Goal: Feedback & Contribution: Leave review/rating

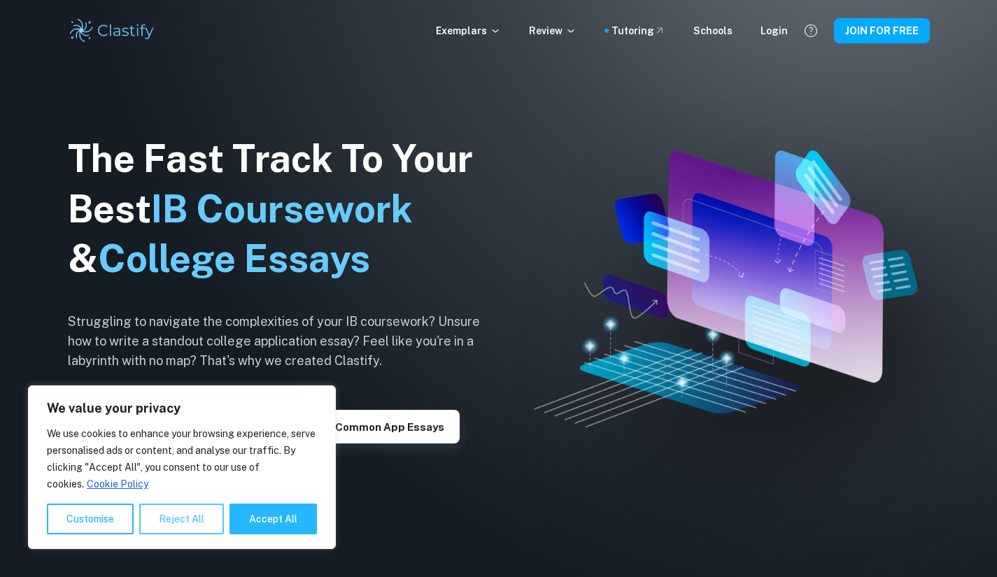
click at [185, 512] on button "Reject All" at bounding box center [181, 519] width 85 height 31
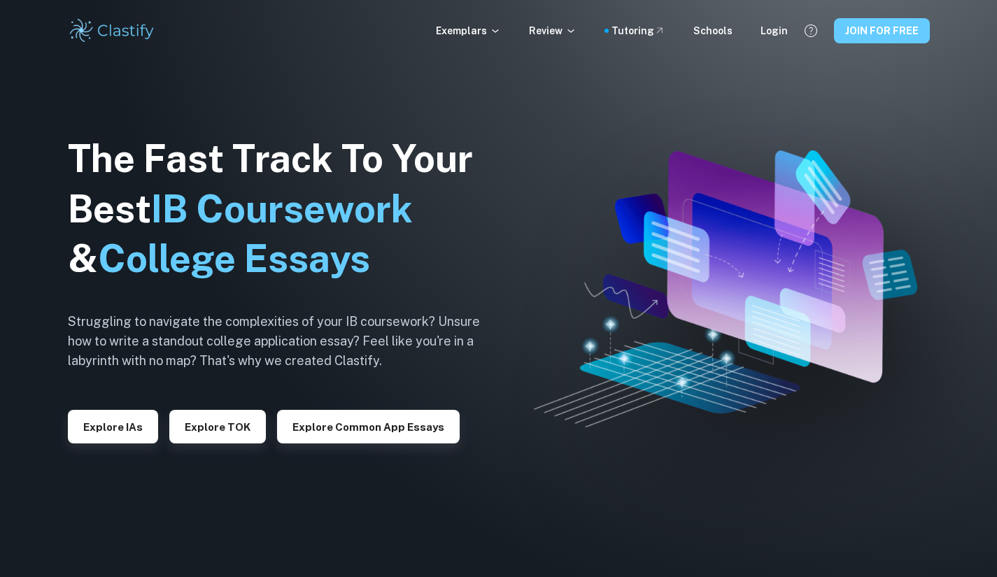
click at [843, 35] on button "JOIN FOR FREE" at bounding box center [882, 30] width 96 height 25
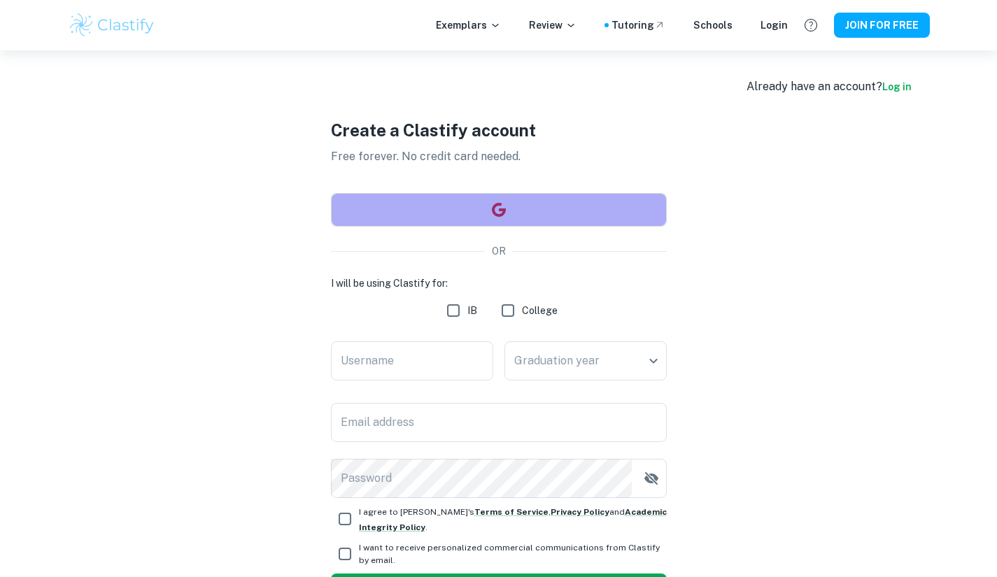
click at [512, 200] on button "button" at bounding box center [499, 210] width 336 height 34
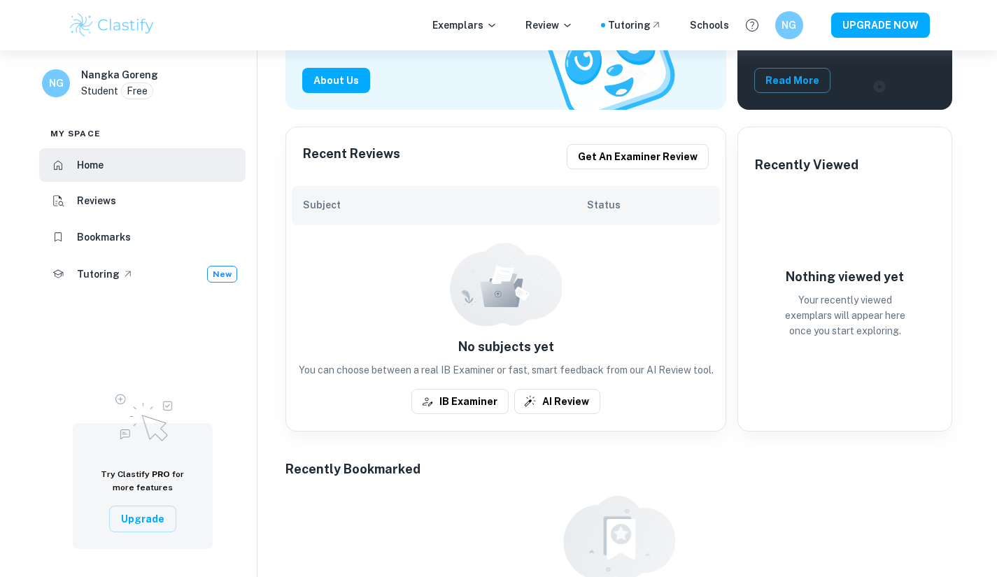
scroll to position [214, 0]
click at [883, 24] on button "UPGRADE NOW" at bounding box center [880, 25] width 99 height 25
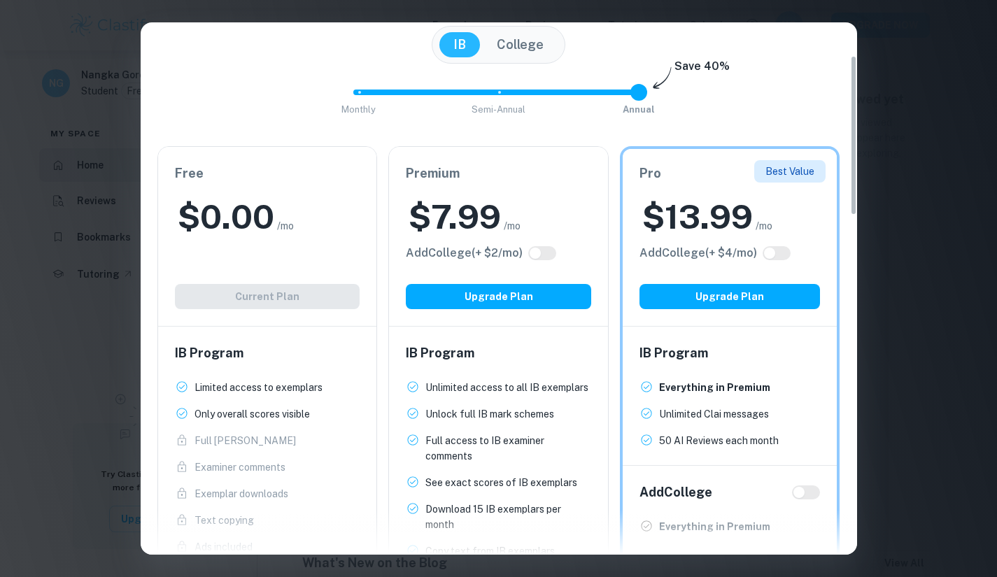
scroll to position [110, 0]
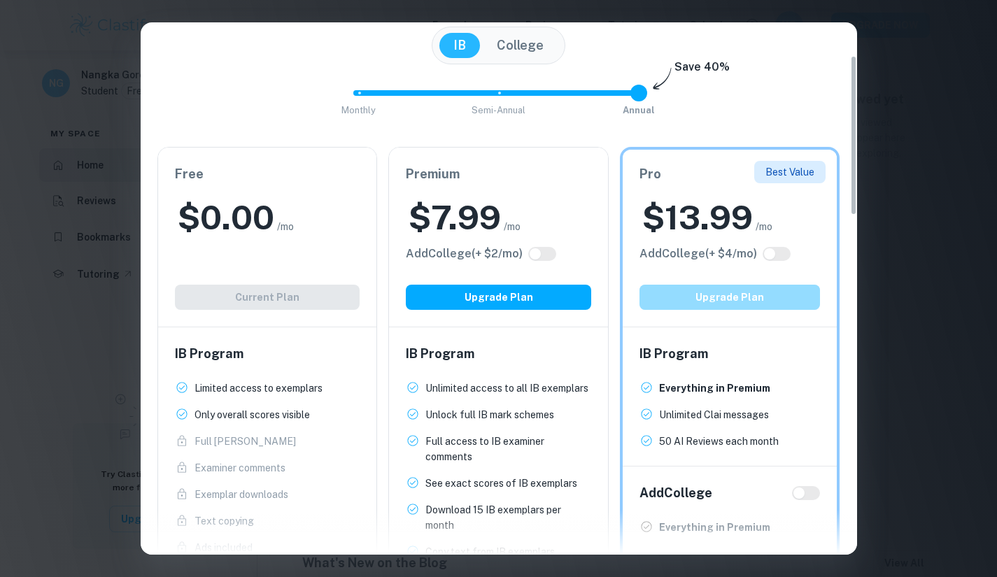
drag, startPoint x: 750, startPoint y: 301, endPoint x: 687, endPoint y: 298, distance: 62.3
click at [687, 298] on button "Upgrade Plan" at bounding box center [729, 297] width 181 height 25
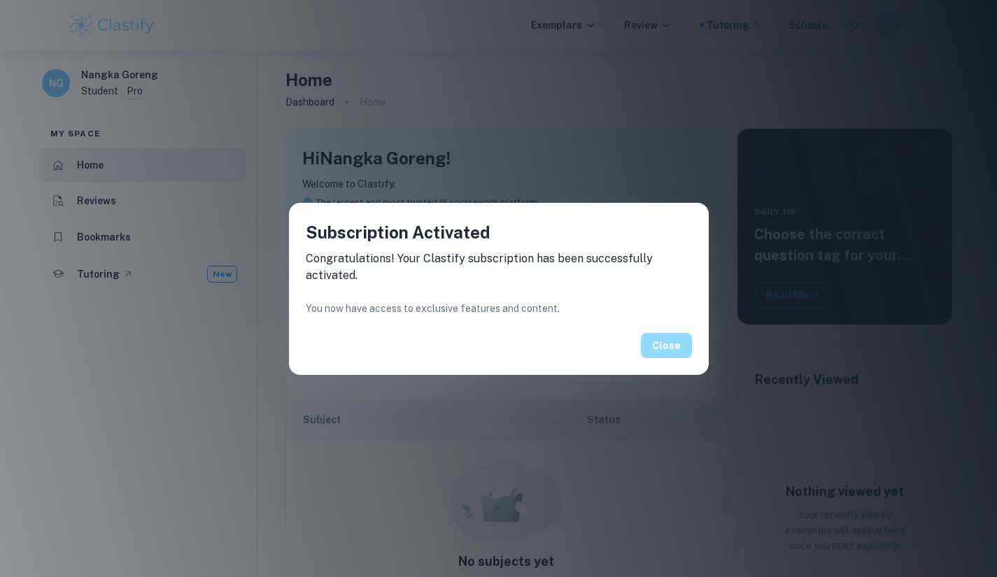
click at [667, 343] on button "Close" at bounding box center [666, 345] width 51 height 25
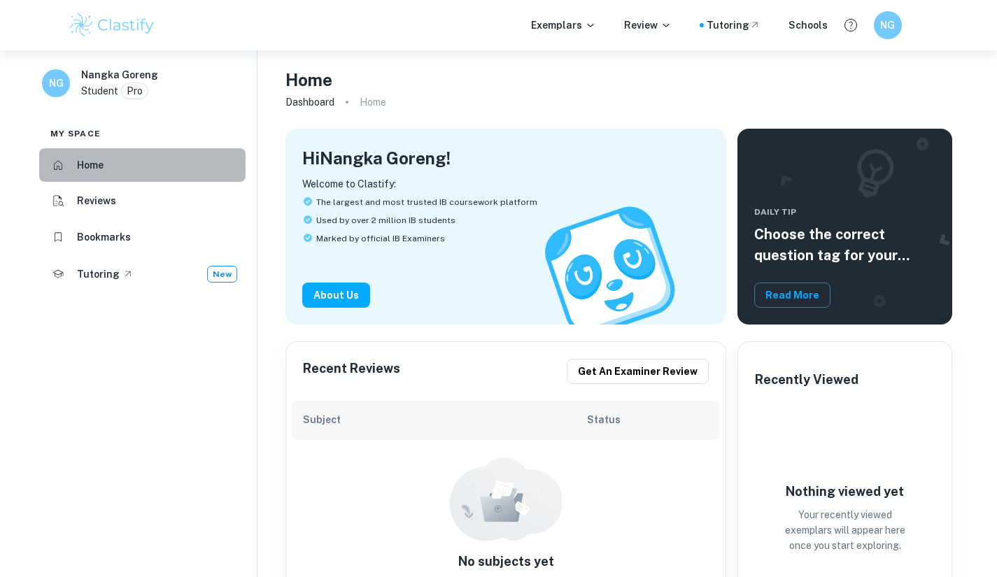
click at [86, 155] on li "Home" at bounding box center [142, 165] width 206 height 34
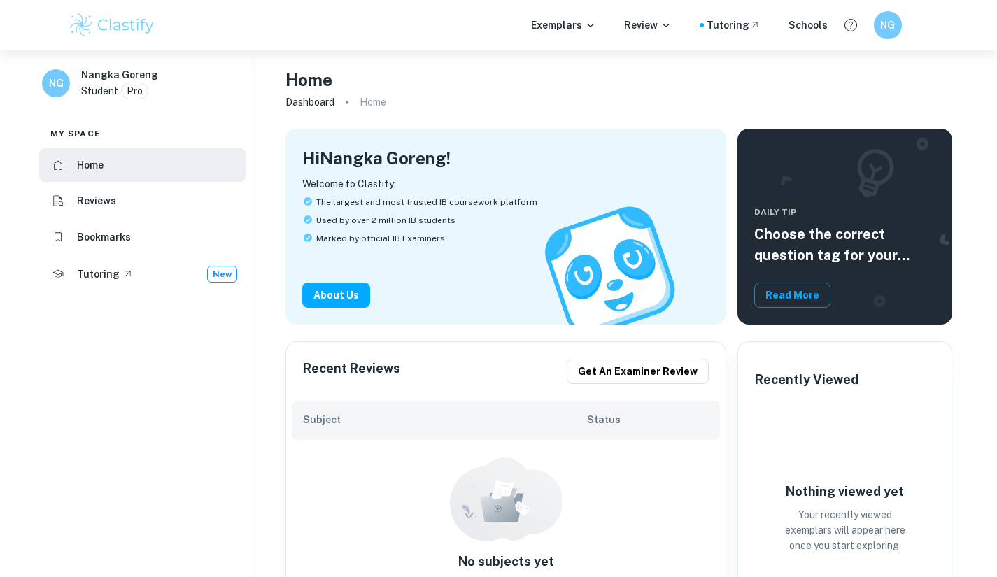
click at [127, 94] on p "Pro" at bounding box center [135, 90] width 16 height 15
click at [129, 85] on p "Pro" at bounding box center [135, 90] width 16 height 15
click at [876, 13] on div "NG" at bounding box center [901, 24] width 58 height 29
click at [133, 84] on p "Pro" at bounding box center [135, 90] width 16 height 15
click at [145, 95] on span "Pro" at bounding box center [135, 90] width 26 height 15
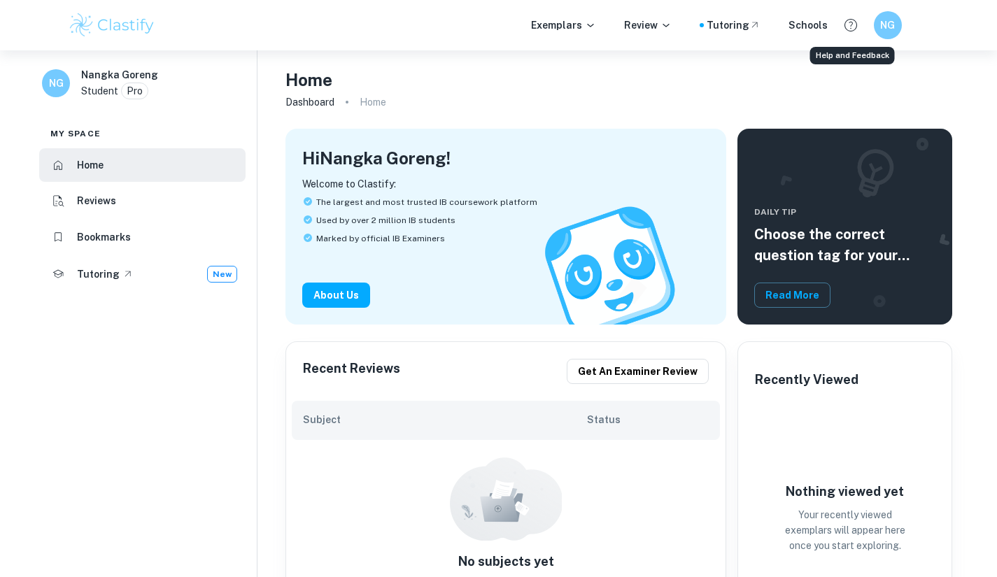
click at [861, 28] on button "Help and Feedback" at bounding box center [850, 25] width 24 height 24
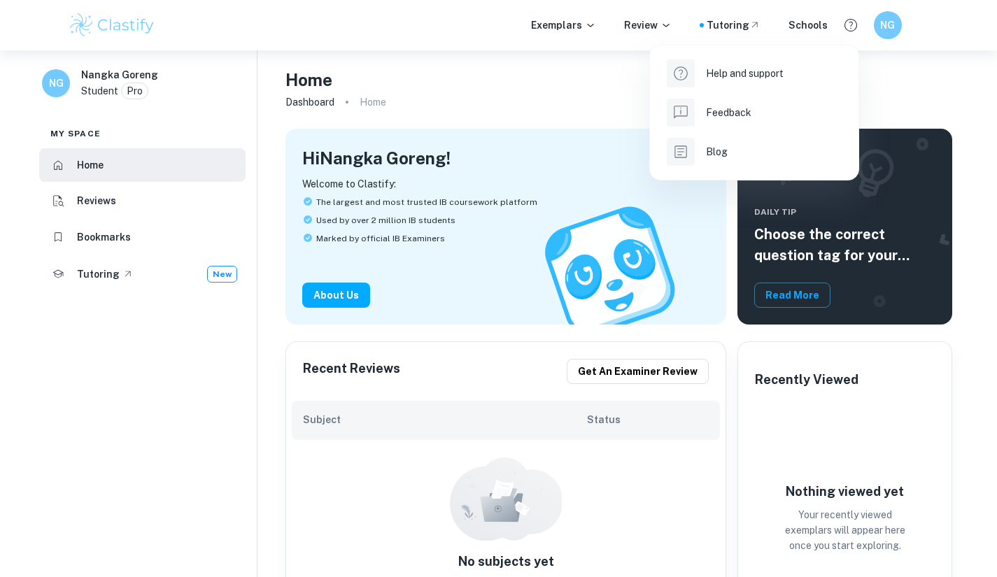
click at [899, 35] on div at bounding box center [498, 288] width 997 height 577
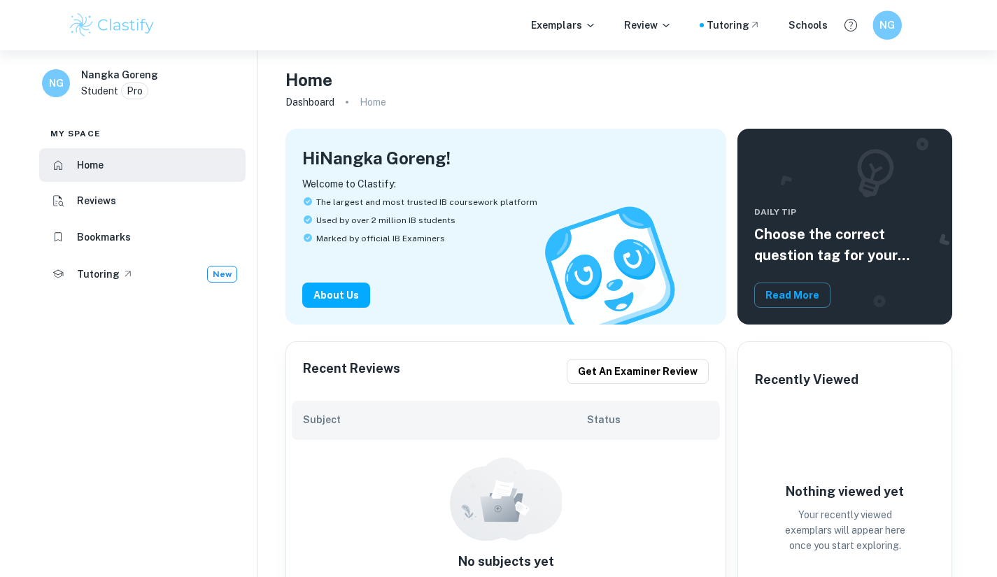
click at [899, 35] on div "NG" at bounding box center [901, 24] width 58 height 29
click at [891, 29] on h6 "NG" at bounding box center [886, 25] width 17 height 16
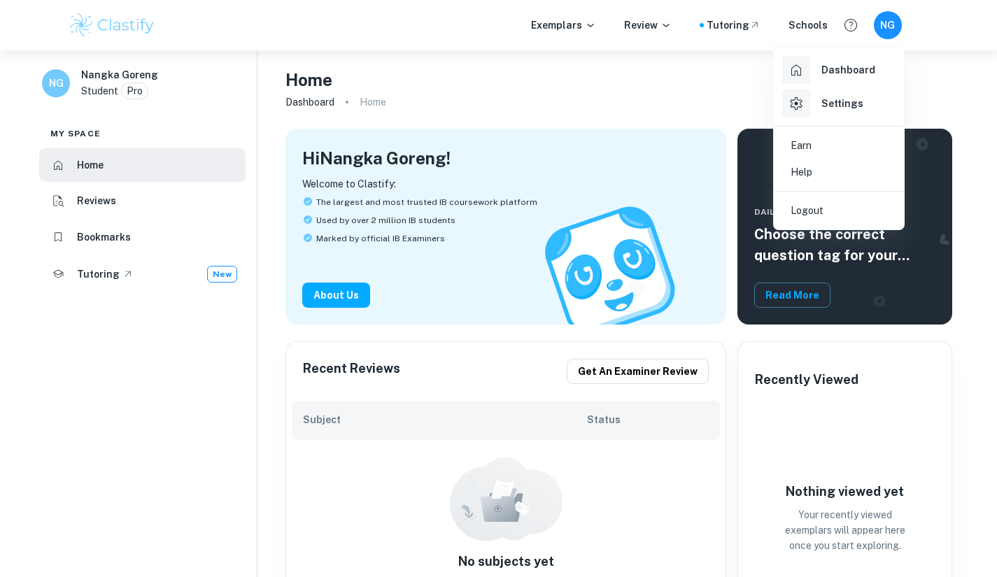
click at [130, 94] on div at bounding box center [498, 288] width 997 height 577
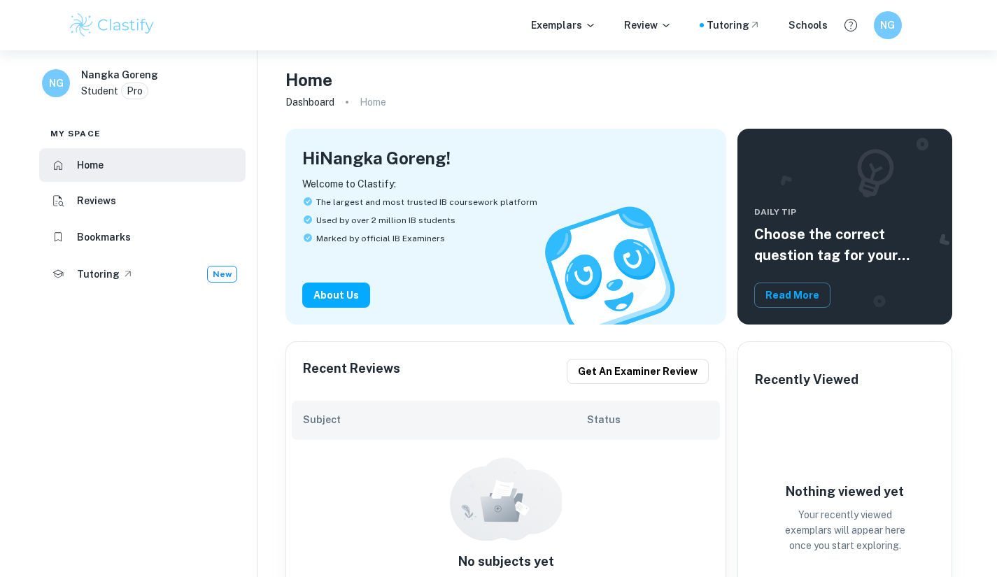
click at [78, 76] on div "NG Nangka Goreng Student Pro" at bounding box center [142, 86] width 229 height 49
click at [502, 106] on ol "Dashboard Home" at bounding box center [618, 102] width 666 height 20
click at [118, 92] on div "Student Pro" at bounding box center [114, 91] width 67 height 17
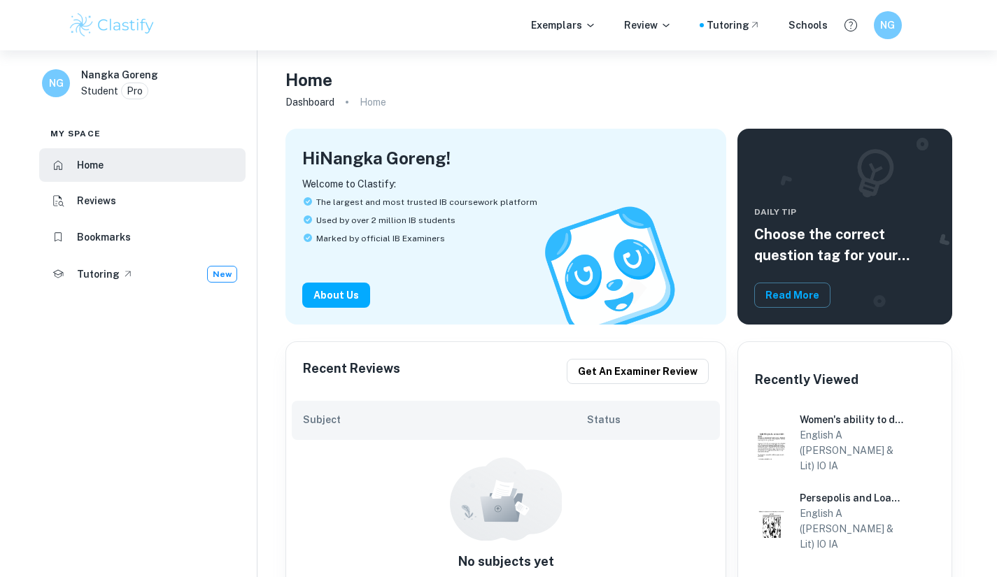
click at [138, 87] on p "Pro" at bounding box center [135, 90] width 16 height 15
click at [137, 87] on p "Pro" at bounding box center [135, 90] width 16 height 15
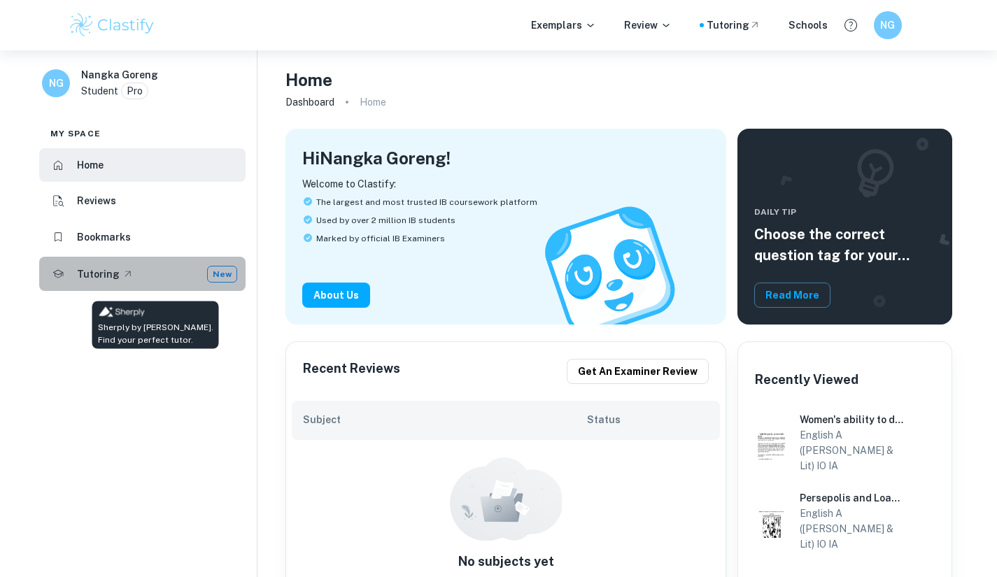
click at [210, 261] on li "Tutoring New" at bounding box center [142, 274] width 206 height 35
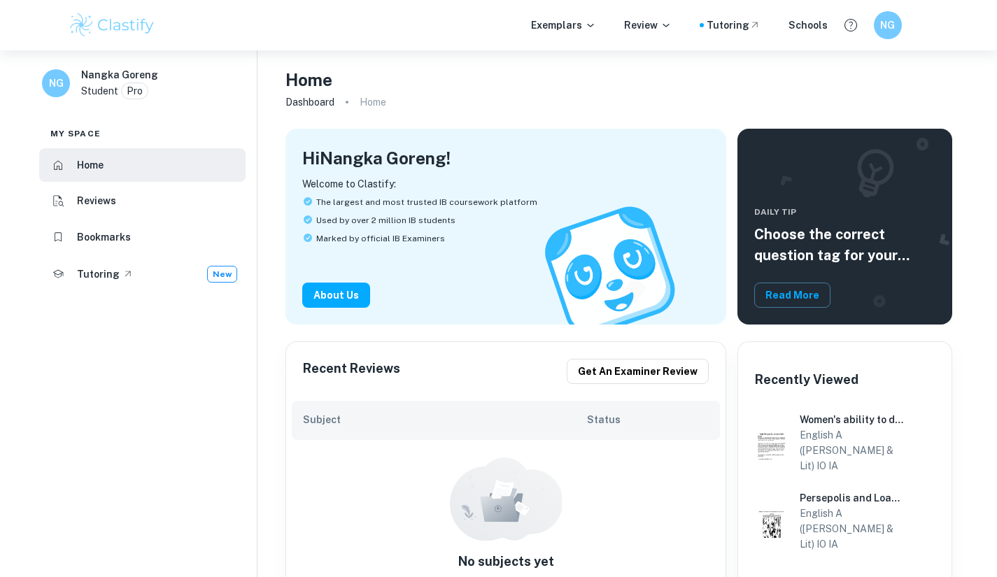
click at [559, 14] on div "Exemplars Review Tutoring Schools NG" at bounding box center [498, 25] width 895 height 28
click at [654, 24] on p "Review" at bounding box center [648, 24] width 48 height 15
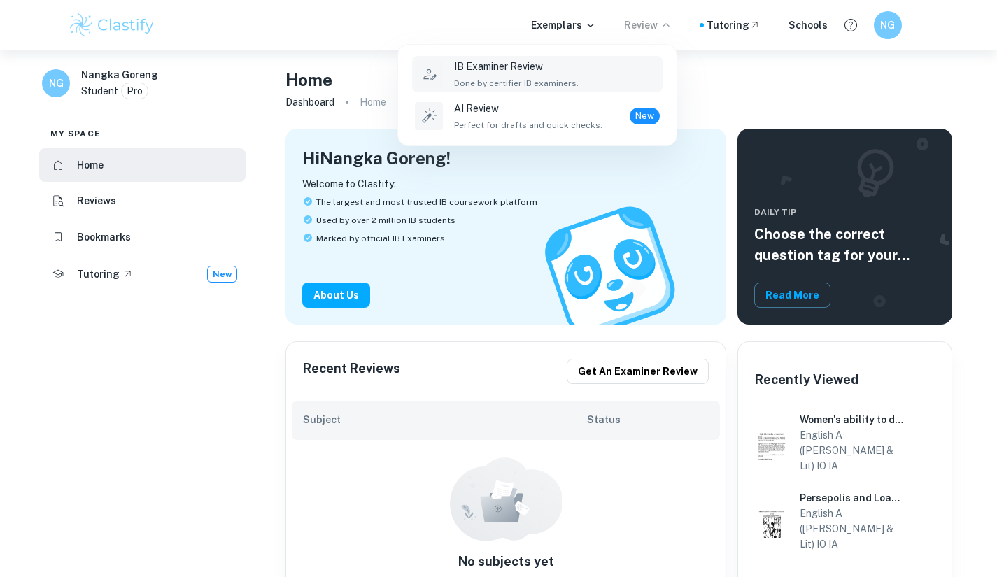
click at [593, 80] on div "IB Examiner Review Done by certifier IB examiners." at bounding box center [557, 74] width 206 height 31
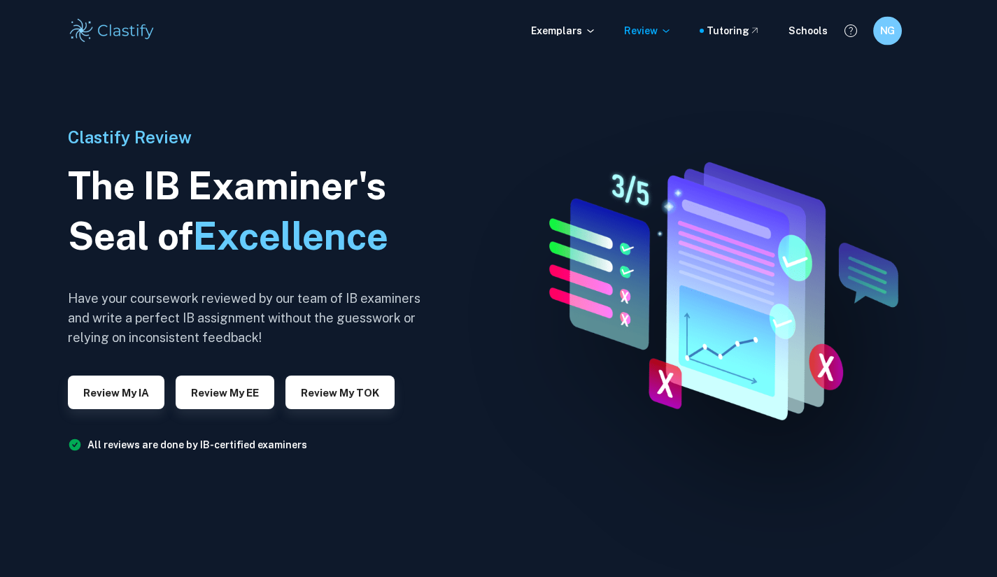
click at [901, 31] on div "NG" at bounding box center [901, 31] width 57 height 29
click at [900, 31] on div "NG" at bounding box center [886, 30] width 29 height 29
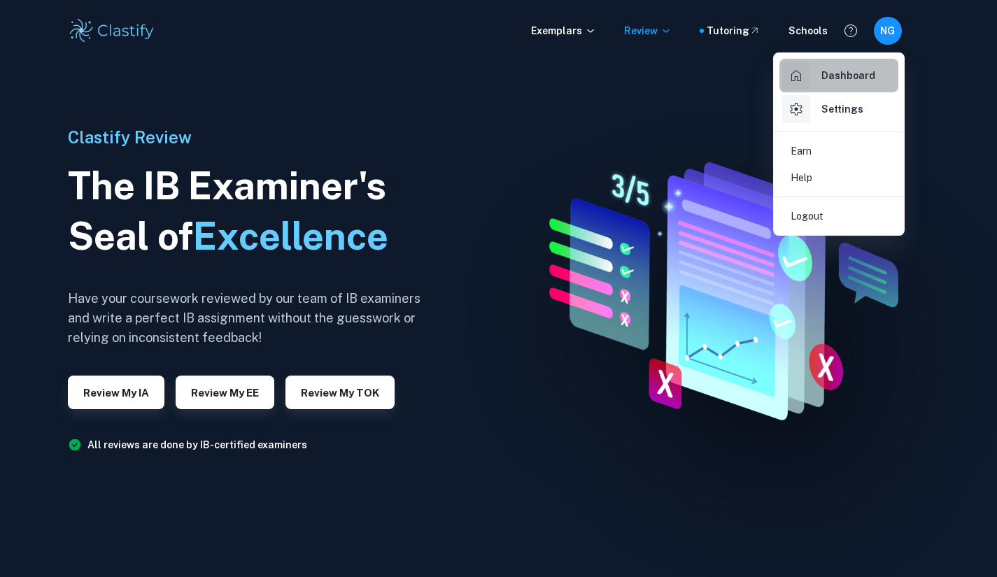
click at [835, 80] on h6 "Dashboard" at bounding box center [848, 75] width 54 height 15
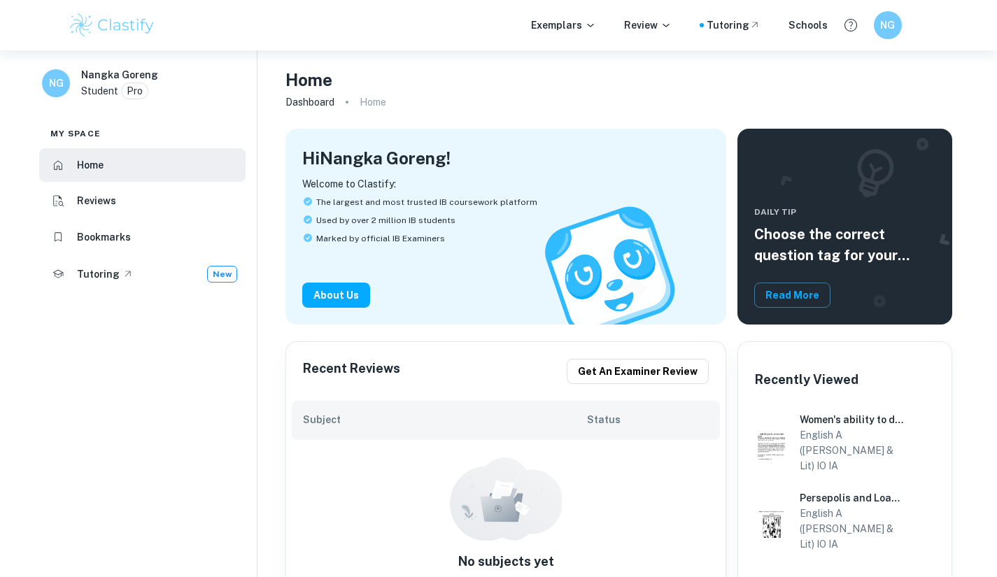
click at [873, 28] on div "Exemplars Review Tutoring Schools NG" at bounding box center [498, 25] width 895 height 28
click at [135, 92] on p "Pro" at bounding box center [135, 90] width 16 height 15
click at [879, 17] on div "NG" at bounding box center [887, 25] width 27 height 27
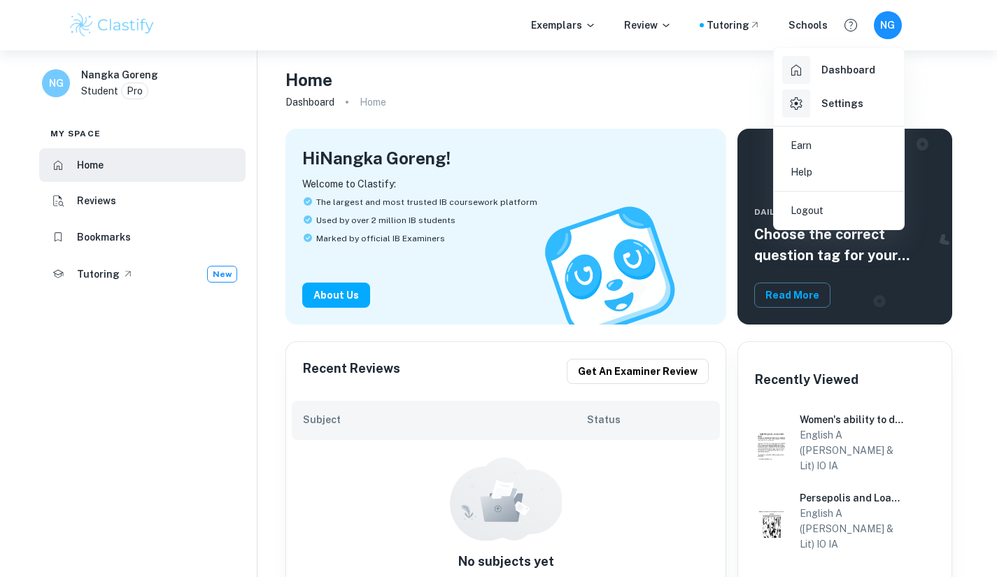
click at [678, 112] on div at bounding box center [498, 288] width 997 height 577
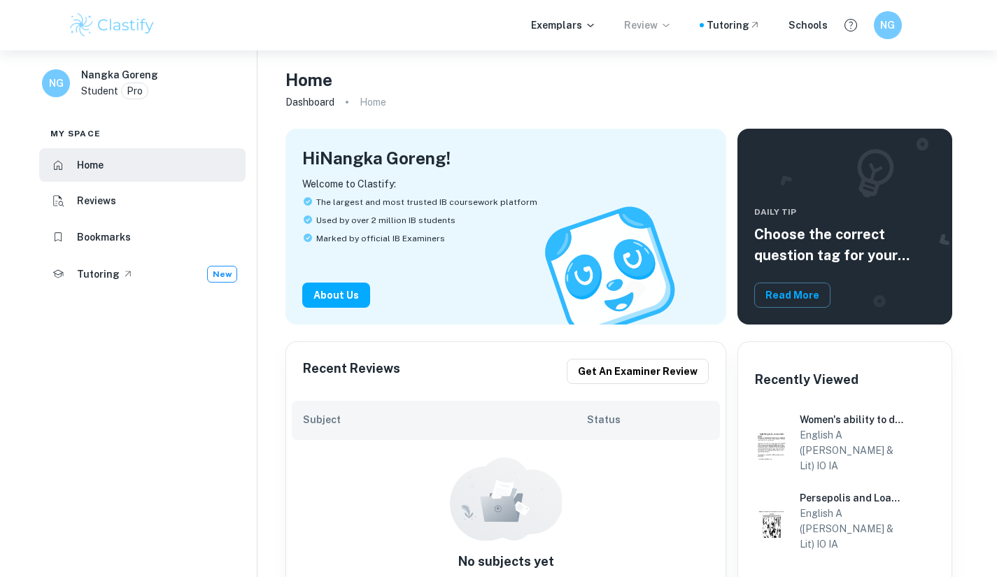
click at [654, 30] on p "Review" at bounding box center [648, 24] width 48 height 15
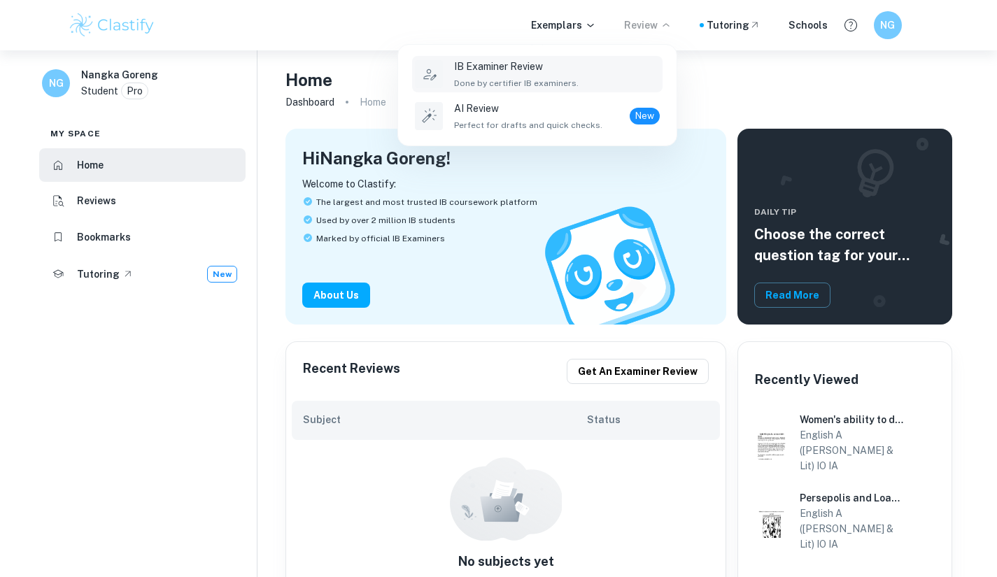
click at [508, 83] on span "Done by certifier IB examiners." at bounding box center [516, 83] width 124 height 13
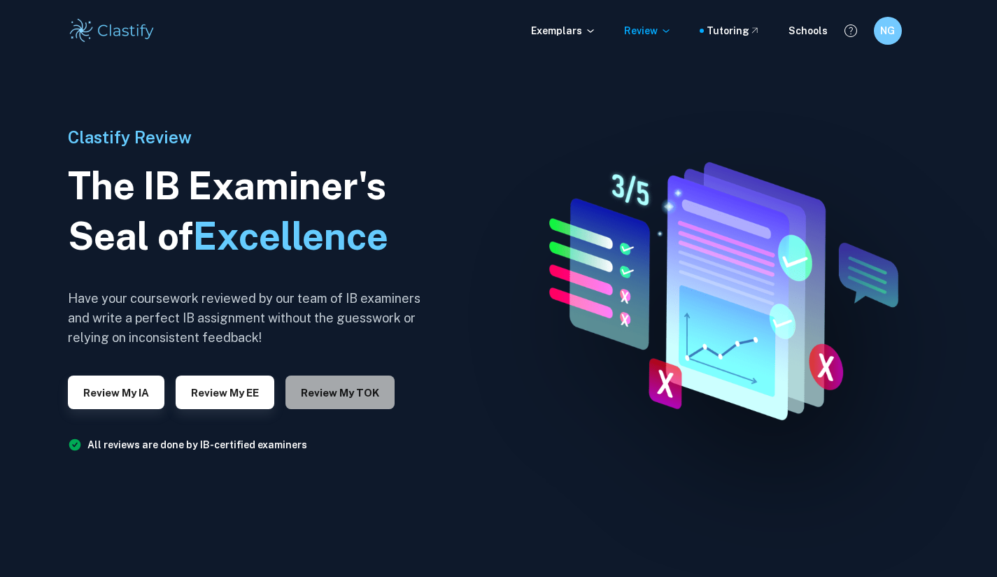
click at [320, 390] on button "Review my TOK" at bounding box center [339, 393] width 109 height 34
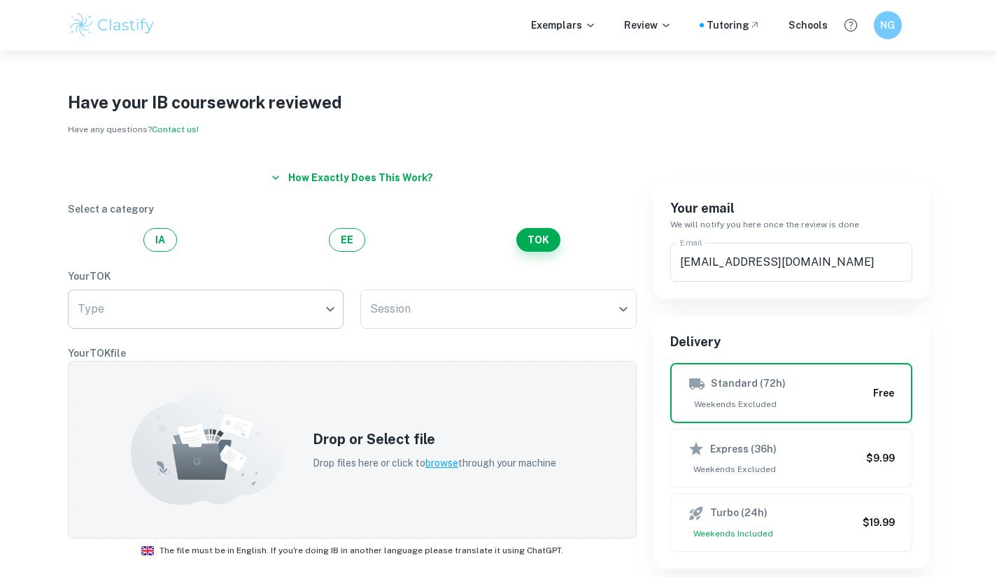
click at [180, 307] on body "We value your privacy We use cookies to enhance your browsing experience, serve…" at bounding box center [498, 338] width 997 height 577
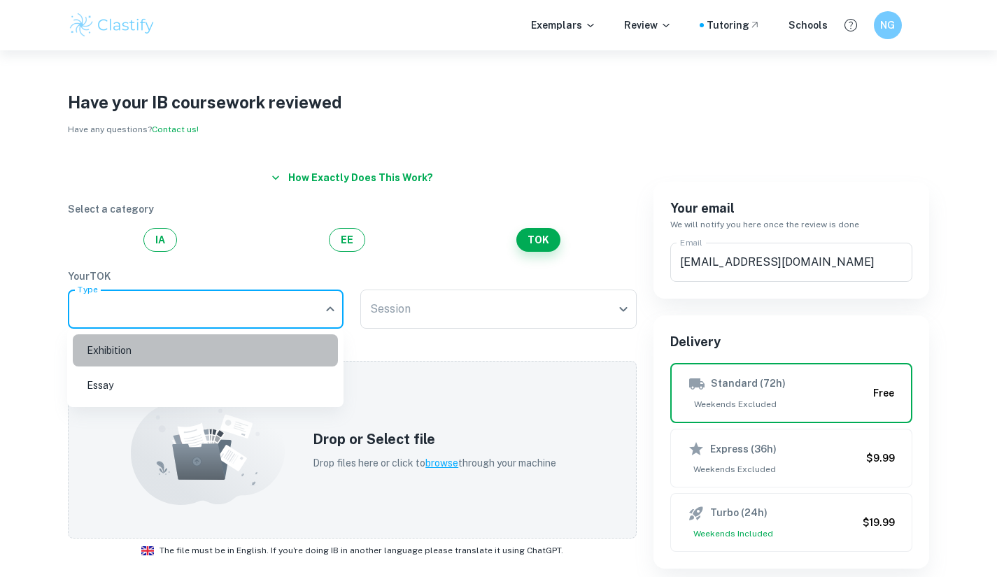
click at [208, 362] on li "Exhibition" at bounding box center [205, 350] width 265 height 32
type input "Exhibition"
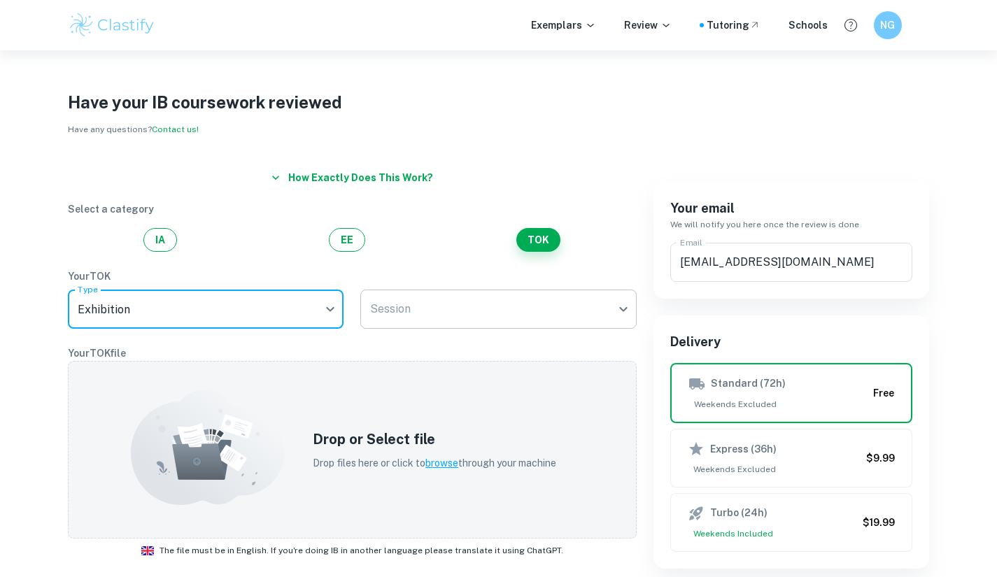
click at [485, 313] on body "We value your privacy We use cookies to enhance your browsing experience, serve…" at bounding box center [498, 338] width 997 height 577
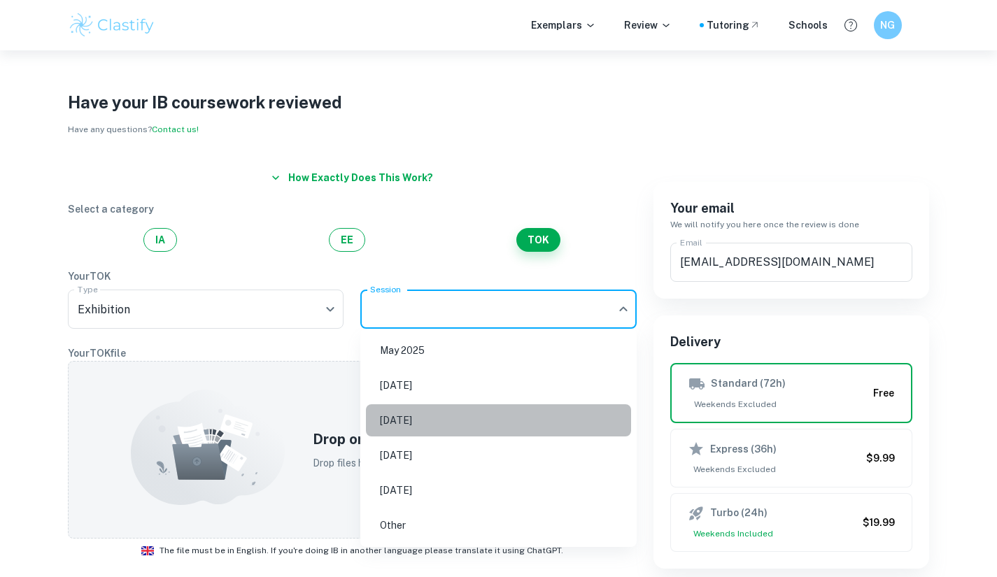
click at [507, 420] on li "May 2026" at bounding box center [498, 420] width 265 height 32
type input "M26"
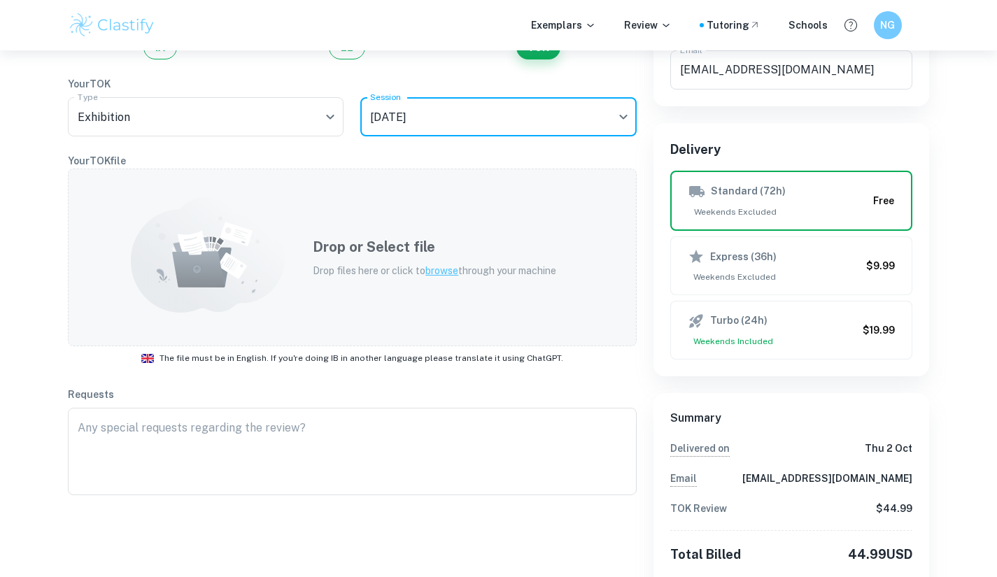
scroll to position [193, 0]
click at [434, 271] on span "browse" at bounding box center [441, 269] width 33 height 11
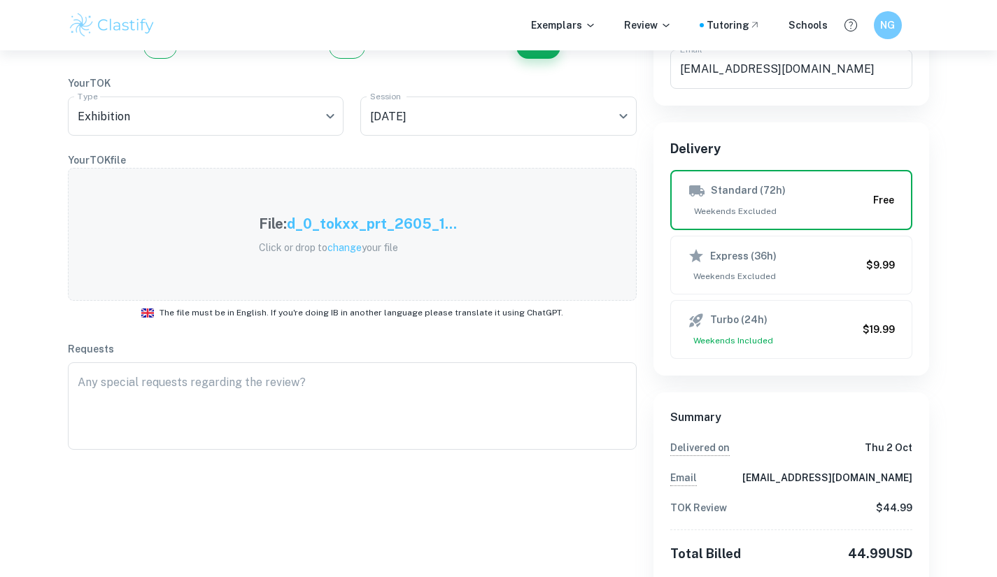
click at [366, 231] on h5 "d_0_tokxx_prt_2605_1..." at bounding box center [372, 223] width 170 height 21
click at [375, 226] on h5 "d_0_tokxx_prt_2605_1..." at bounding box center [372, 223] width 170 height 21
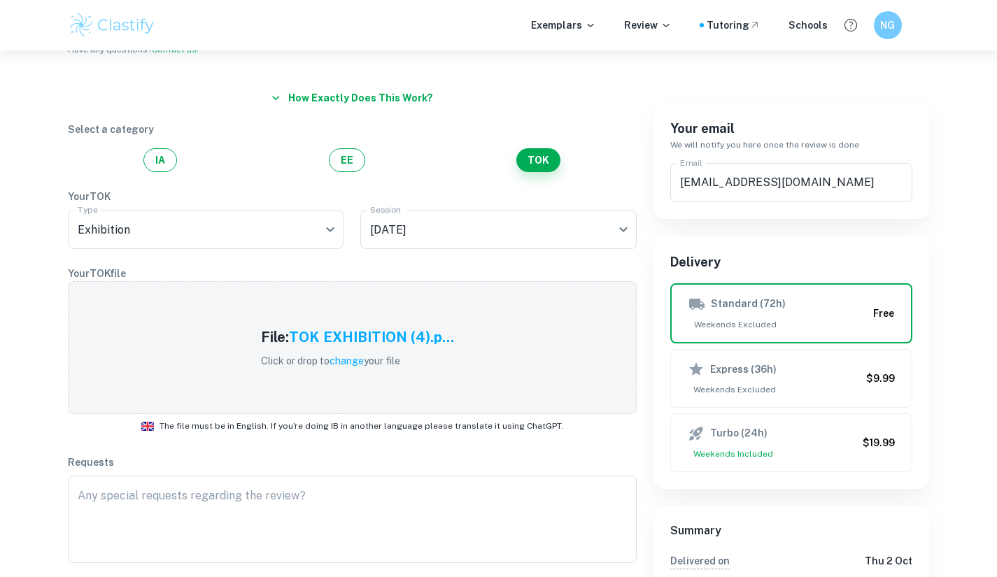
scroll to position [259, 0]
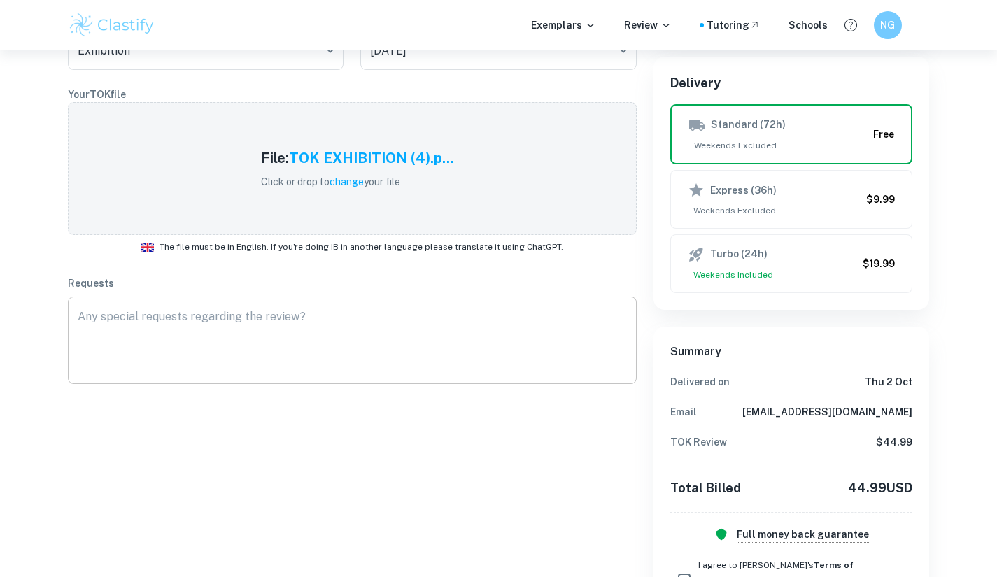
click at [306, 302] on div "x ​" at bounding box center [352, 340] width 569 height 87
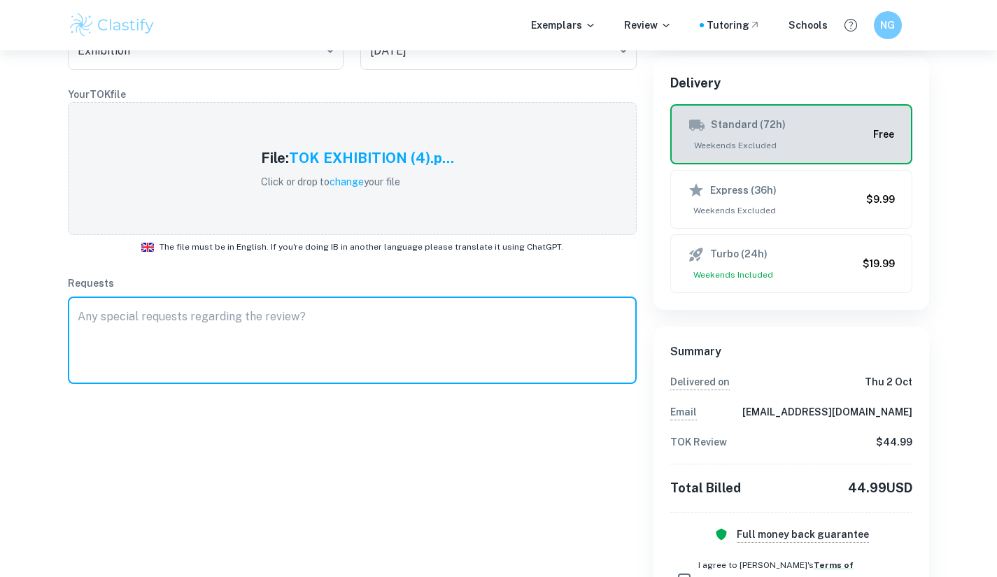
click at [836, 129] on div "Standard (72h)" at bounding box center [778, 125] width 180 height 17
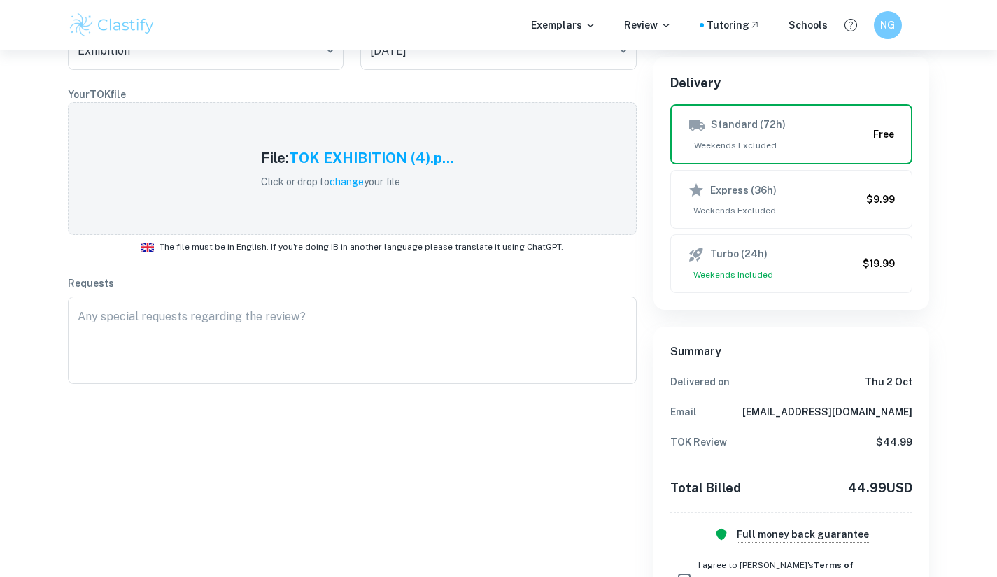
scroll to position [426, 0]
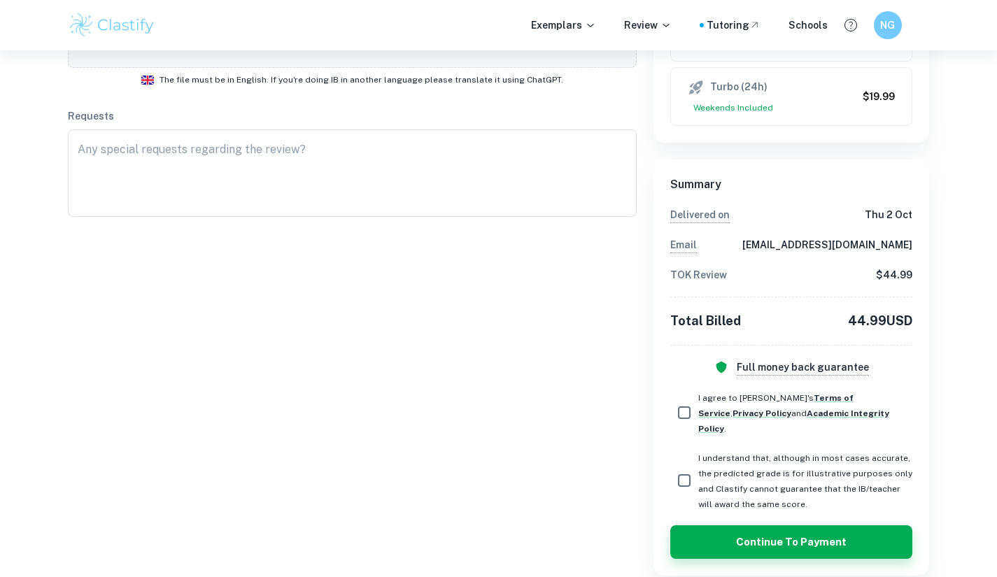
click at [674, 403] on input "I agree to Clastify's Terms of Service , Privacy Policy and Academic Integrity …" at bounding box center [684, 413] width 28 height 28
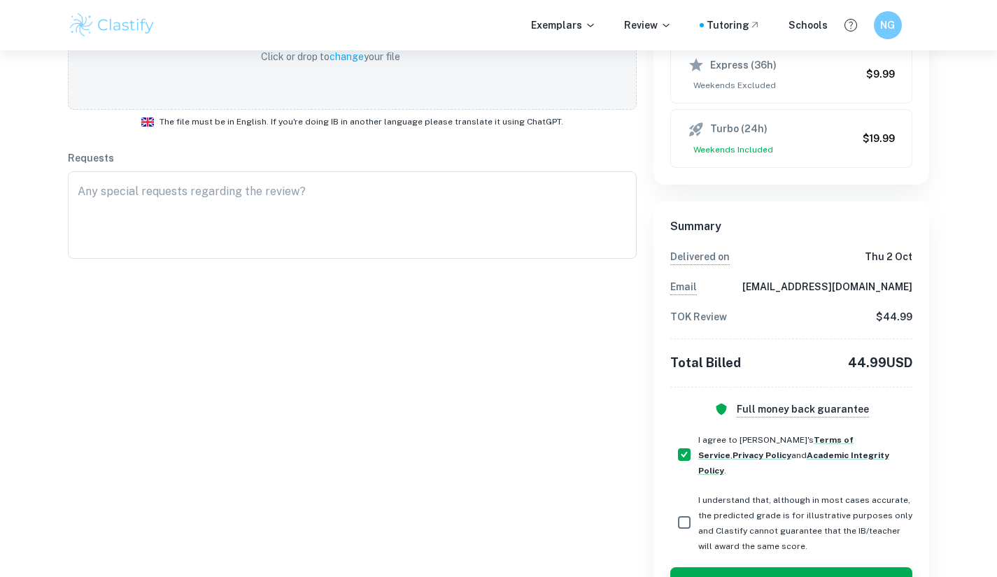
scroll to position [385, 0]
click at [683, 455] on input "I agree to Clastify's Terms of Service , Privacy Policy and Academic Integrity …" at bounding box center [684, 454] width 28 height 28
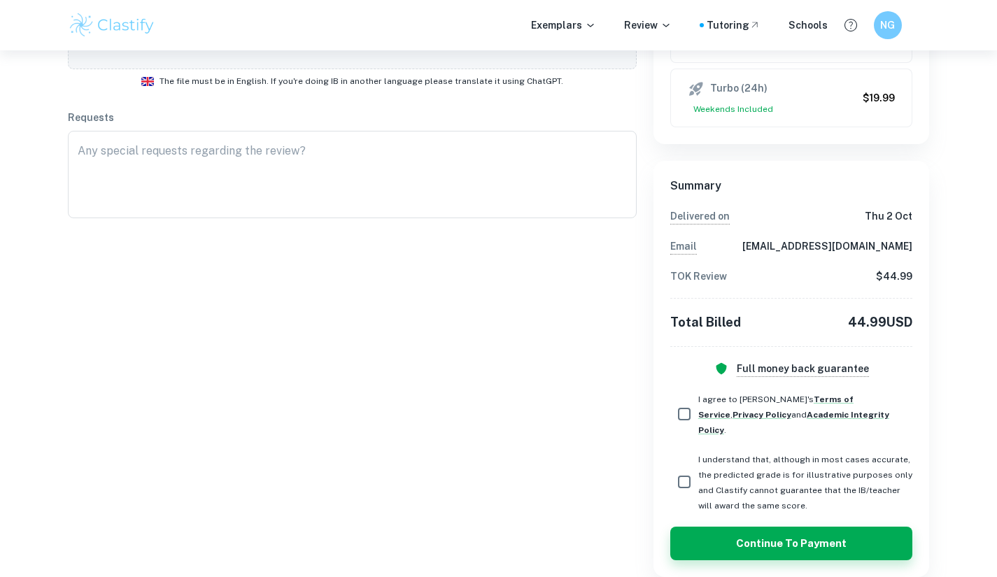
scroll to position [426, 0]
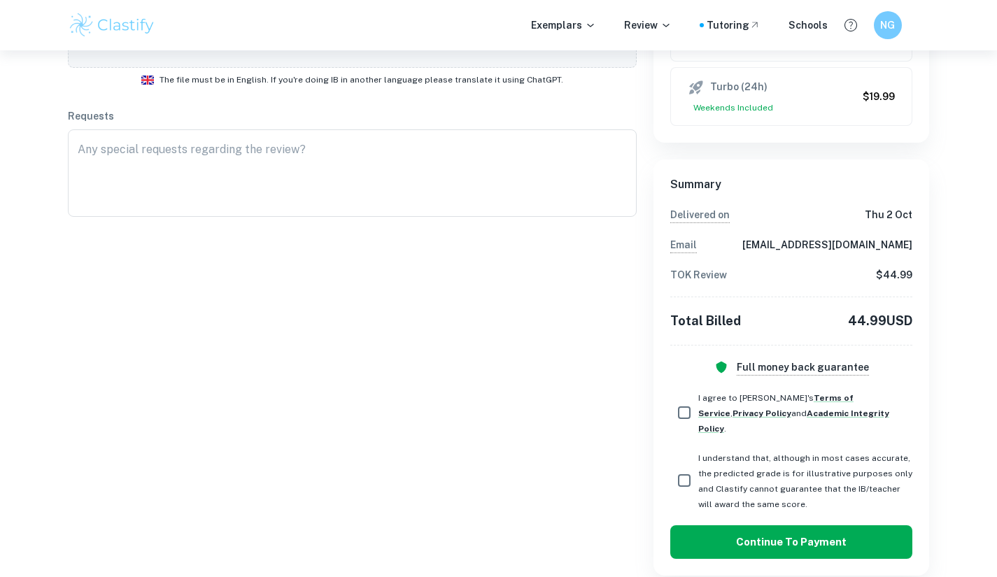
click at [838, 525] on button "Continue to Payment" at bounding box center [791, 542] width 243 height 34
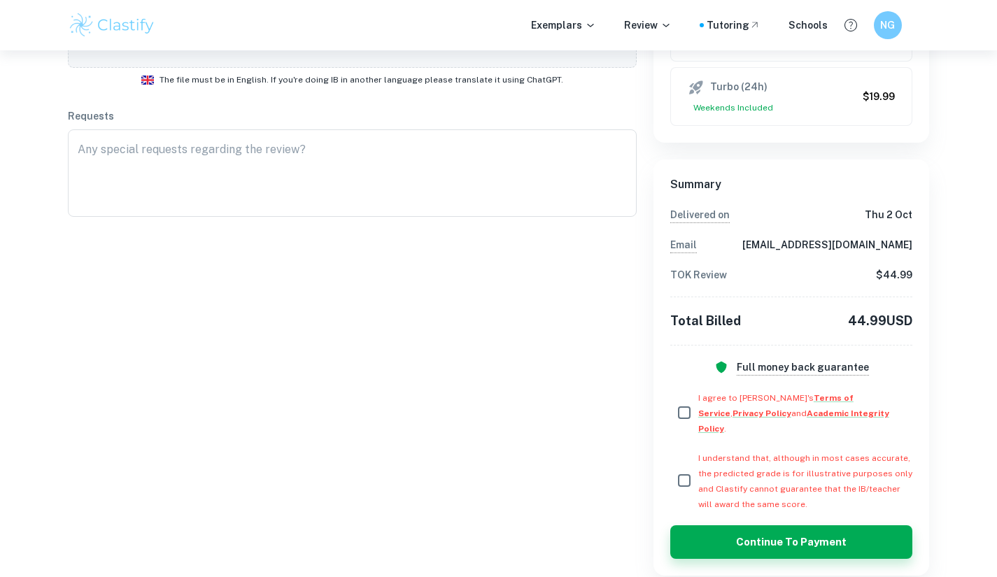
click at [685, 405] on input "I agree to Clastify's Terms of Service , Privacy Policy and Academic Integrity …" at bounding box center [684, 413] width 28 height 28
checkbox input "true"
click at [683, 468] on input "I understand that, although in most cases accurate, the predicted grade is for …" at bounding box center [684, 480] width 28 height 28
checkbox input "true"
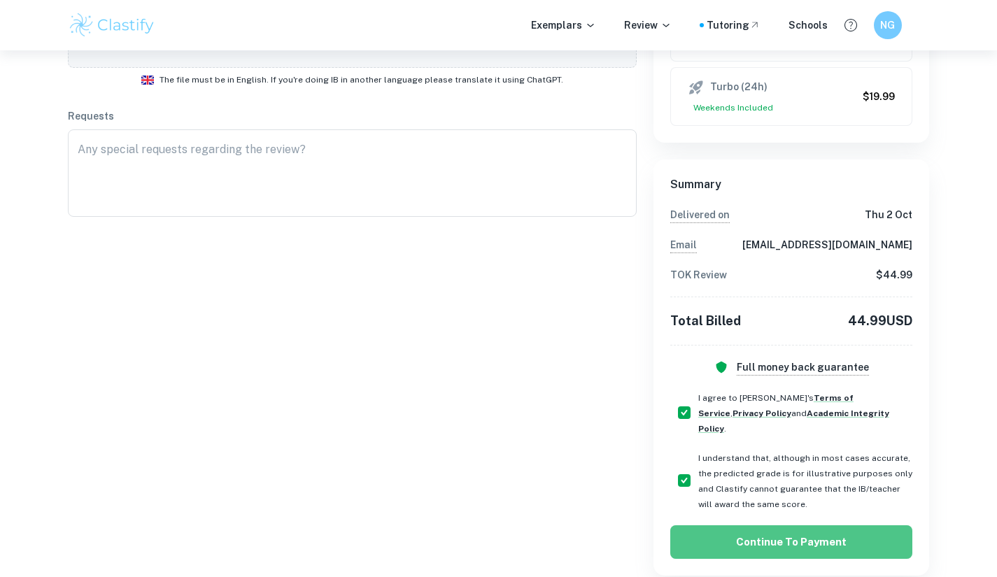
click at [827, 525] on button "Continue to Payment" at bounding box center [791, 542] width 243 height 34
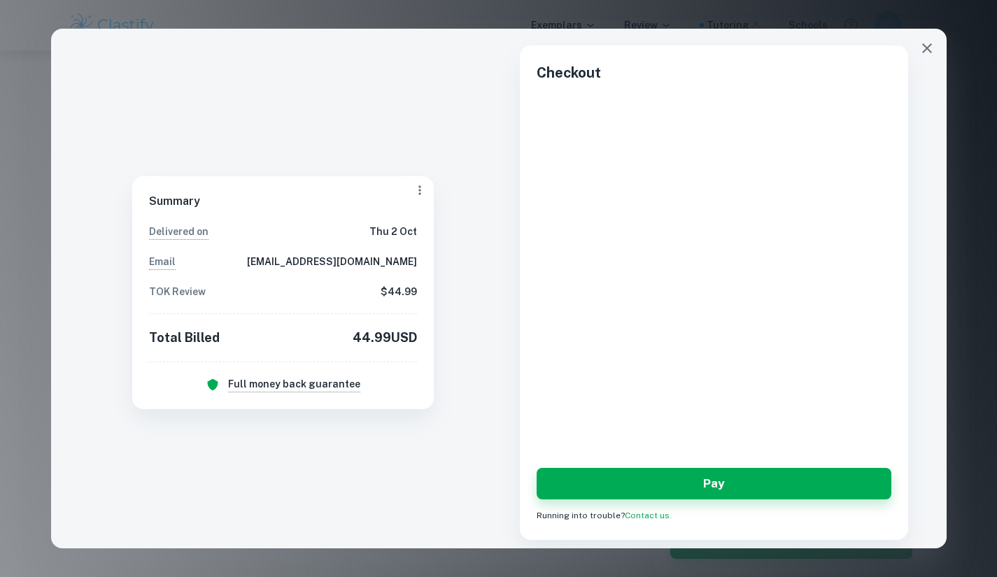
click at [936, 39] on button "button" at bounding box center [927, 48] width 28 height 28
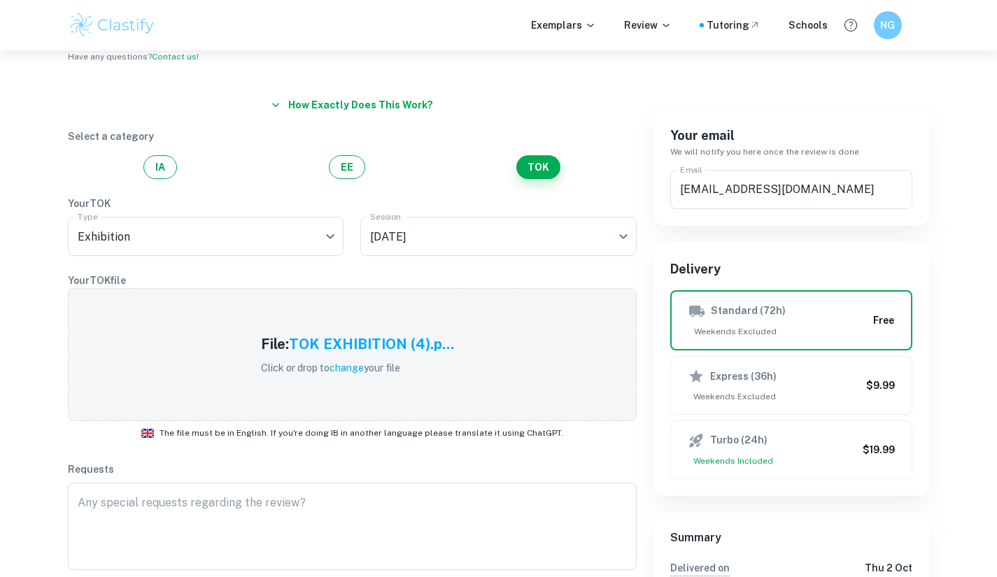
scroll to position [73, 0]
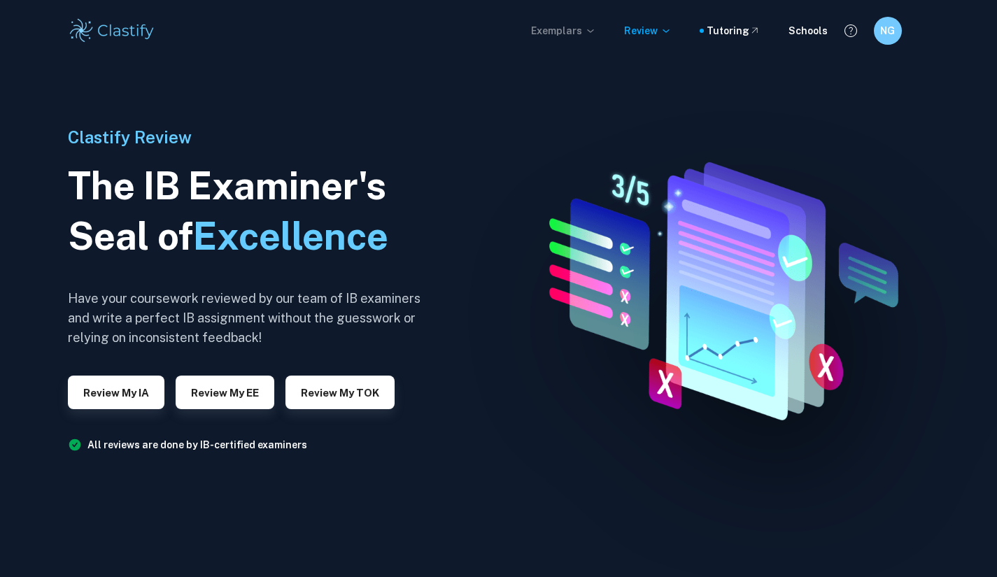
click at [569, 29] on p "Exemplars" at bounding box center [563, 30] width 65 height 15
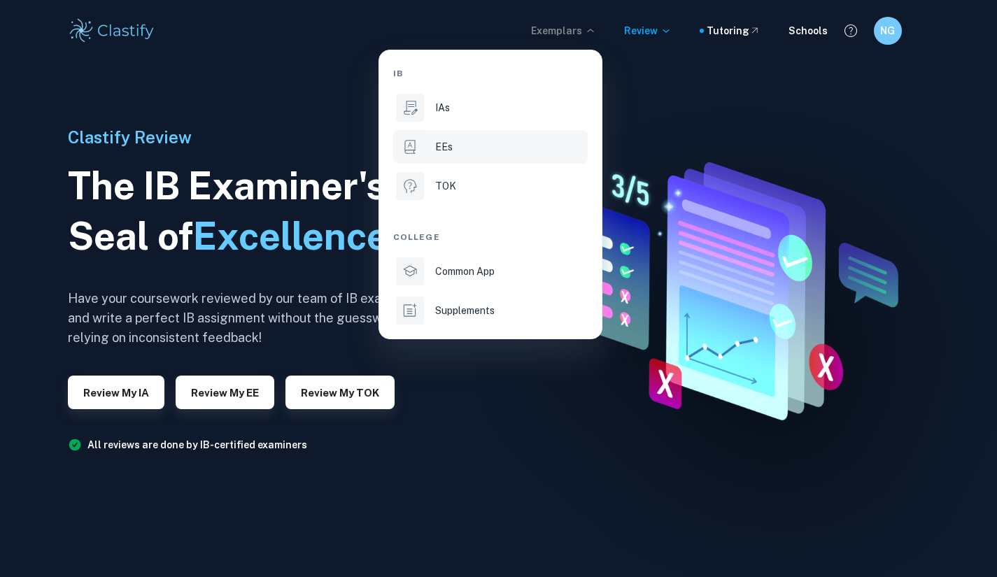
click at [445, 153] on p "EEs" at bounding box center [443, 146] width 17 height 15
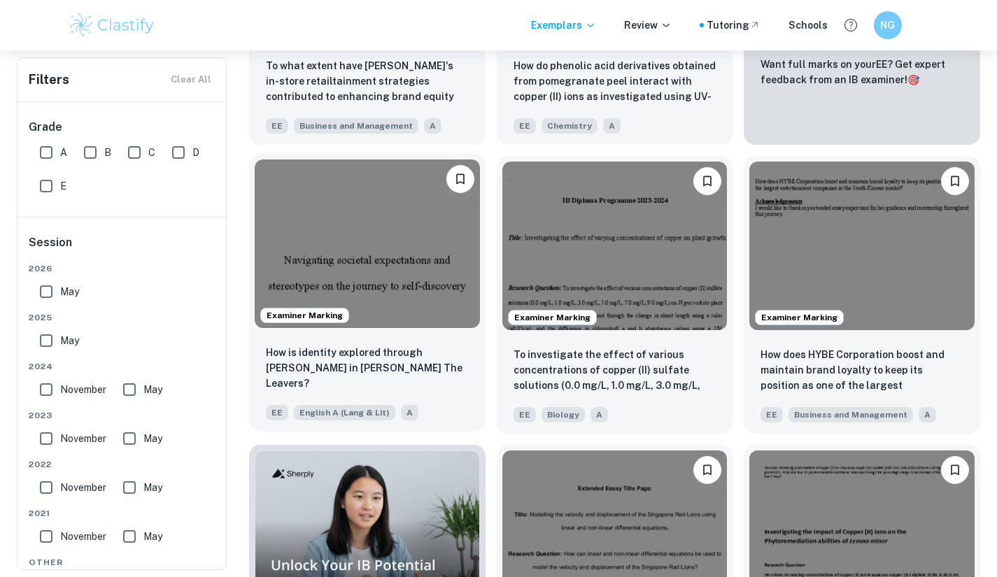
scroll to position [507, 0]
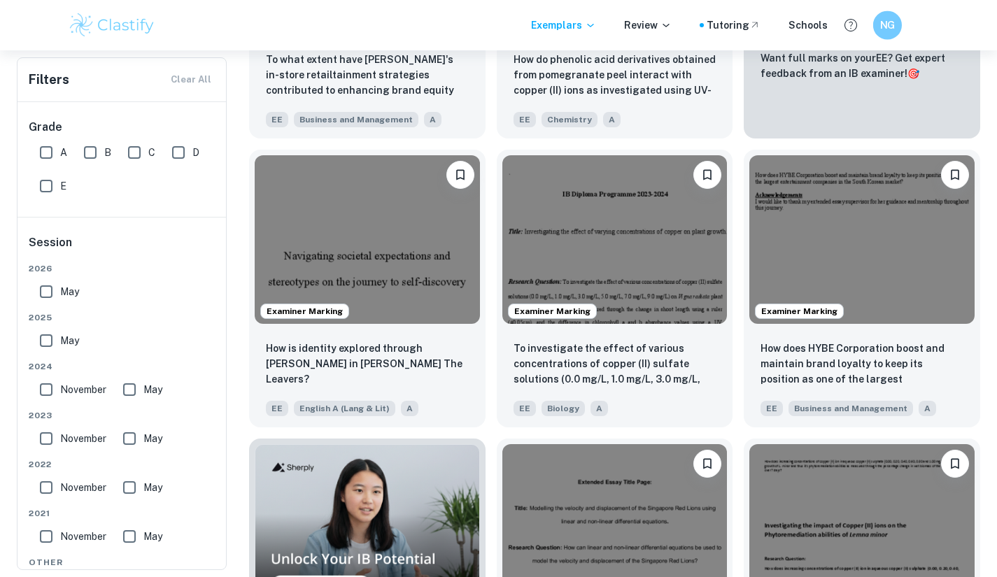
click at [878, 38] on div "NG" at bounding box center [900, 24] width 57 height 29
click at [890, 31] on h6 "NG" at bounding box center [886, 25] width 17 height 16
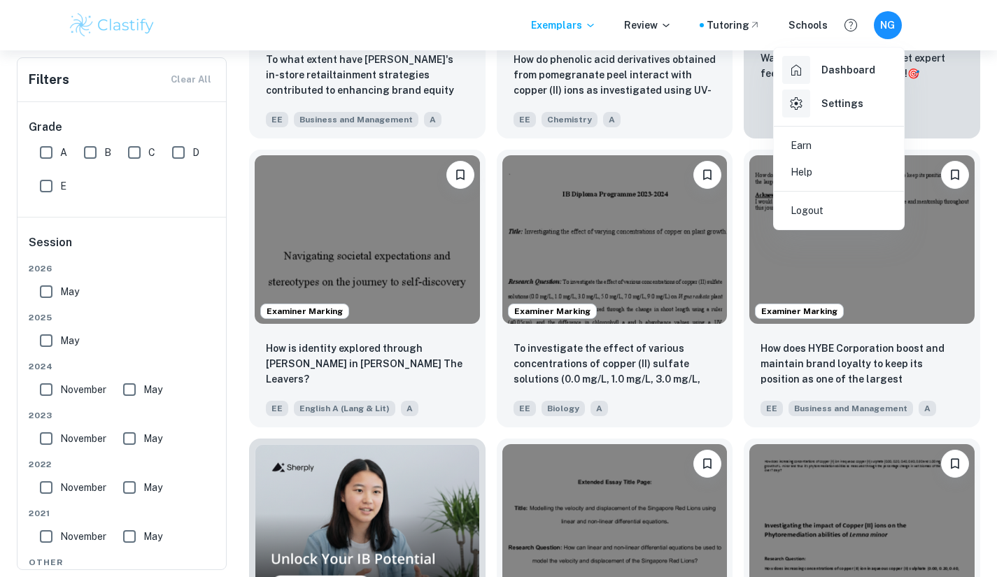
click at [835, 110] on h6 "Settings" at bounding box center [842, 103] width 42 height 15
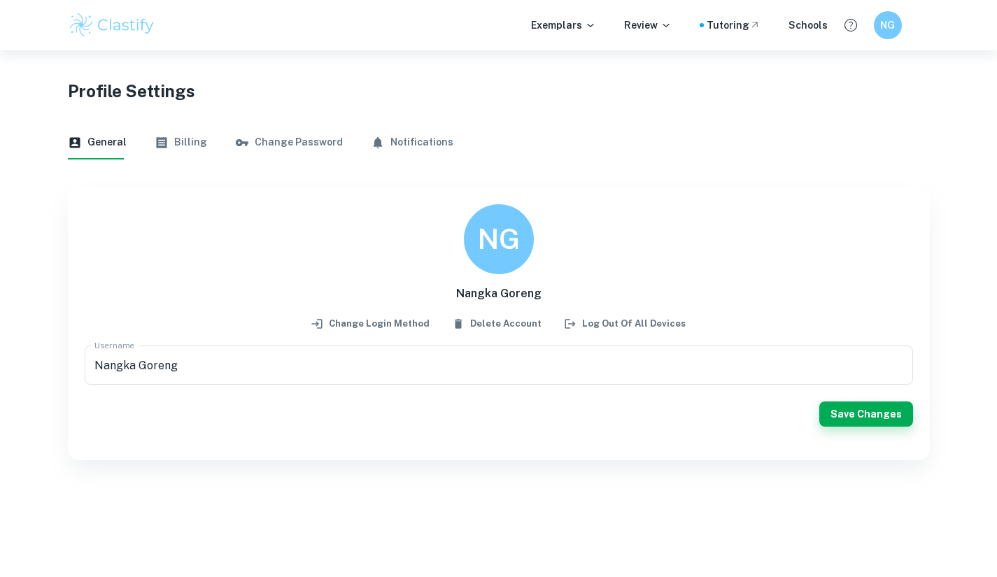
click at [183, 157] on button "Billing" at bounding box center [181, 143] width 52 height 34
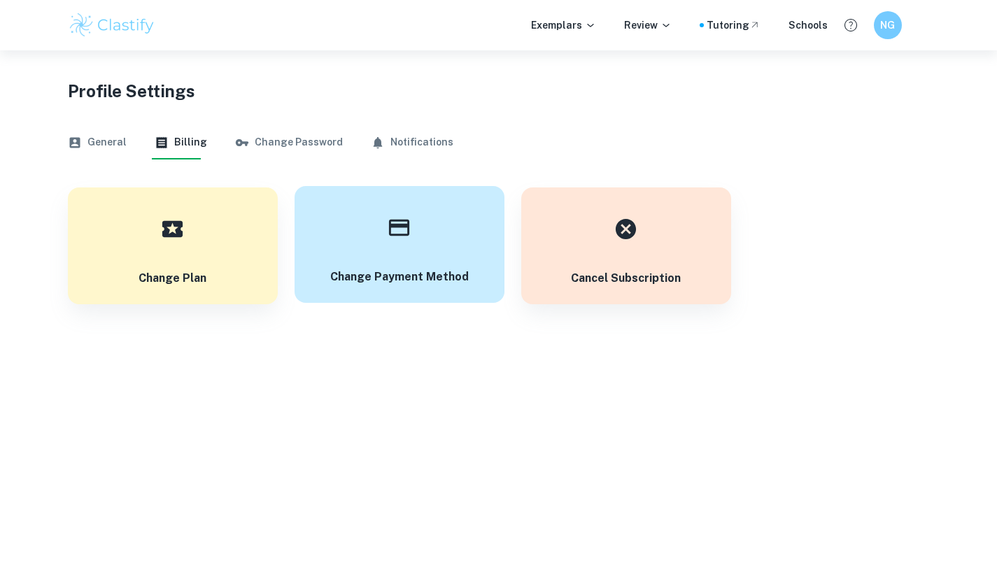
click at [431, 255] on button "Change payment method" at bounding box center [399, 244] width 210 height 117
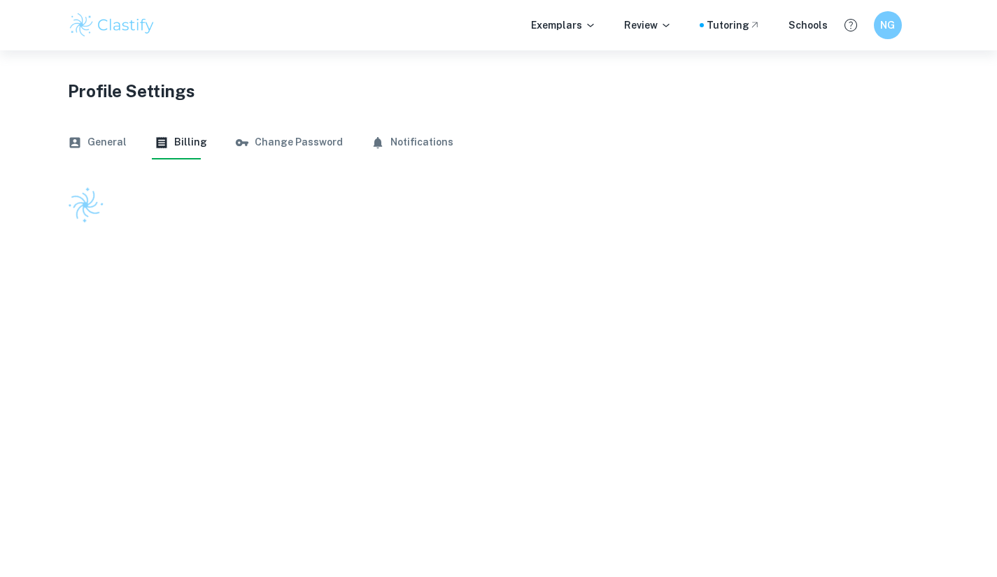
scroll to position [50, 0]
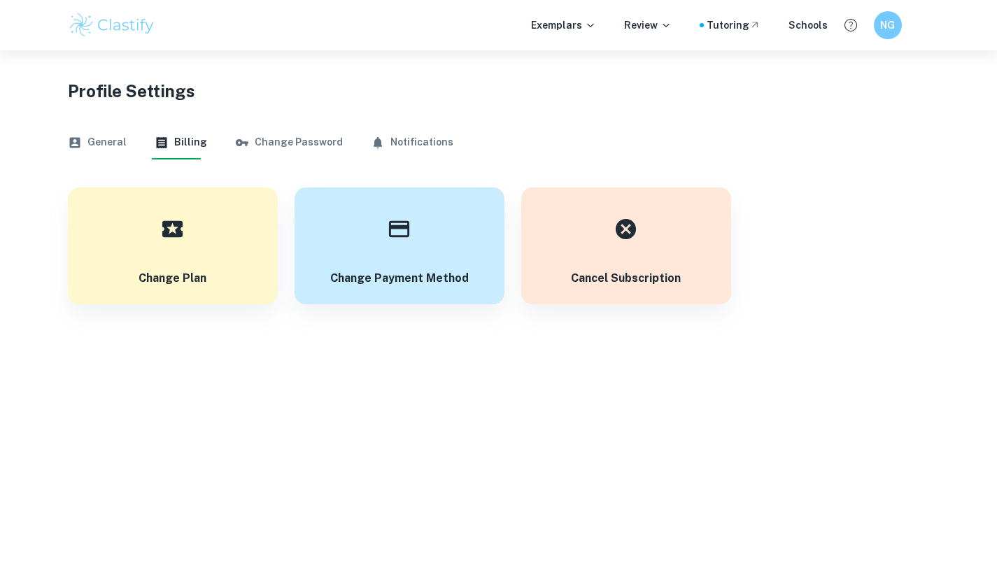
click at [289, 145] on button "Change Password" at bounding box center [289, 143] width 108 height 34
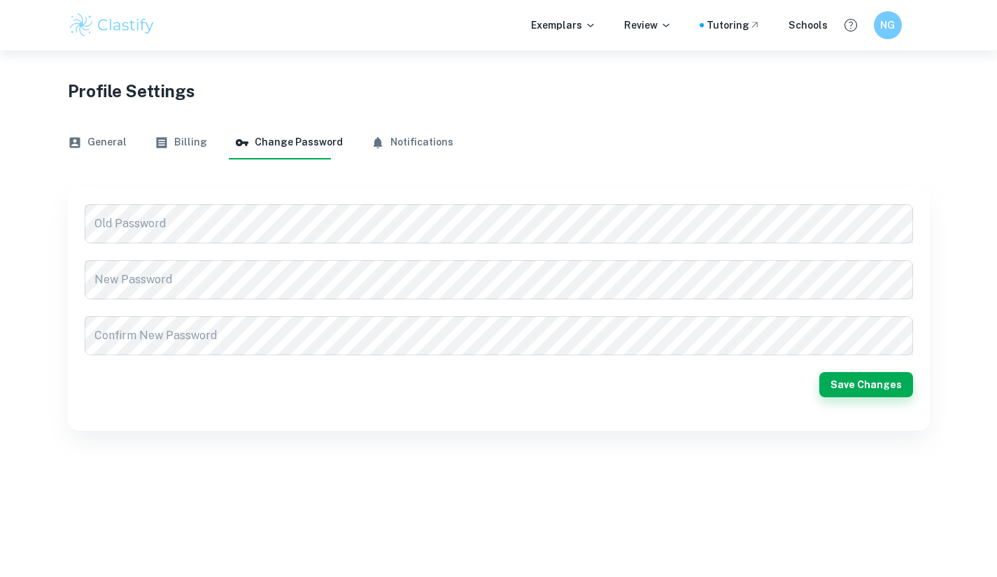
click at [166, 129] on button "Billing" at bounding box center [181, 143] width 52 height 34
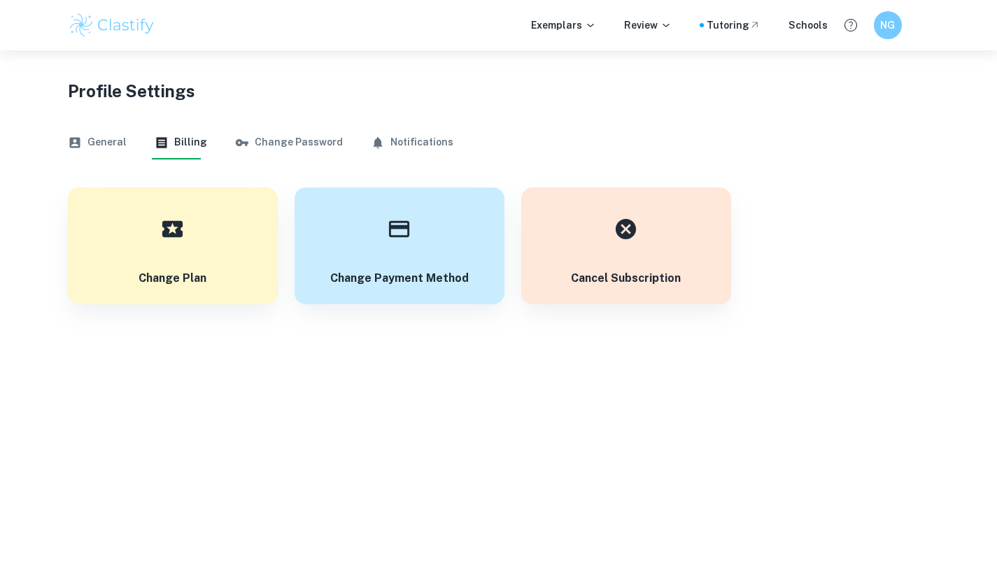
click at [377, 137] on button "Notifications" at bounding box center [412, 143] width 83 height 34
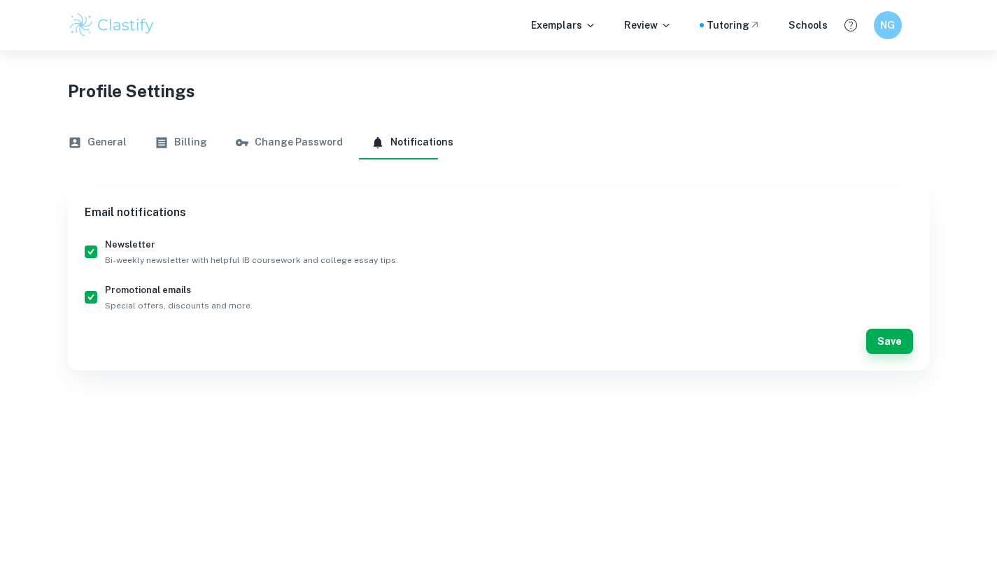
click at [176, 127] on button "Billing" at bounding box center [181, 143] width 52 height 34
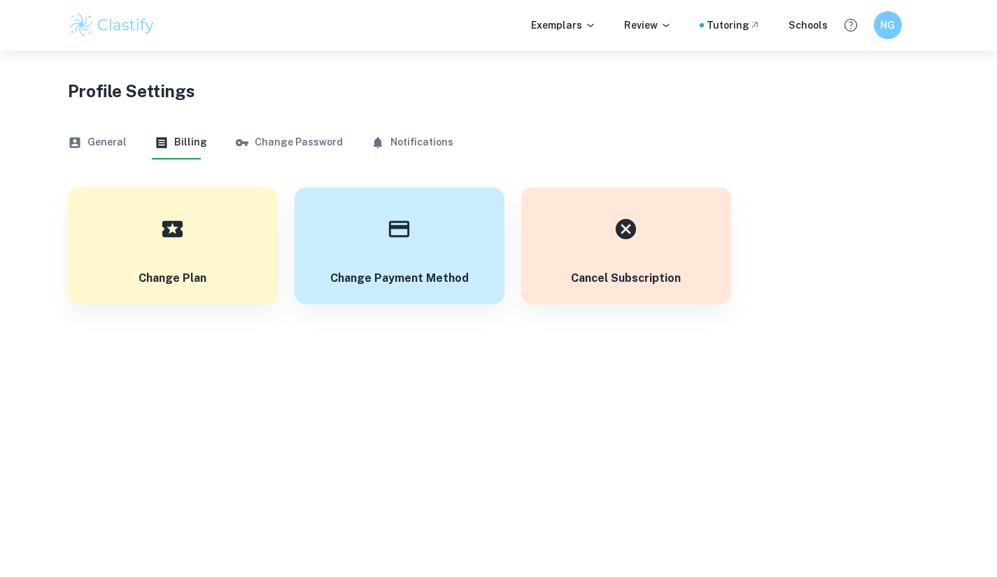
click at [97, 142] on button "General" at bounding box center [97, 143] width 59 height 34
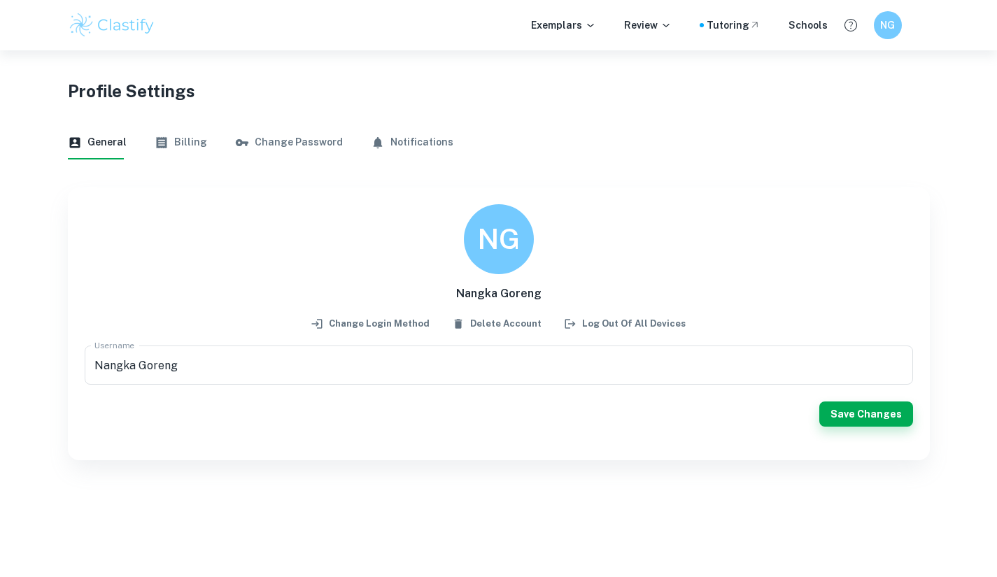
click at [167, 140] on button "Billing" at bounding box center [181, 143] width 52 height 34
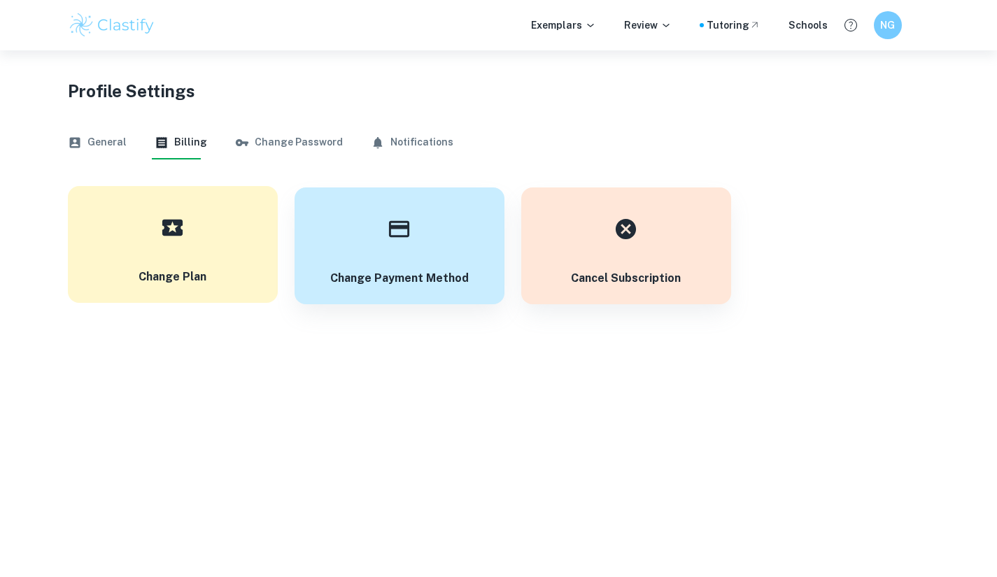
click at [194, 233] on div "button" at bounding box center [172, 227] width 49 height 49
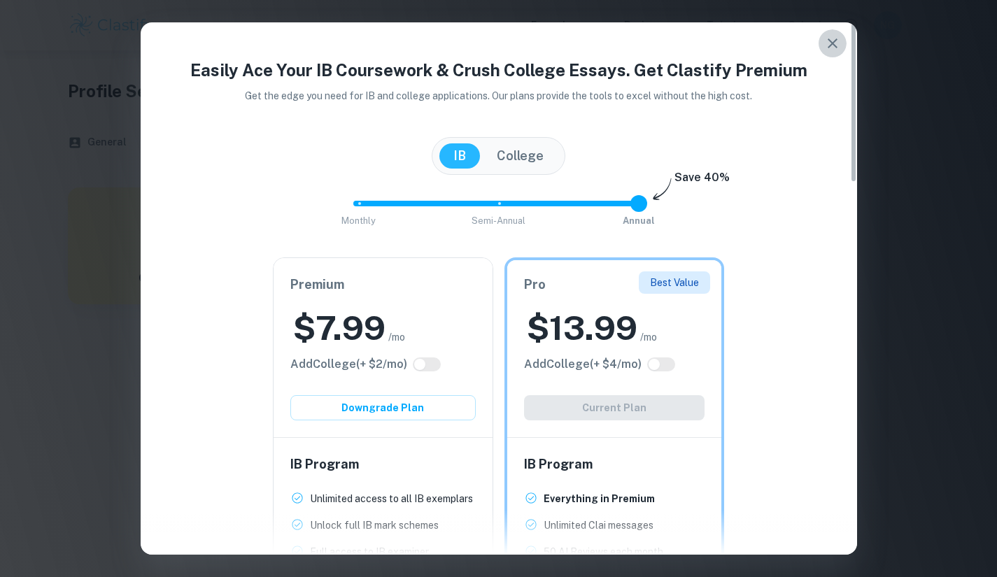
click at [826, 54] on button "button" at bounding box center [832, 43] width 28 height 28
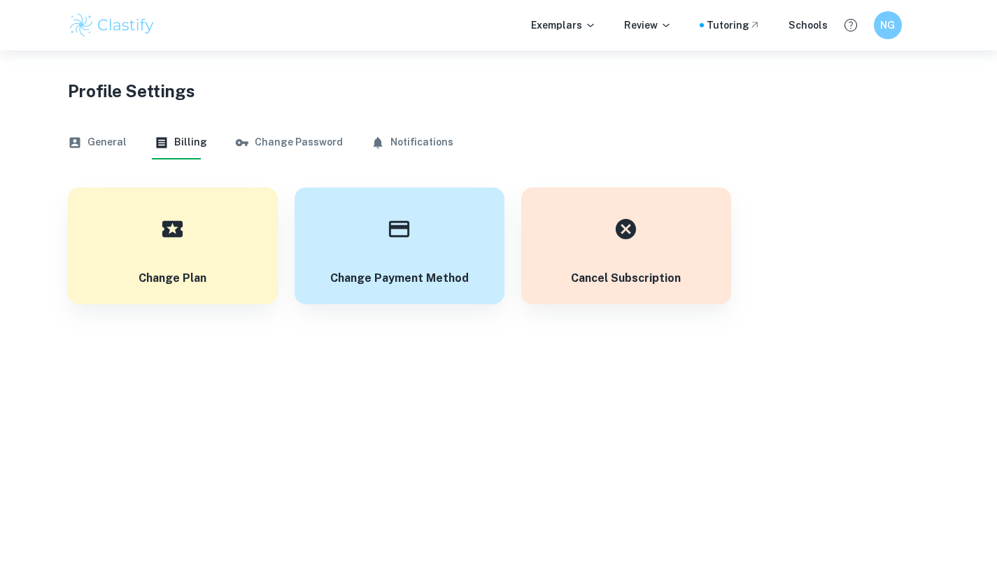
click at [288, 133] on button "Change Password" at bounding box center [289, 143] width 108 height 34
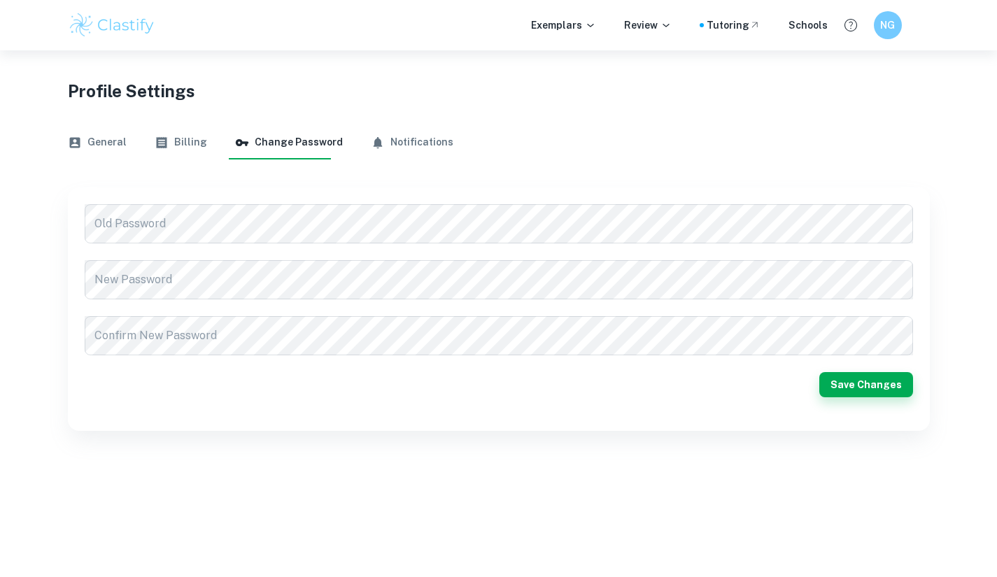
click at [392, 141] on button "Notifications" at bounding box center [412, 143] width 83 height 34
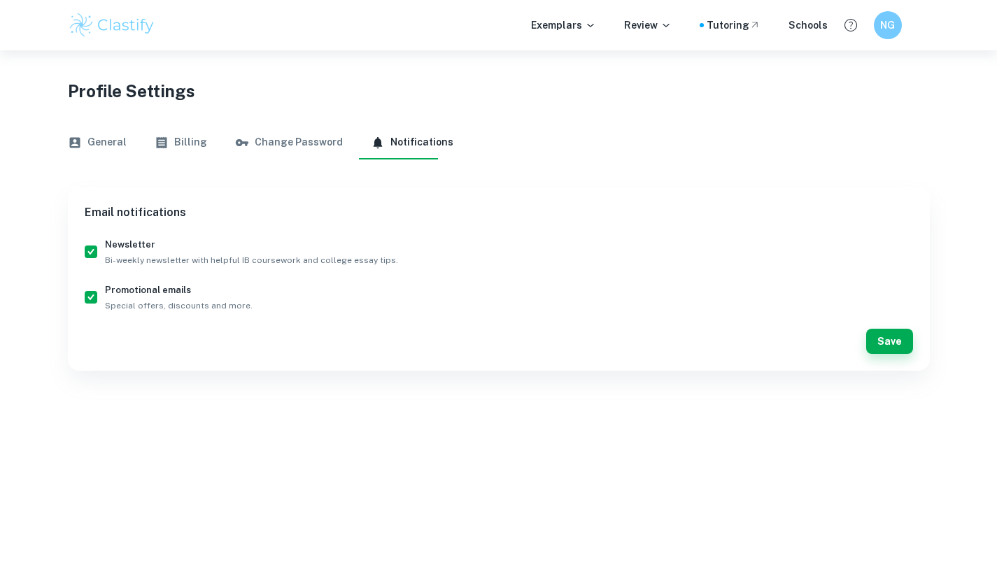
click at [275, 136] on button "Change Password" at bounding box center [289, 143] width 108 height 34
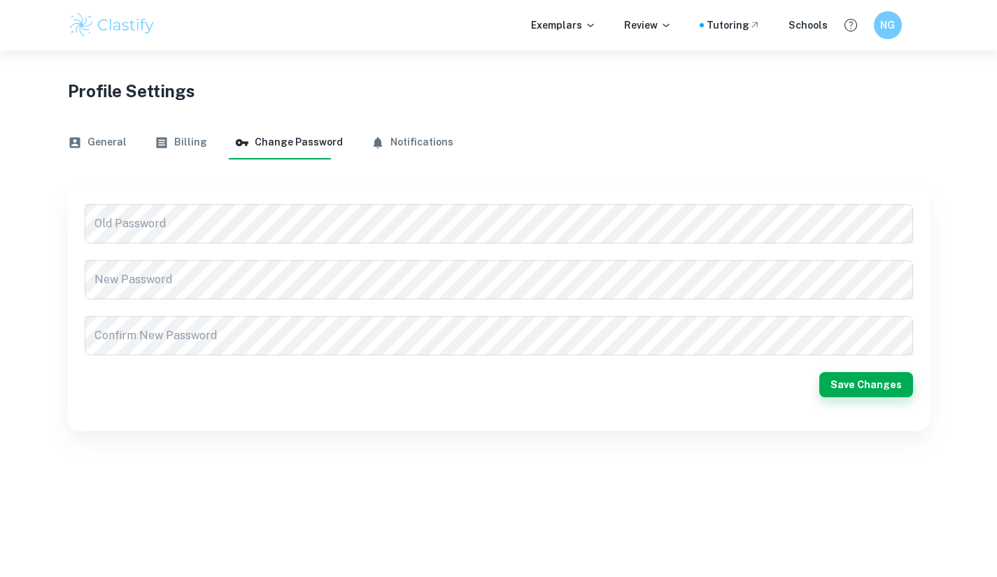
click at [166, 152] on button "Billing" at bounding box center [181, 143] width 52 height 34
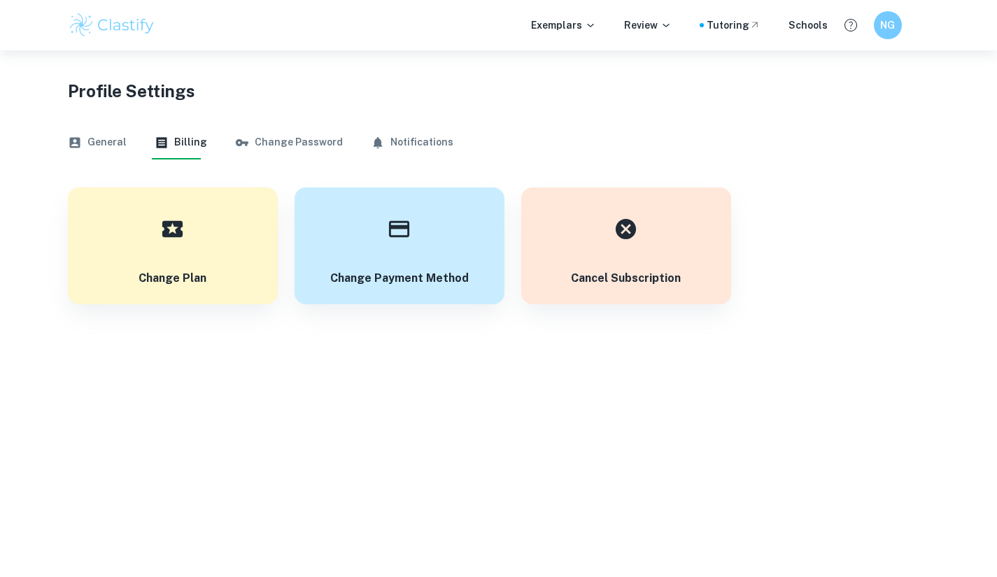
click at [300, 155] on button "Change Password" at bounding box center [289, 143] width 108 height 34
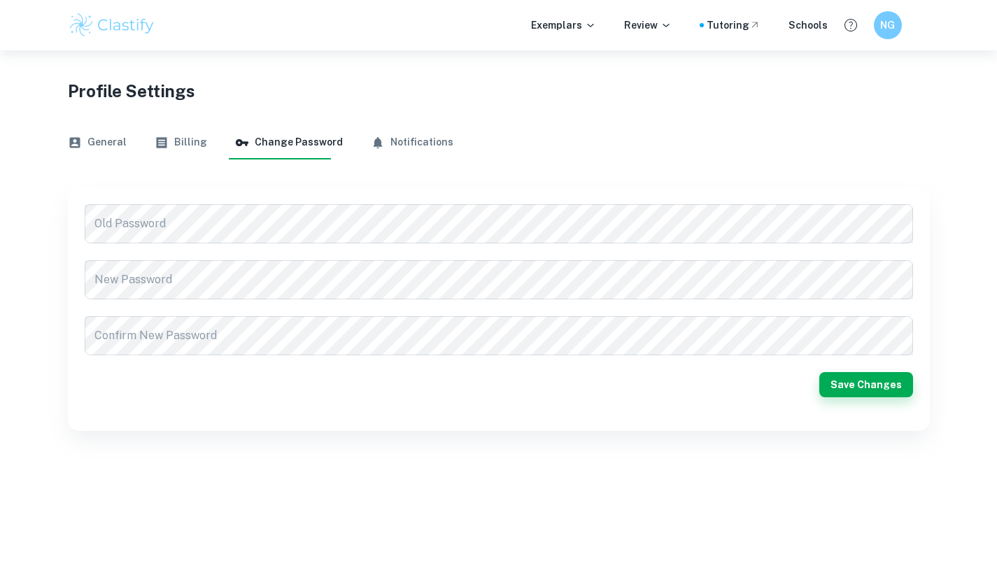
click at [392, 146] on button "Notifications" at bounding box center [412, 143] width 83 height 34
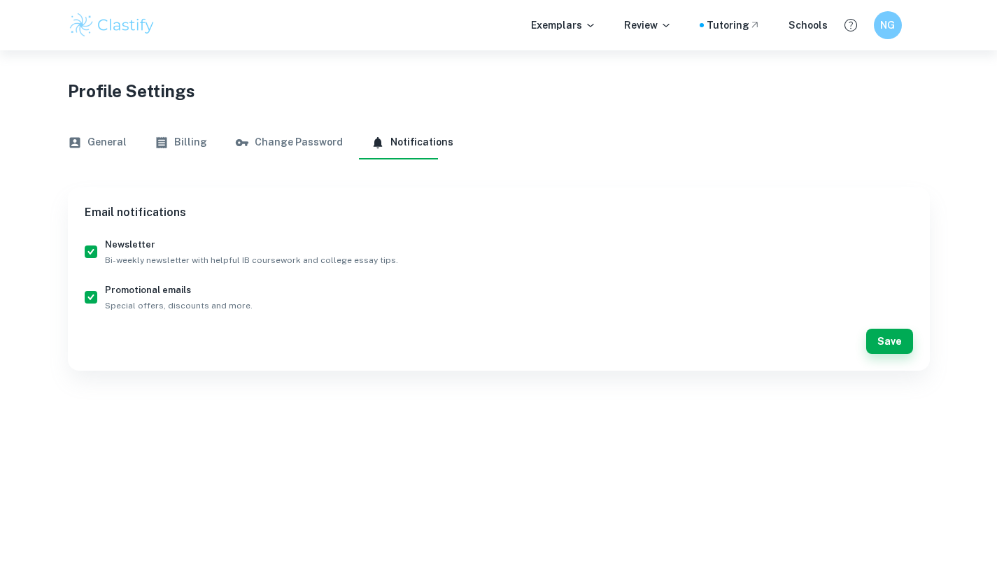
click at [164, 150] on button "Billing" at bounding box center [181, 143] width 52 height 34
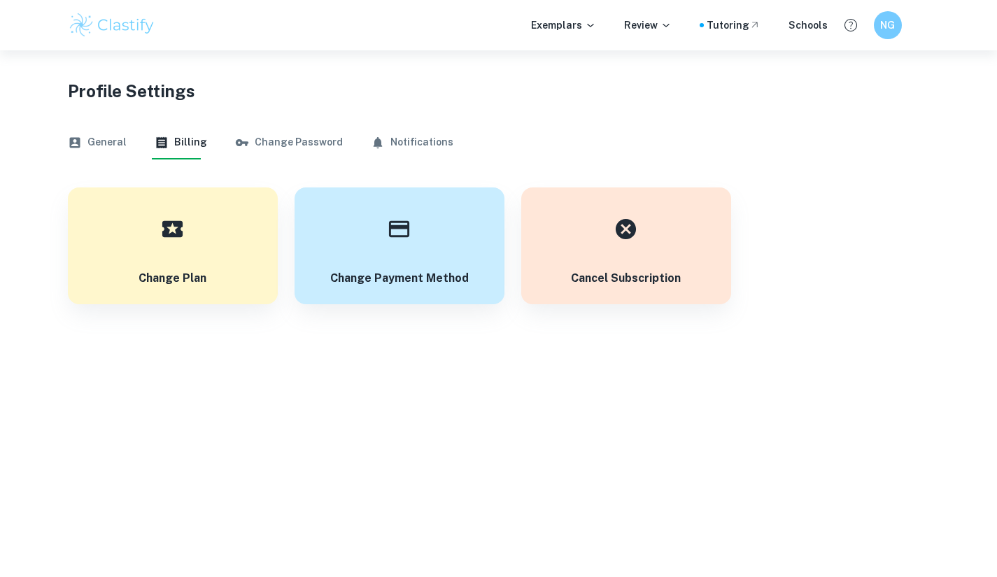
click at [108, 152] on button "General" at bounding box center [97, 143] width 59 height 34
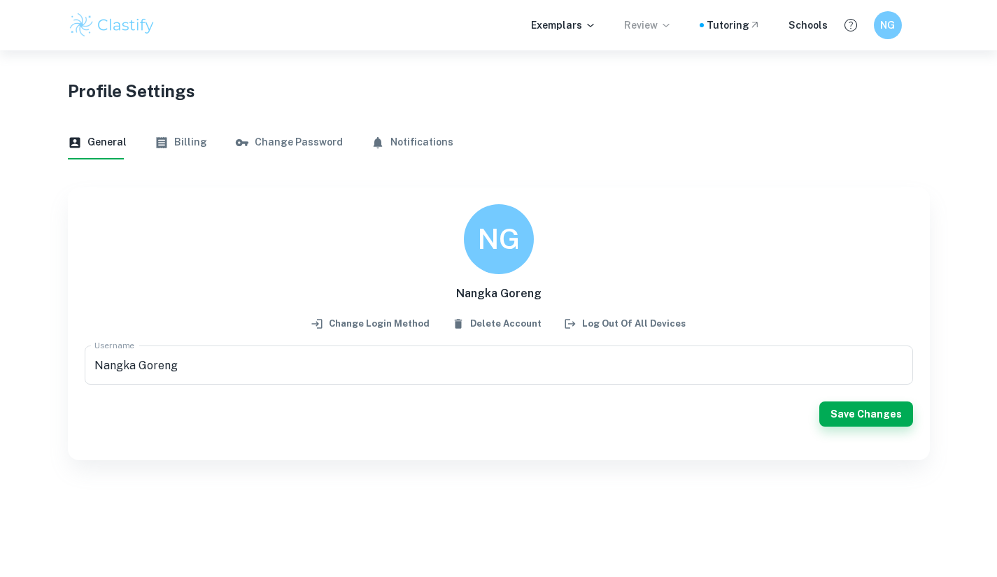
click at [634, 29] on p "Review" at bounding box center [648, 24] width 48 height 15
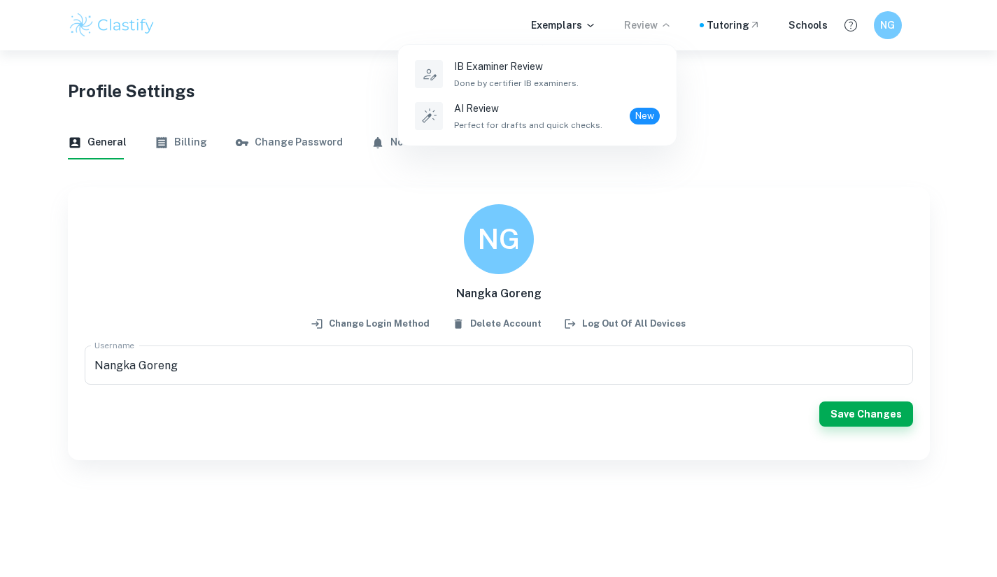
click at [652, 29] on div at bounding box center [498, 288] width 997 height 577
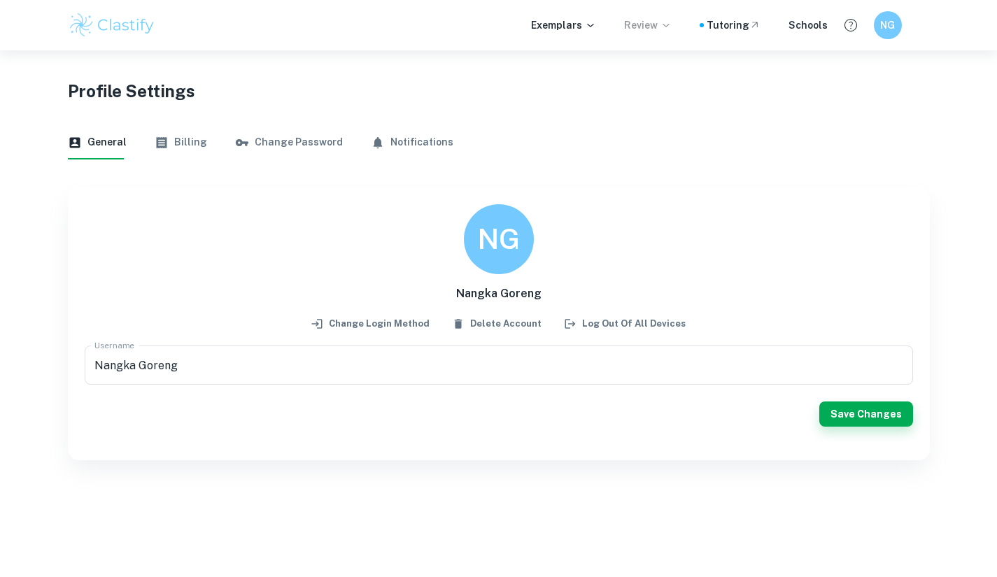
click at [661, 18] on p "Review" at bounding box center [648, 24] width 48 height 15
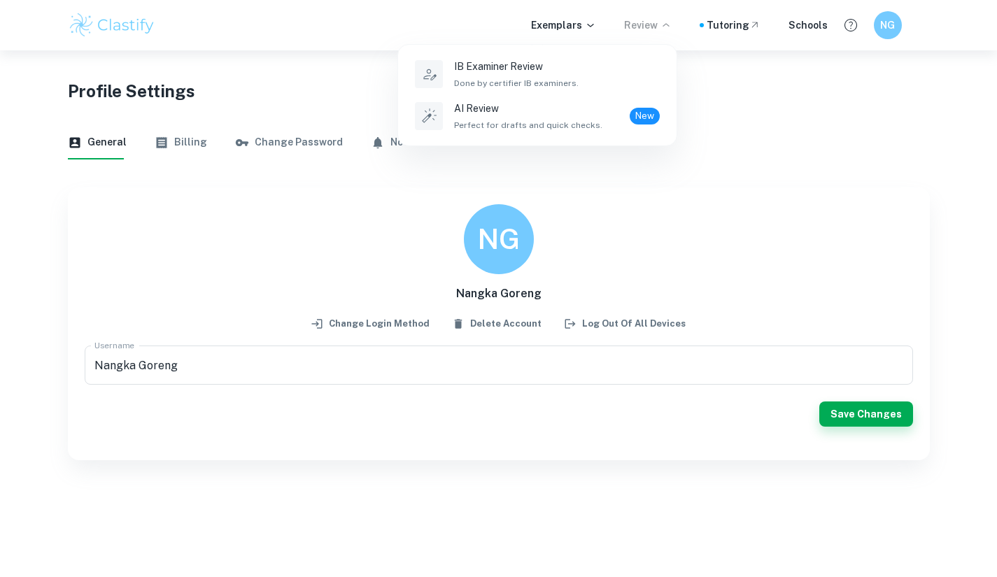
click at [521, 16] on div at bounding box center [498, 288] width 997 height 577
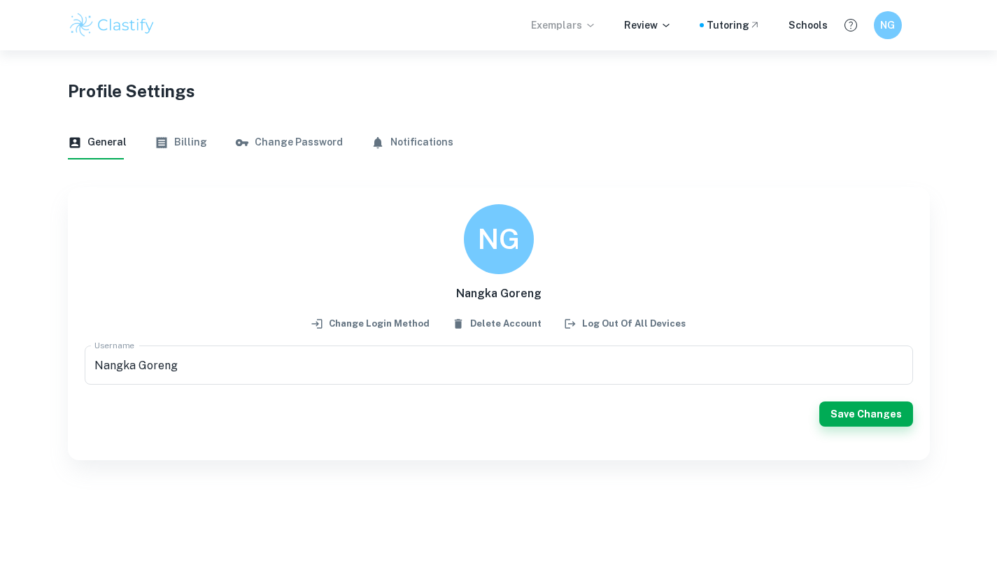
click at [596, 20] on icon at bounding box center [590, 25] width 11 height 11
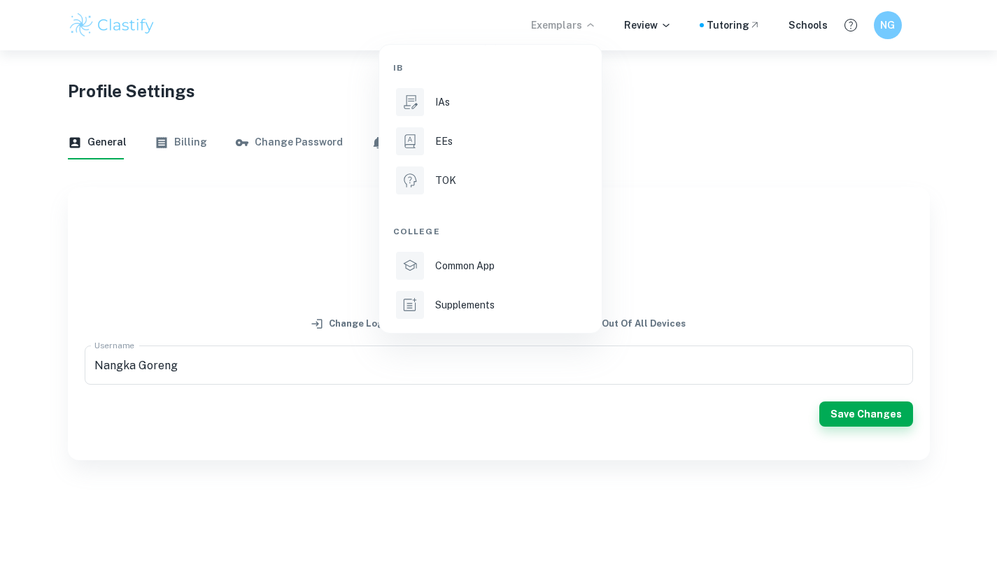
click at [660, 30] on div at bounding box center [498, 288] width 997 height 577
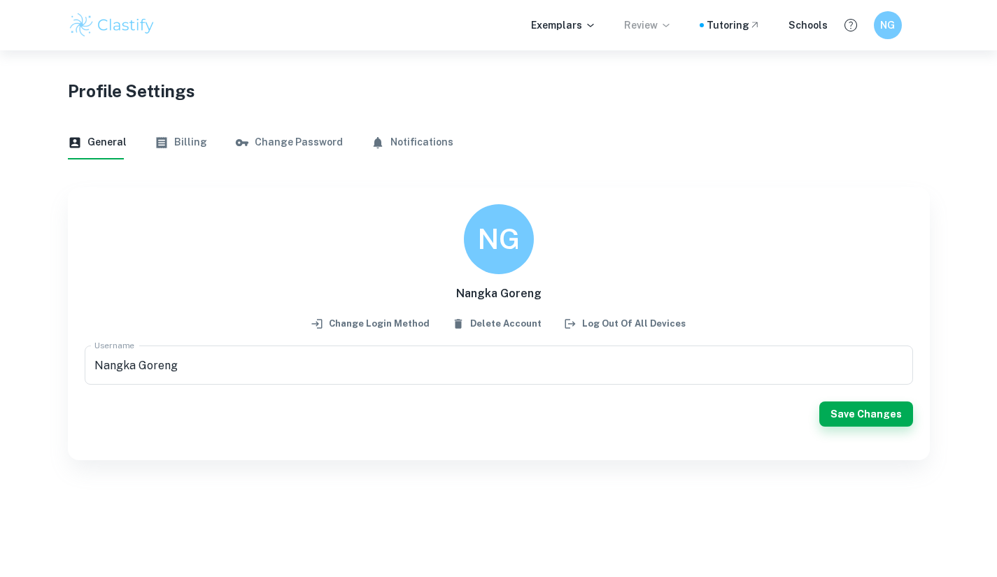
click at [660, 17] on p "Review" at bounding box center [648, 24] width 48 height 15
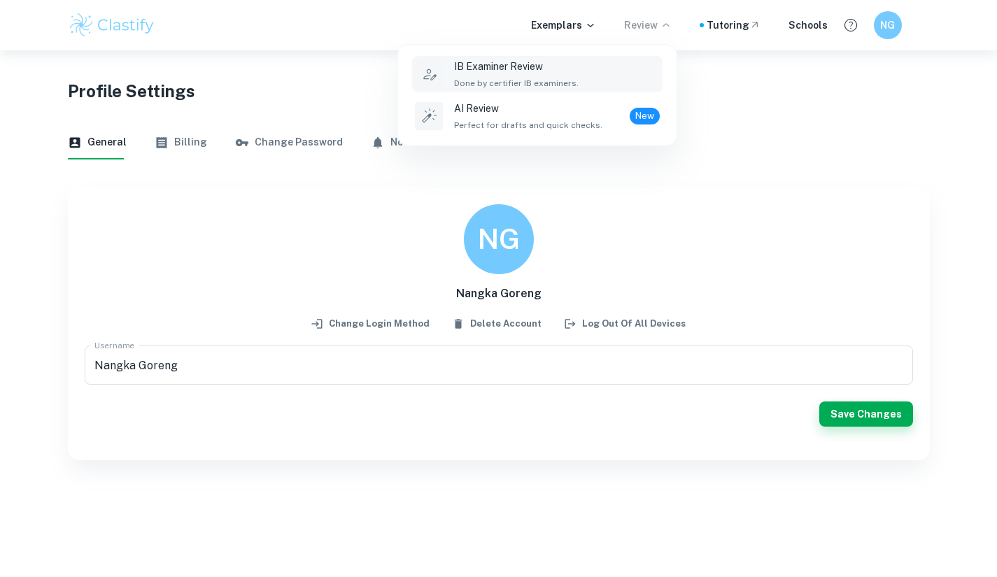
click at [529, 89] on span "Done by certifier IB examiners." at bounding box center [516, 83] width 124 height 13
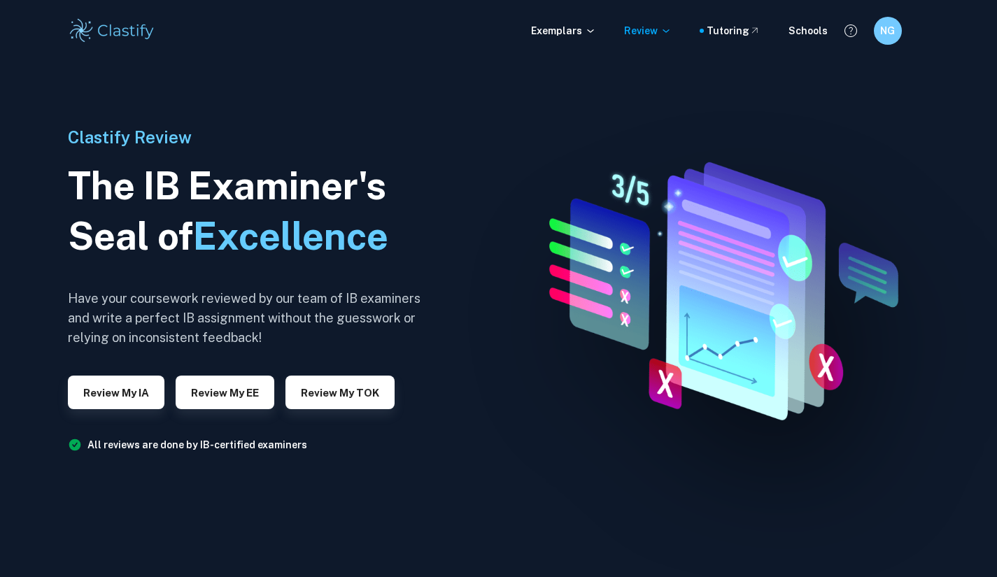
click at [646, 41] on div "Exemplars Review Tutoring Schools NG" at bounding box center [498, 31] width 895 height 28
click at [645, 22] on div "Exemplars Review Tutoring Schools NG" at bounding box center [498, 31] width 895 height 28
click at [654, 27] on p "Review" at bounding box center [648, 30] width 48 height 15
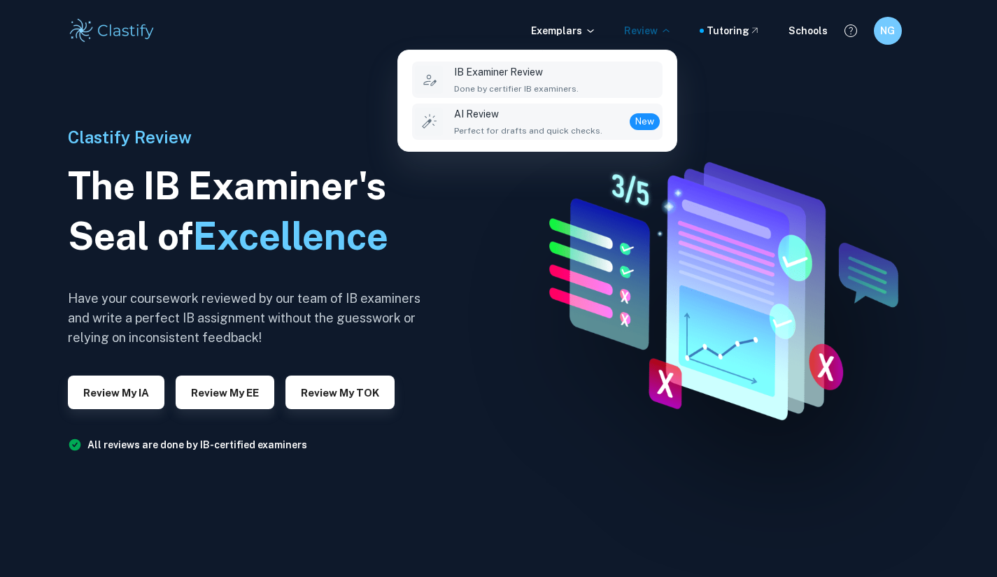
click at [555, 116] on p "AI Review" at bounding box center [528, 113] width 148 height 15
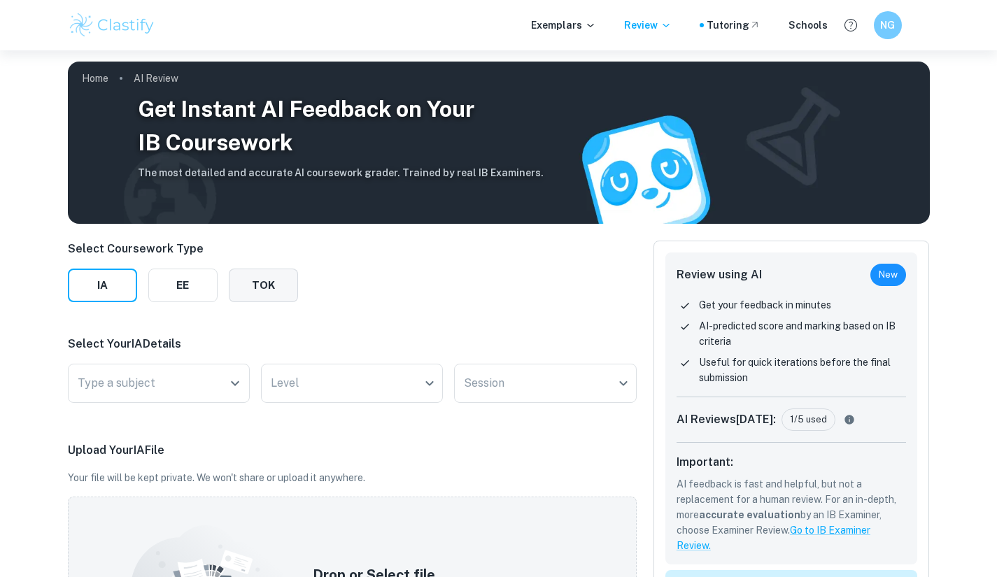
click at [259, 285] on button "TOK" at bounding box center [263, 286] width 69 height 34
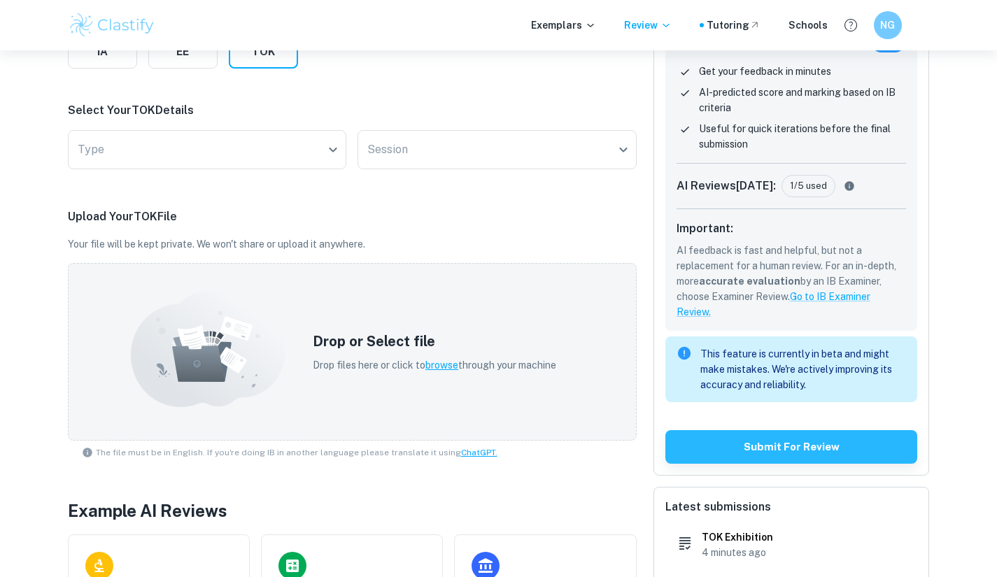
scroll to position [234, 0]
drag, startPoint x: 242, startPoint y: 450, endPoint x: 388, endPoint y: 464, distance: 146.8
click at [399, 452] on span "The file must be in English. If you're doing IB in another language please tran…" at bounding box center [296, 451] width 401 height 13
click at [350, 473] on div "Select Coursework Type IA EE TOK Select Your TOK Details Type ​ Type Session ​ …" at bounding box center [352, 346] width 569 height 681
click at [285, 149] on body "We value your privacy We use cookies to enhance your browsing experience, serve…" at bounding box center [498, 104] width 997 height 577
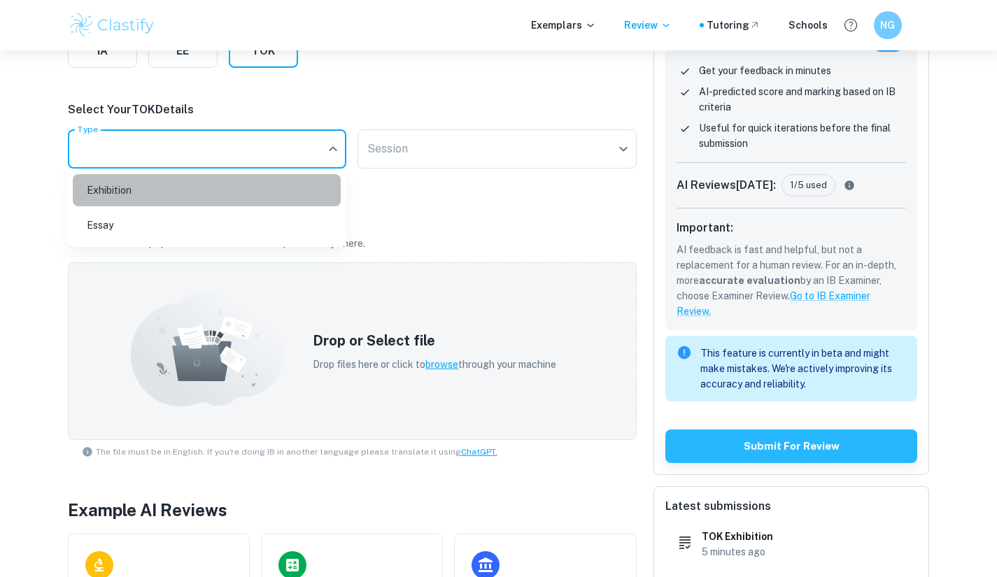
click at [232, 192] on li "Exhibition" at bounding box center [207, 190] width 268 height 32
type input "Exhibition"
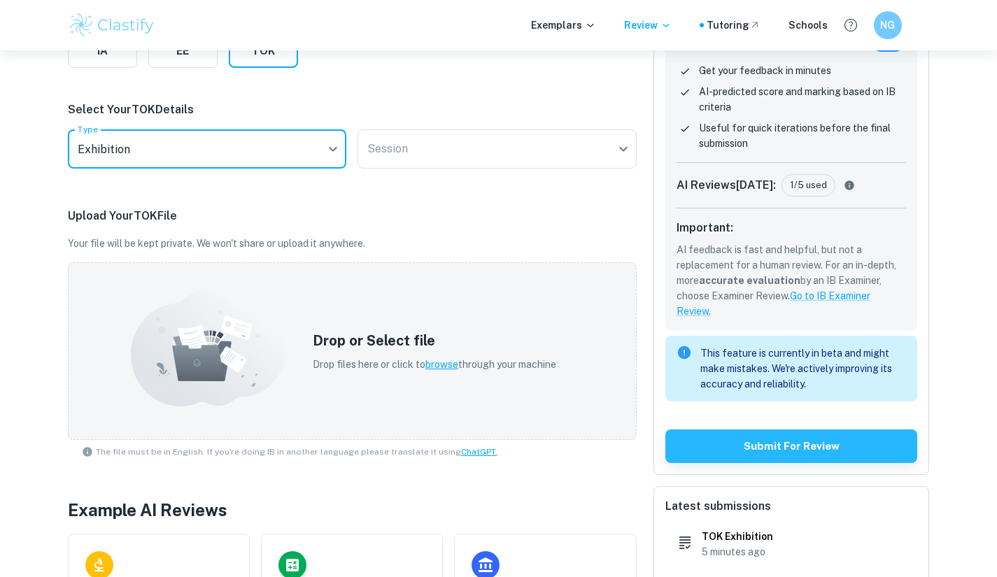
click at [536, 187] on div "Select Coursework Type IA EE TOK Select Your TOK Details Type Exhibition Exhibi…" at bounding box center [352, 346] width 569 height 681
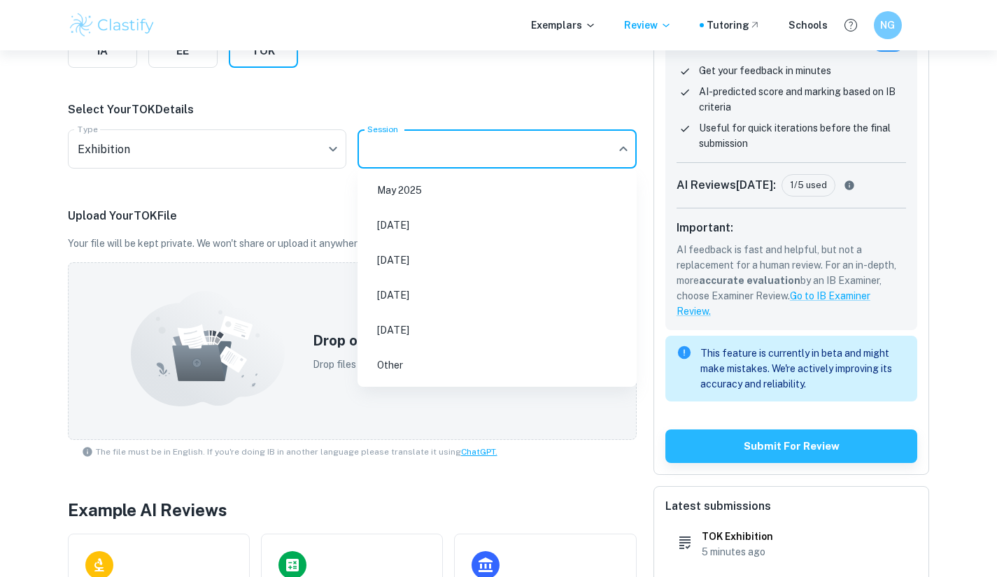
click at [522, 157] on body "We value your privacy We use cookies to enhance your browsing experience, serve…" at bounding box center [498, 104] width 997 height 577
click at [485, 258] on li "May 2026" at bounding box center [497, 260] width 268 height 32
type input "M26"
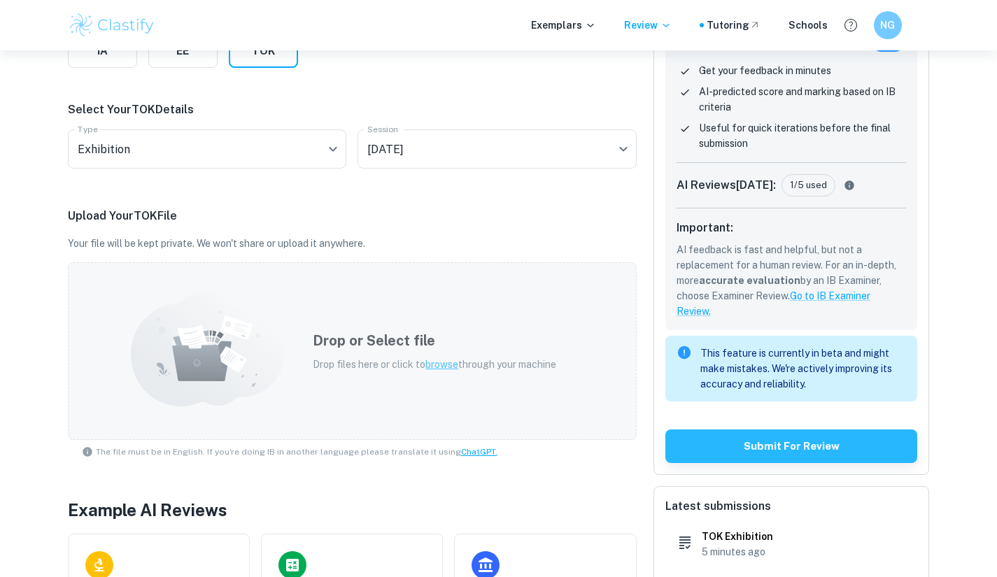
click at [450, 364] on span "browse" at bounding box center [441, 364] width 33 height 11
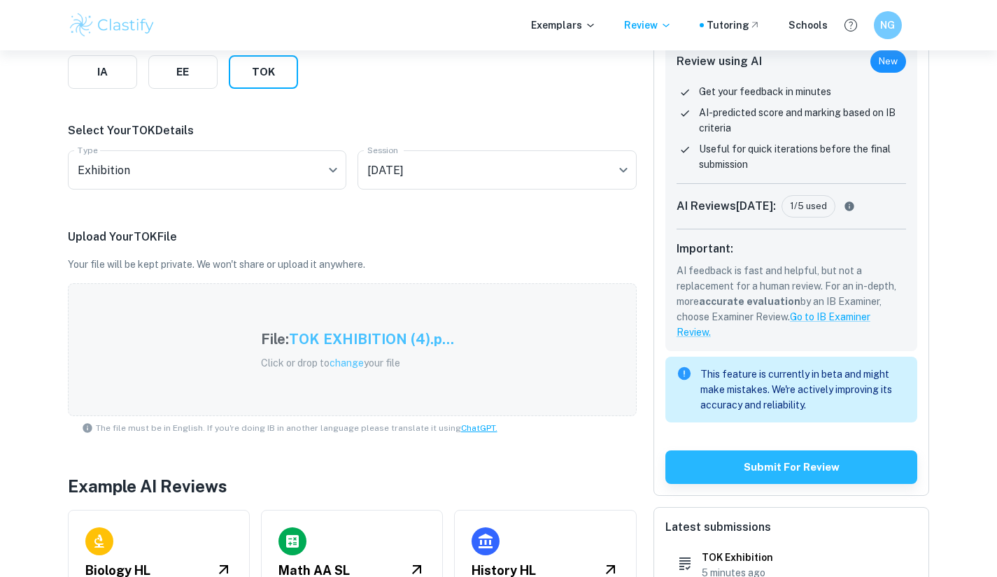
scroll to position [215, 0]
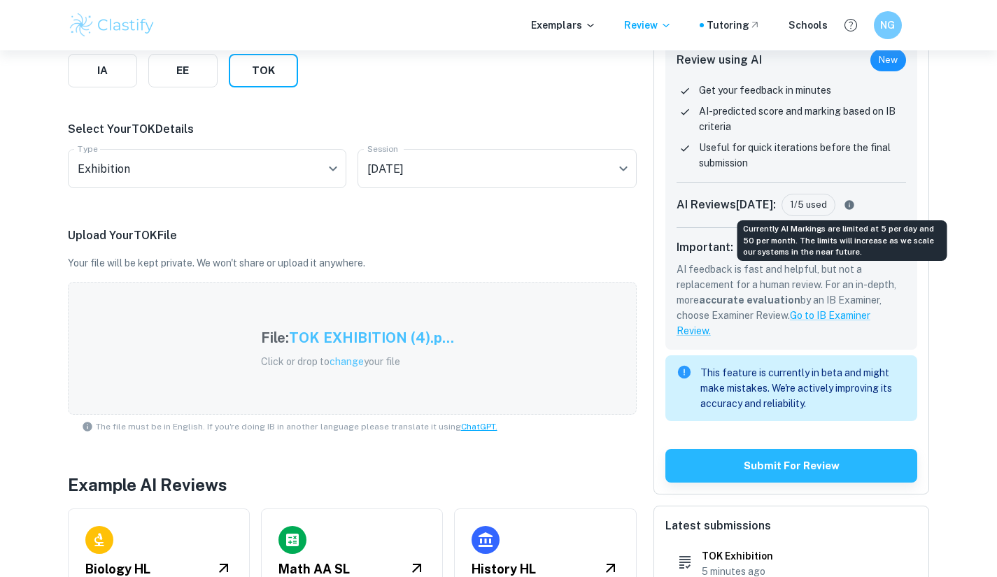
click at [844, 204] on icon "Currently AI Markings are limited at 5 per day and 50 per month. The limits wil…" at bounding box center [848, 204] width 9 height 9
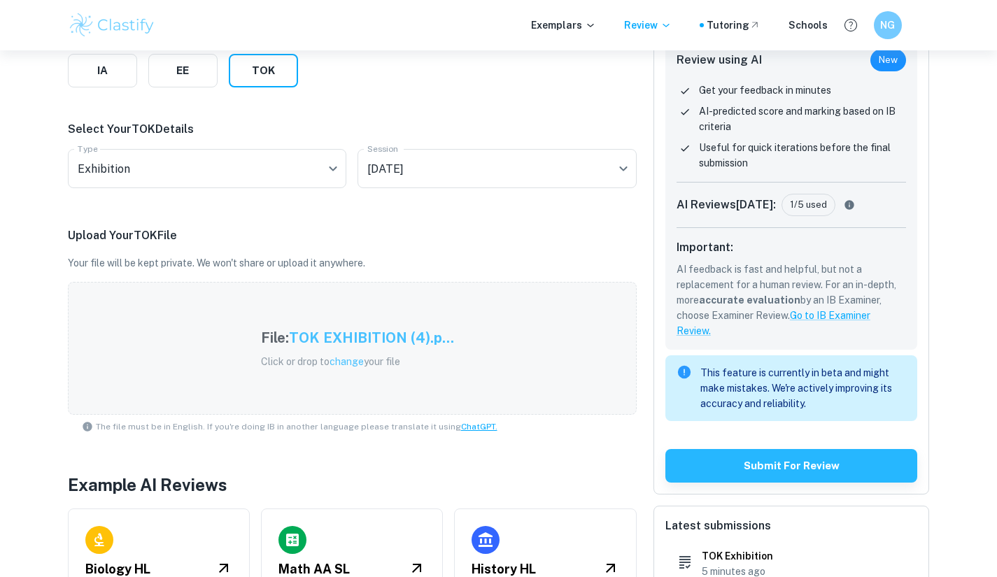
click at [841, 209] on icon "Currently AI Markings are limited at 5 per day and 50 per month. The limits wil…" at bounding box center [849, 204] width 17 height 11
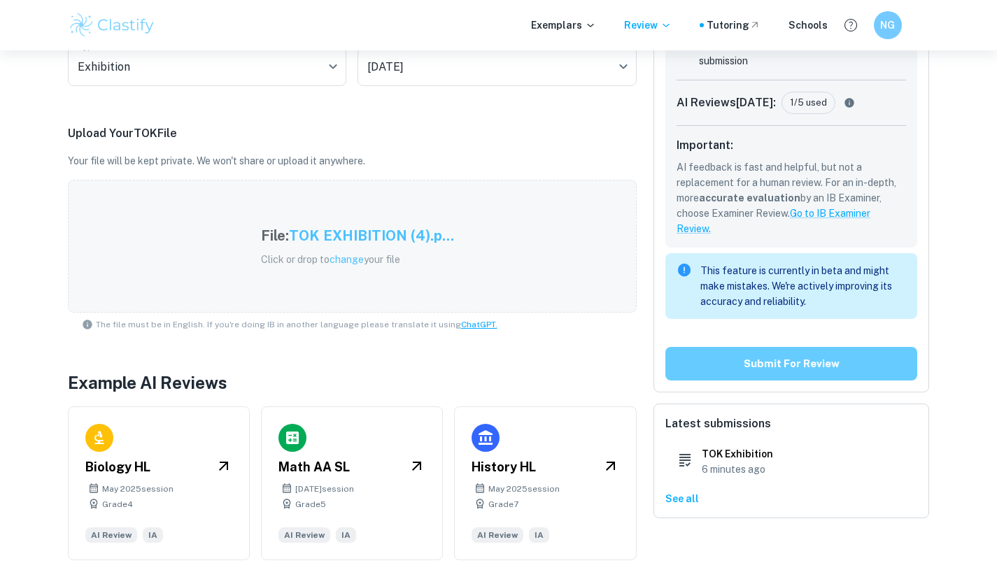
click at [830, 373] on button "Submit for review" at bounding box center [791, 364] width 252 height 34
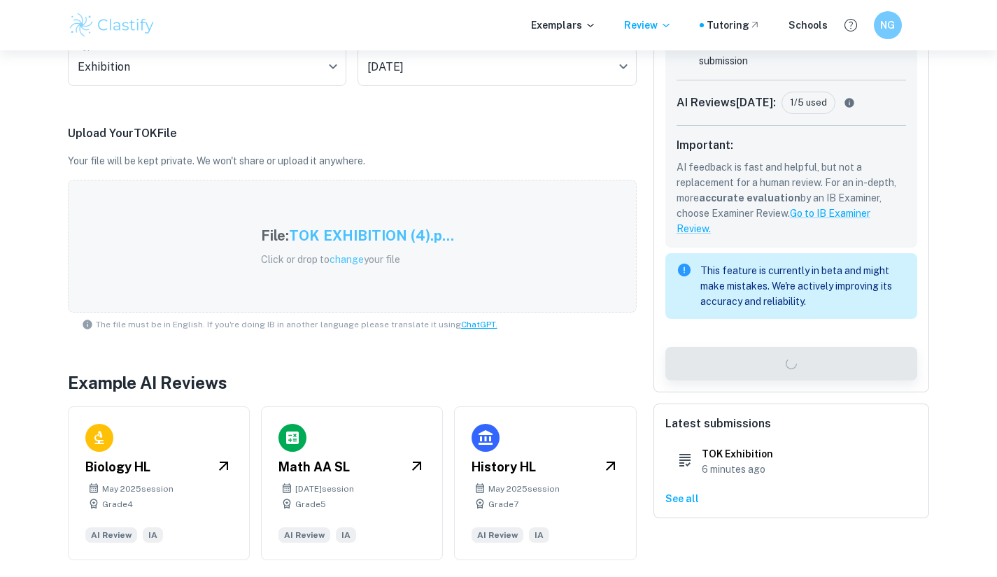
scroll to position [0, 0]
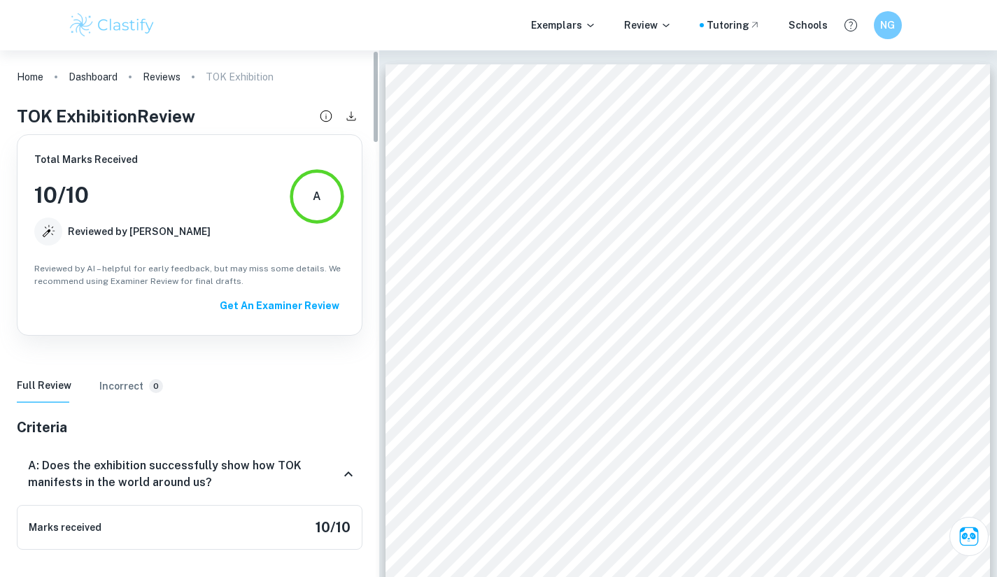
click at [248, 83] on p "TOK Exhibition" at bounding box center [240, 76] width 68 height 15
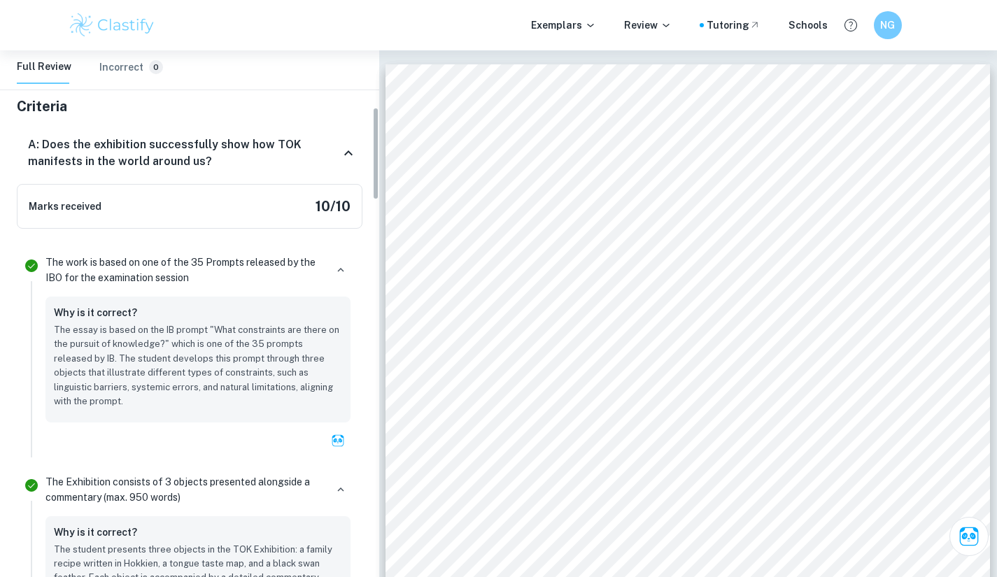
click at [125, 68] on h6 "Incorrect" at bounding box center [121, 66] width 44 height 15
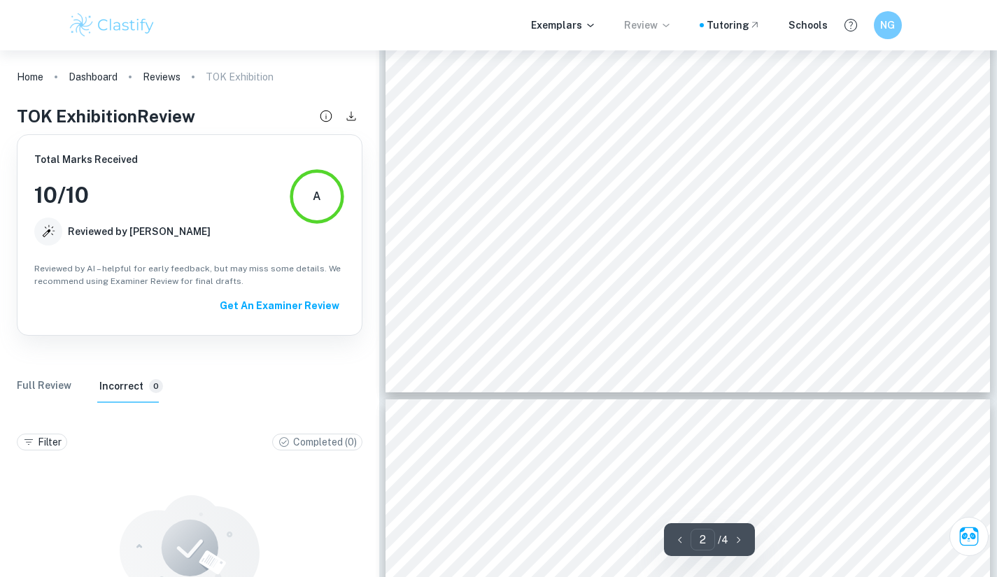
type input "1"
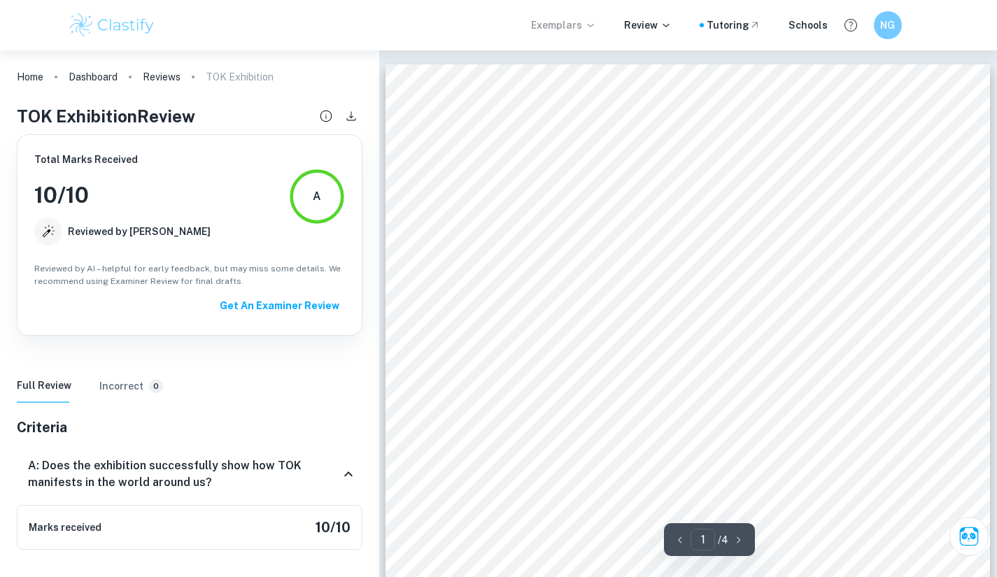
click at [567, 17] on p "Exemplars" at bounding box center [563, 24] width 65 height 15
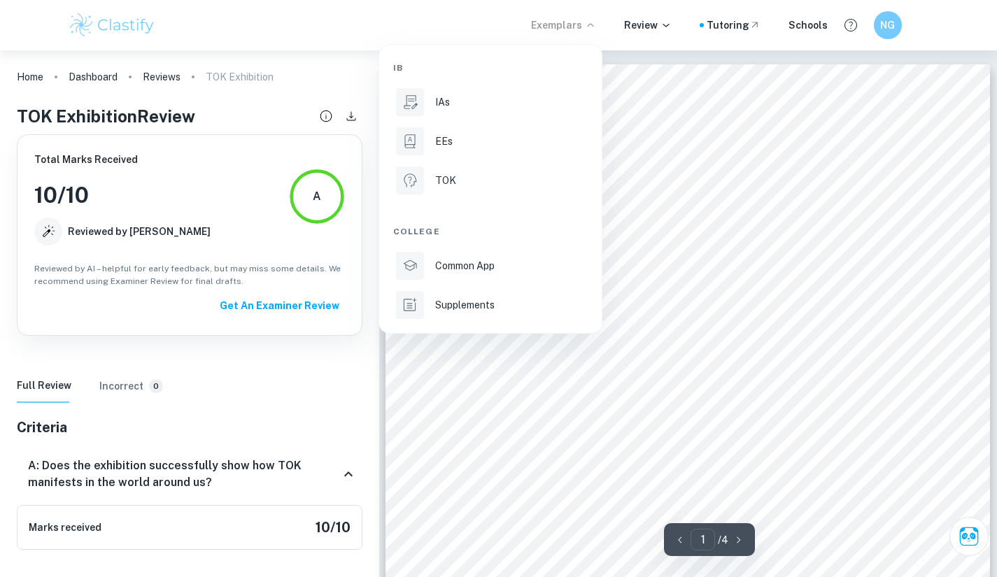
click at [661, 29] on div at bounding box center [498, 288] width 997 height 577
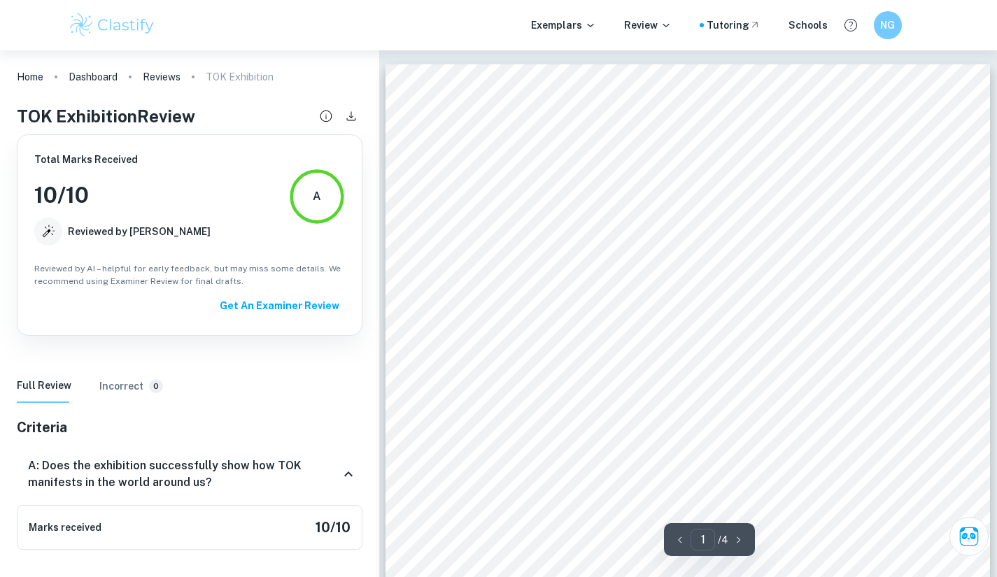
click at [636, 14] on div "Exemplars Review Tutoring Schools NG" at bounding box center [498, 25] width 895 height 28
click at [638, 16] on div "Exemplars Review Tutoring Schools NG" at bounding box center [498, 25] width 895 height 28
click at [639, 26] on p "Review" at bounding box center [648, 24] width 48 height 15
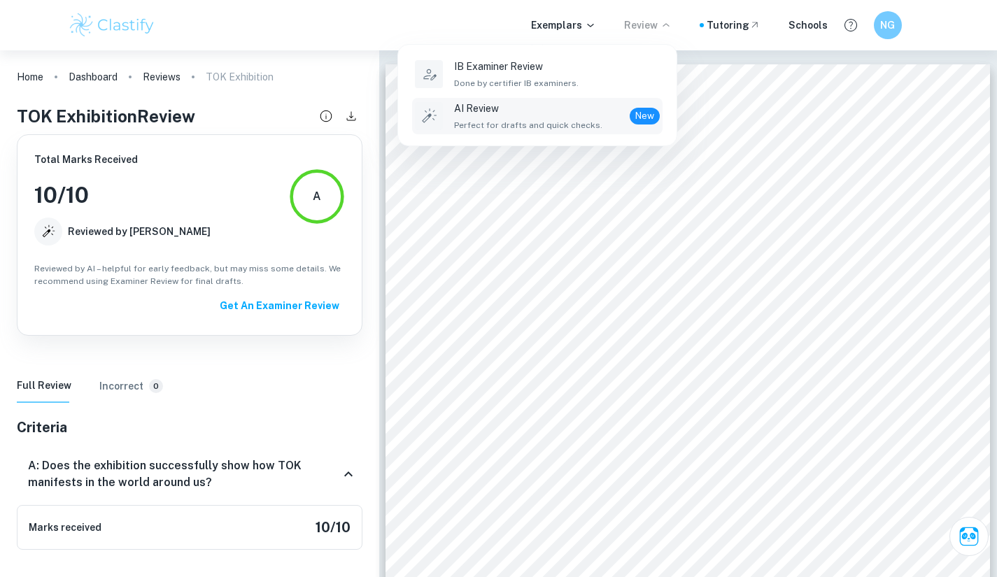
click at [553, 115] on p "AI Review" at bounding box center [528, 108] width 148 height 15
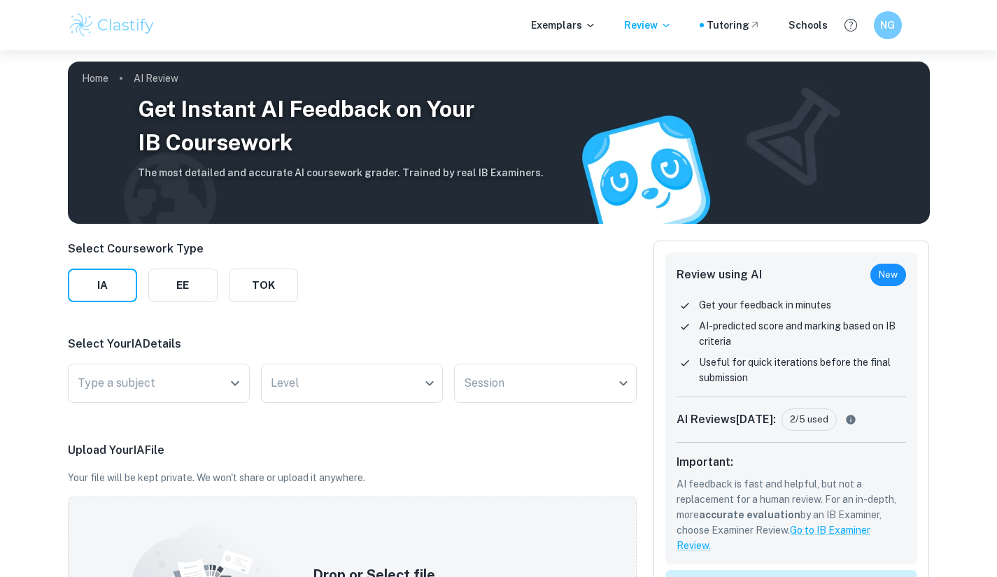
click at [660, 40] on div "Exemplars Review Tutoring Schools NG" at bounding box center [498, 25] width 997 height 50
click at [648, 29] on p "Review" at bounding box center [648, 24] width 48 height 15
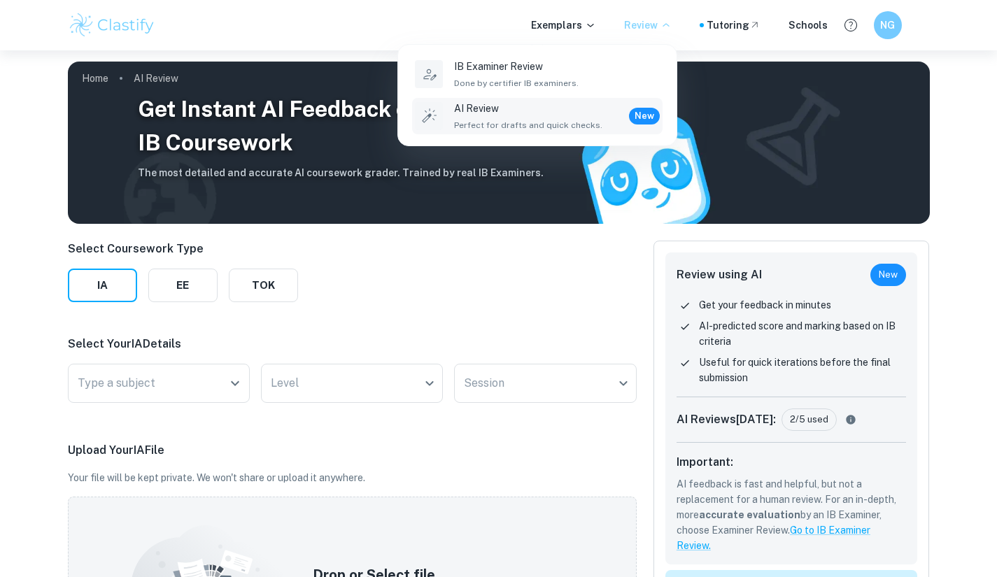
click at [528, 121] on span "Perfect for drafts and quick checks." at bounding box center [528, 125] width 148 height 13
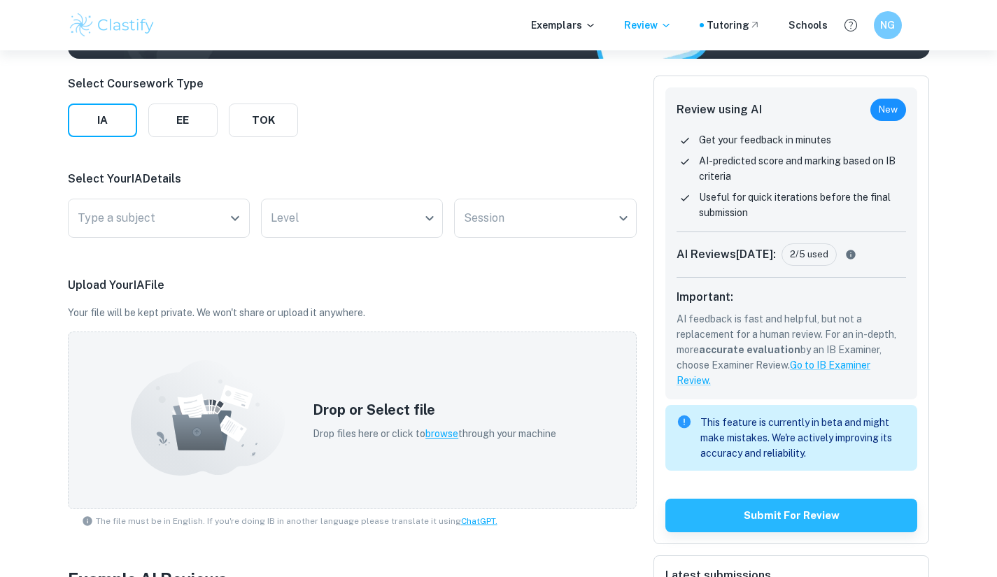
scroll to position [166, 0]
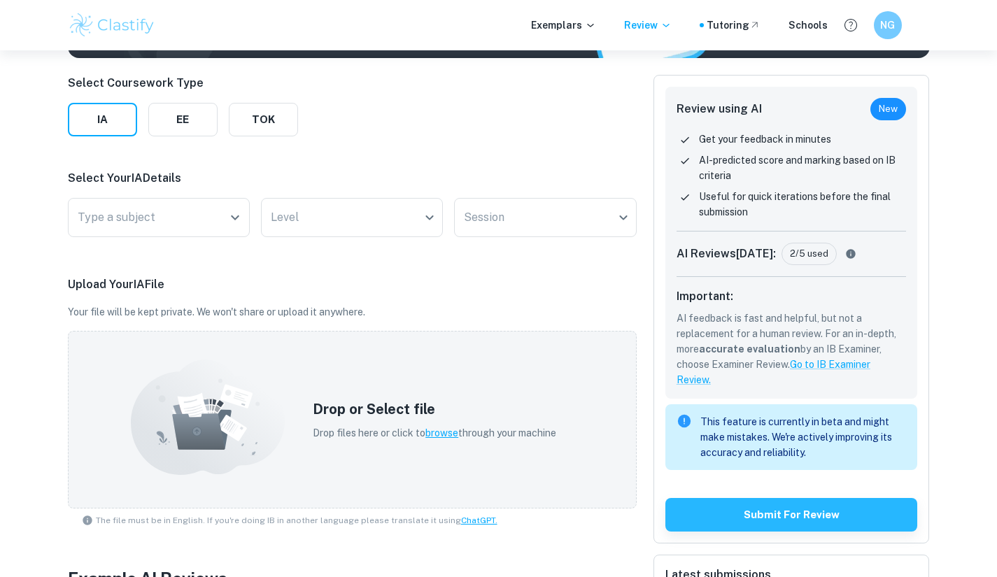
click at [807, 269] on div "AI Reviews [DATE] : 2/5 used" at bounding box center [791, 260] width 230 height 34
click at [796, 246] on div "2/5 used" at bounding box center [808, 254] width 55 height 22
click at [845, 253] on icon "Currently AI Markings are limited at 5 per day and 50 per month. The limits wil…" at bounding box center [849, 253] width 9 height 9
click at [851, 413] on div "This feature is currently in beta and might make mistakes. We're actively impro…" at bounding box center [803, 436] width 206 height 57
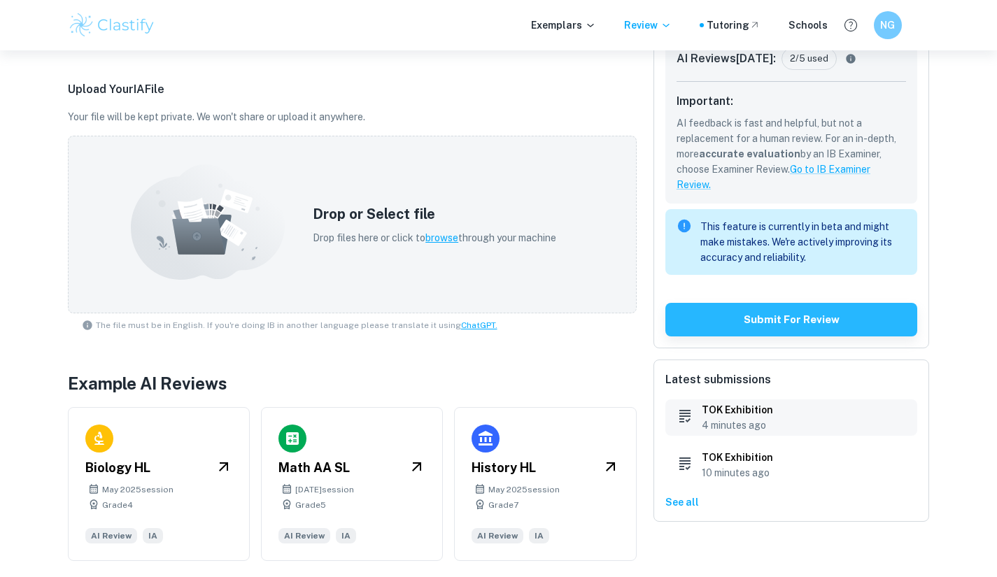
click at [776, 419] on div "TOK Exhibition 4 minutes ago" at bounding box center [791, 417] width 252 height 36
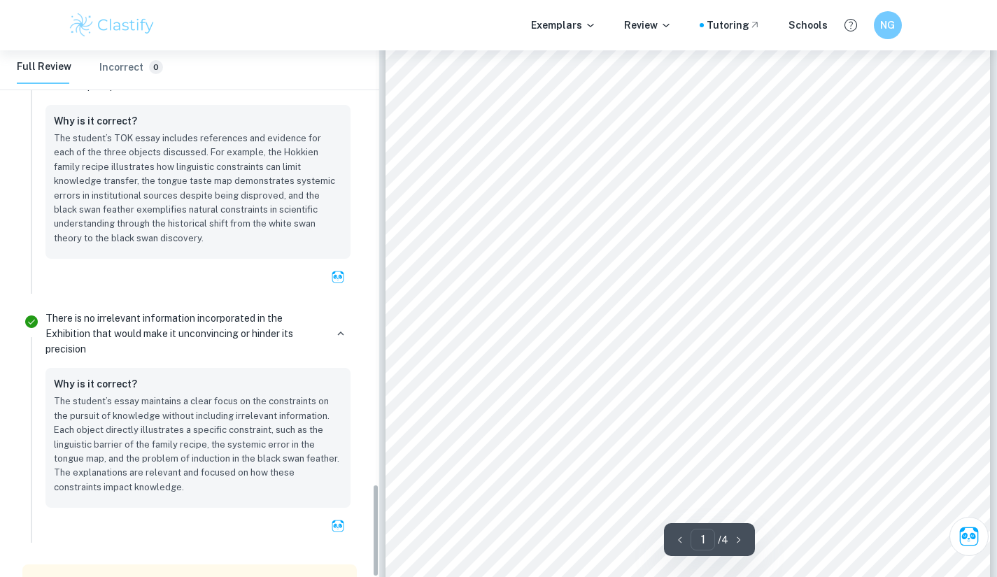
scroll to position [2434, 0]
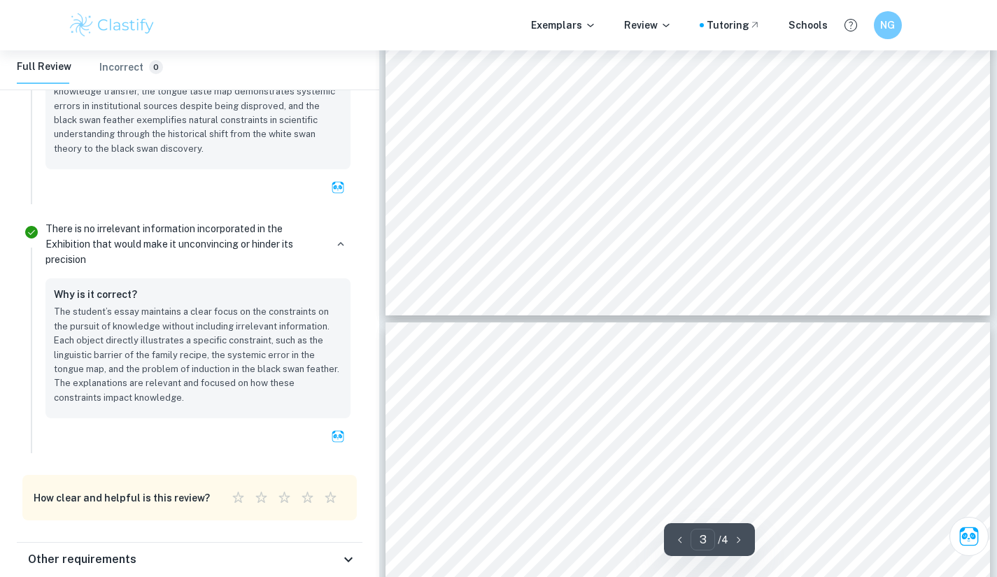
type input "4"
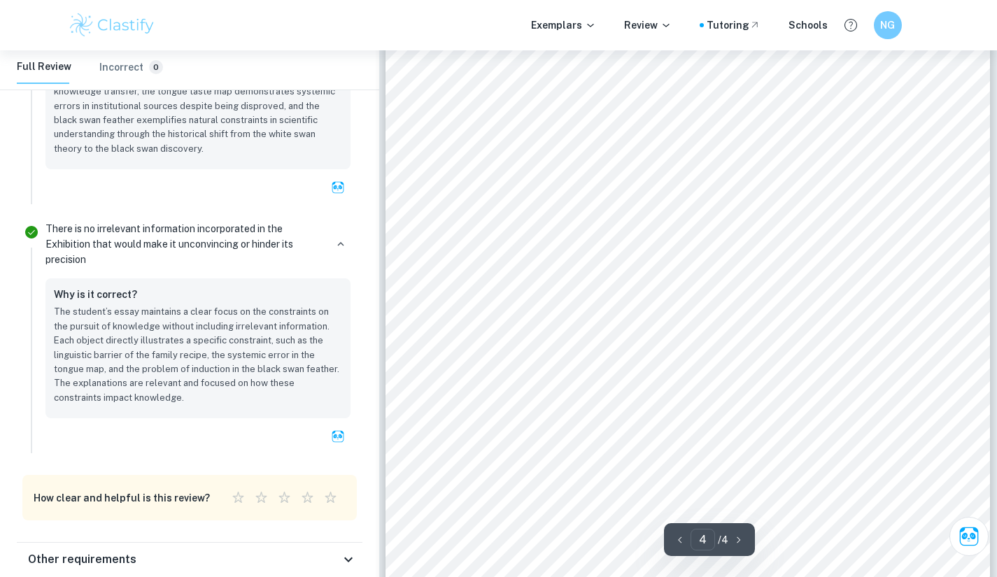
scroll to position [2429, 0]
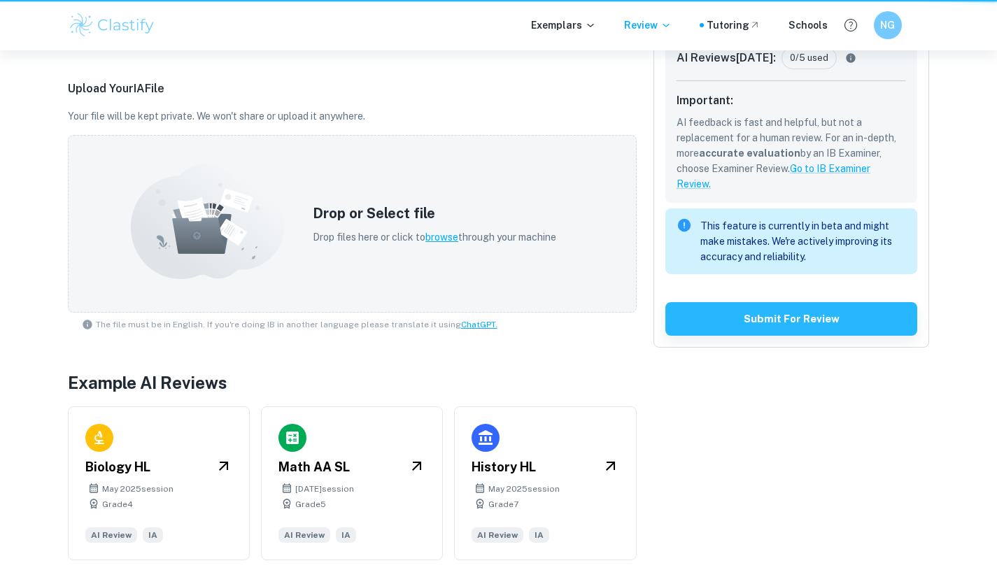
scroll to position [361, 0]
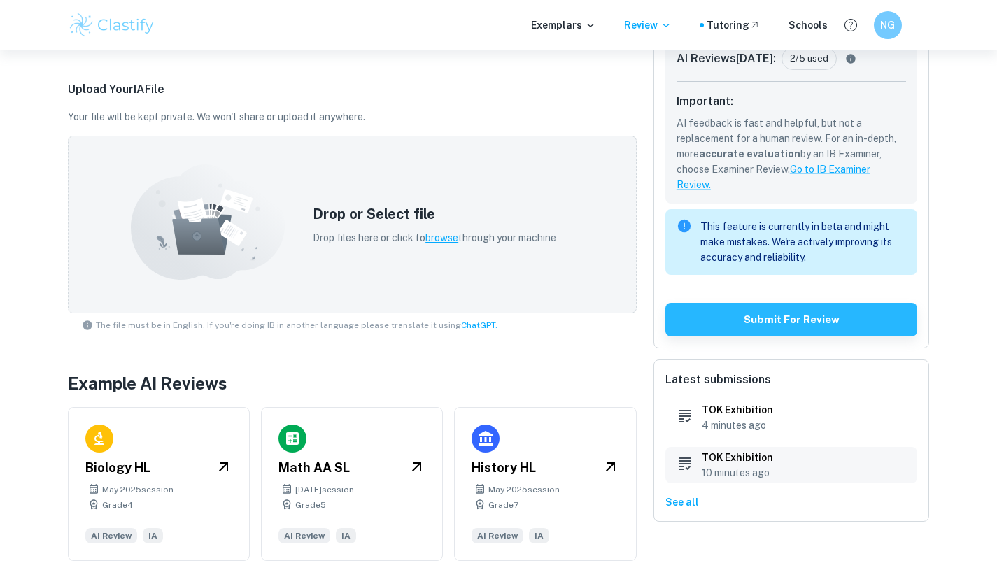
click at [859, 466] on div "TOK Exhibition 10 minutes ago" at bounding box center [791, 465] width 252 height 36
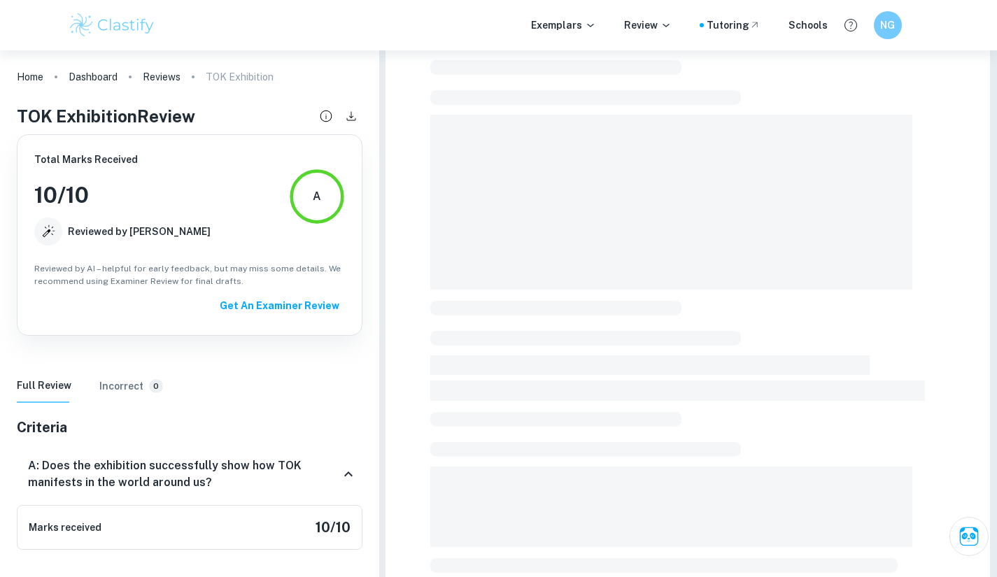
scroll to position [78, 0]
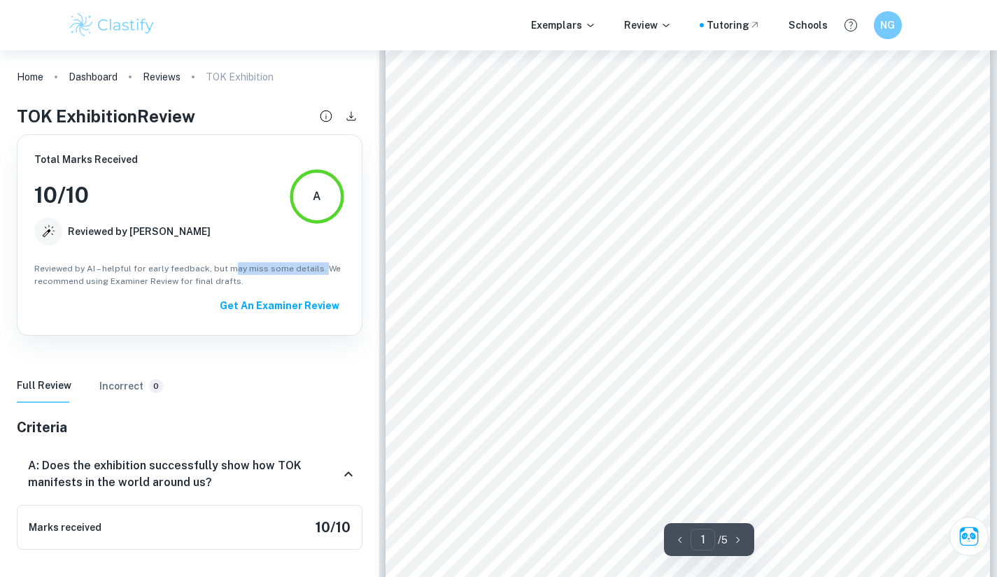
drag, startPoint x: 271, startPoint y: 266, endPoint x: 313, endPoint y: 268, distance: 42.7
click at [313, 268] on span "Reviewed by AI – helpful for early feedback, but may miss some details. We reco…" at bounding box center [189, 274] width 310 height 25
click at [264, 275] on span "Reviewed by AI – helpful for early feedback, but may miss some details. We reco…" at bounding box center [189, 274] width 310 height 25
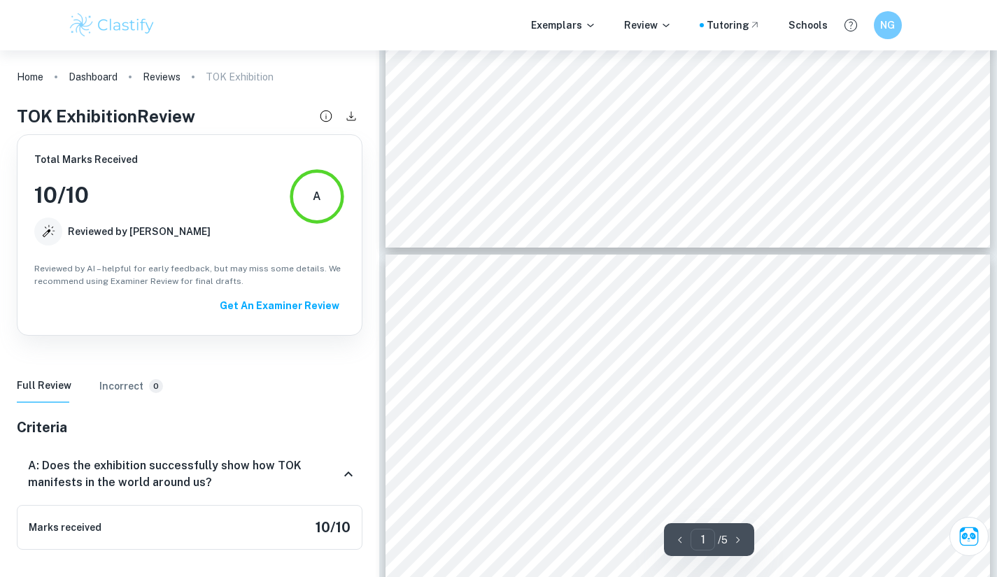
scroll to position [0, 0]
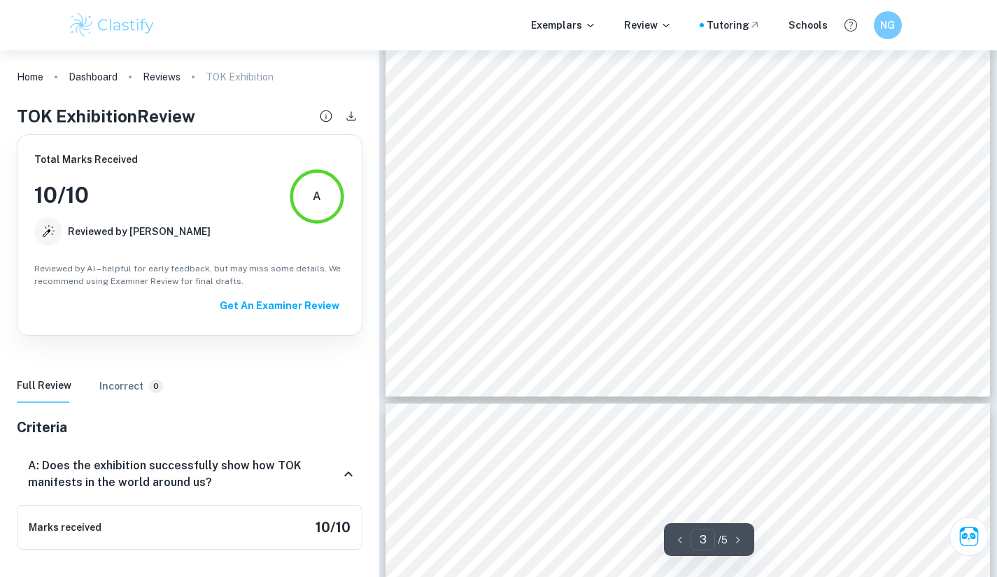
type input "4"
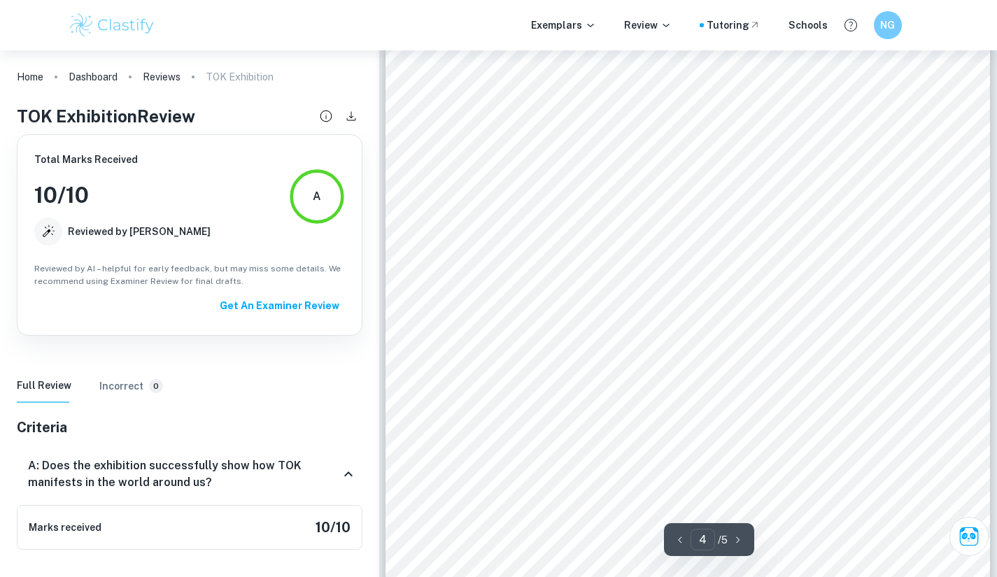
scroll to position [2857, 0]
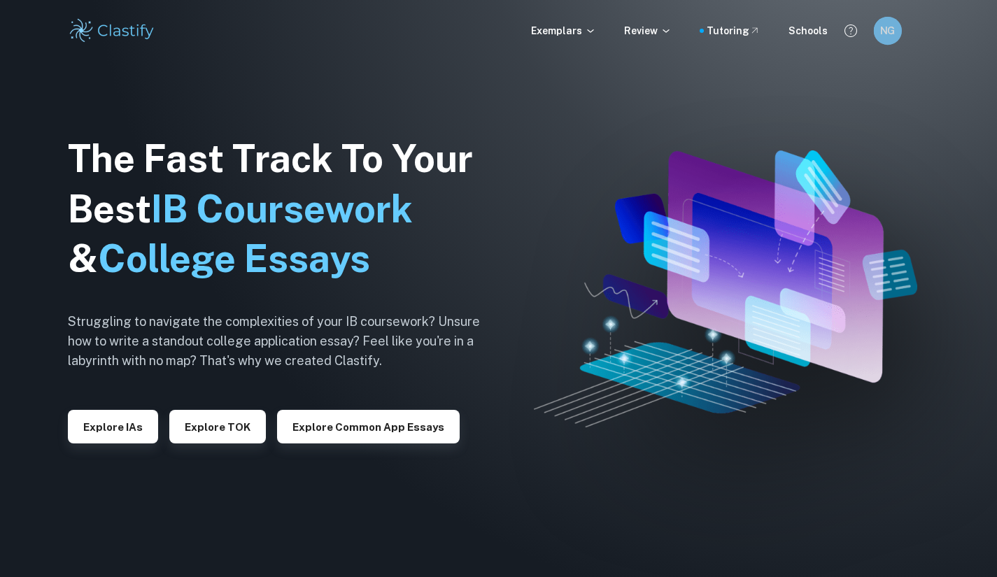
click at [888, 28] on h6 "NG" at bounding box center [887, 30] width 16 height 15
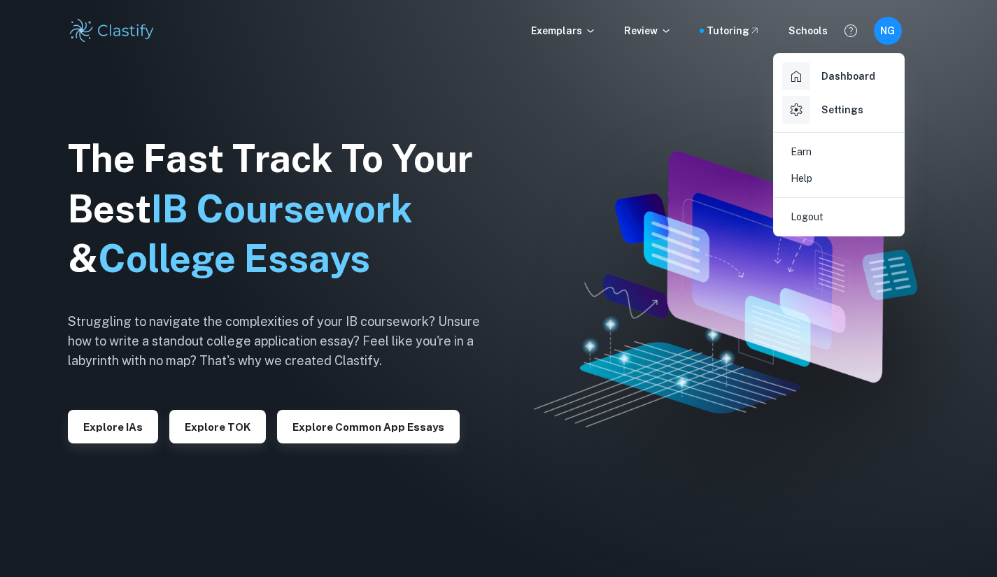
click at [680, 127] on div at bounding box center [498, 288] width 997 height 577
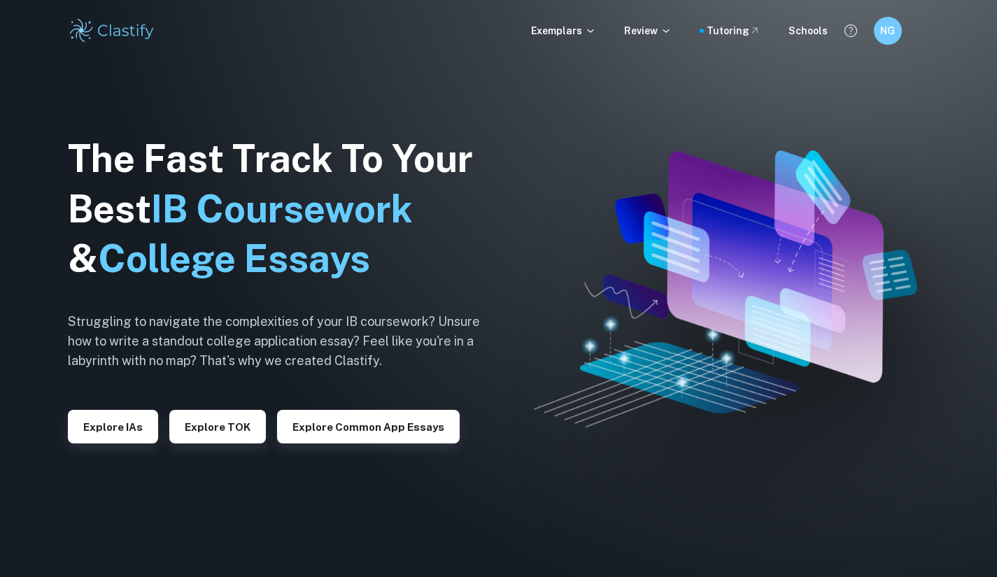
click at [555, 10] on div "Exemplars Review Tutoring Schools NG" at bounding box center [498, 31] width 997 height 62
click at [571, 37] on p "Exemplars" at bounding box center [563, 30] width 65 height 15
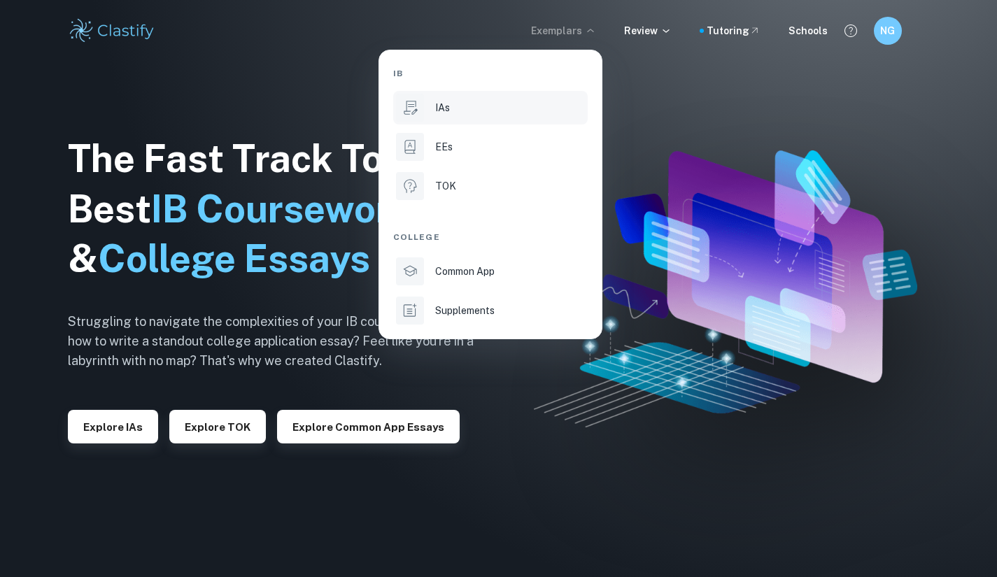
click at [440, 117] on li "IAs" at bounding box center [490, 108] width 194 height 34
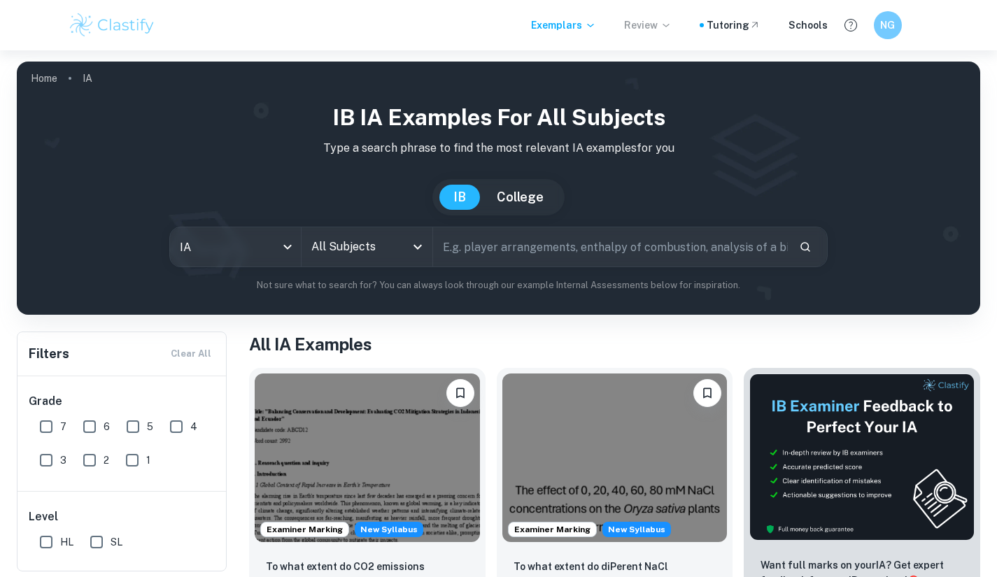
click at [666, 31] on p "Review" at bounding box center [648, 24] width 48 height 15
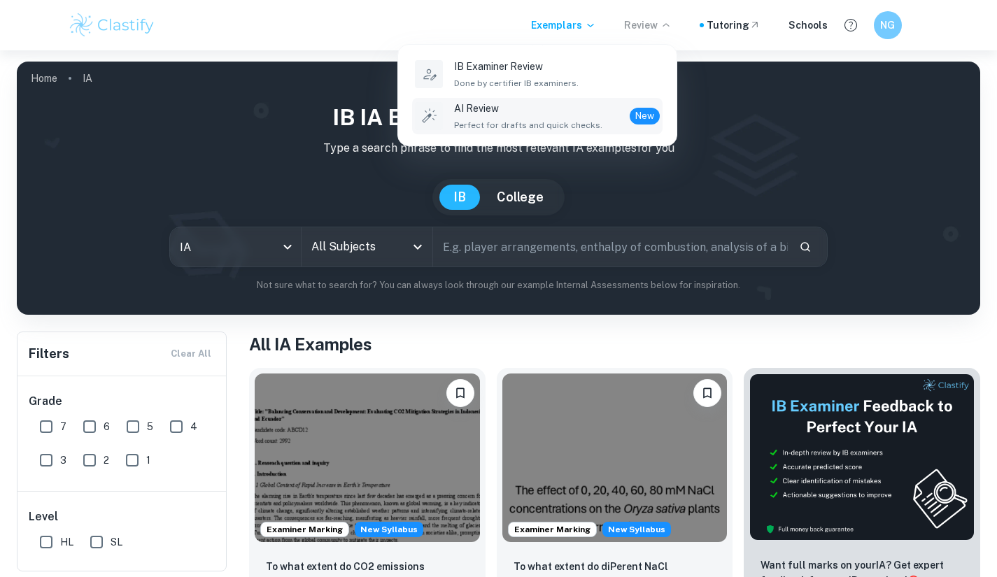
click at [571, 115] on p "AI Review" at bounding box center [528, 108] width 148 height 15
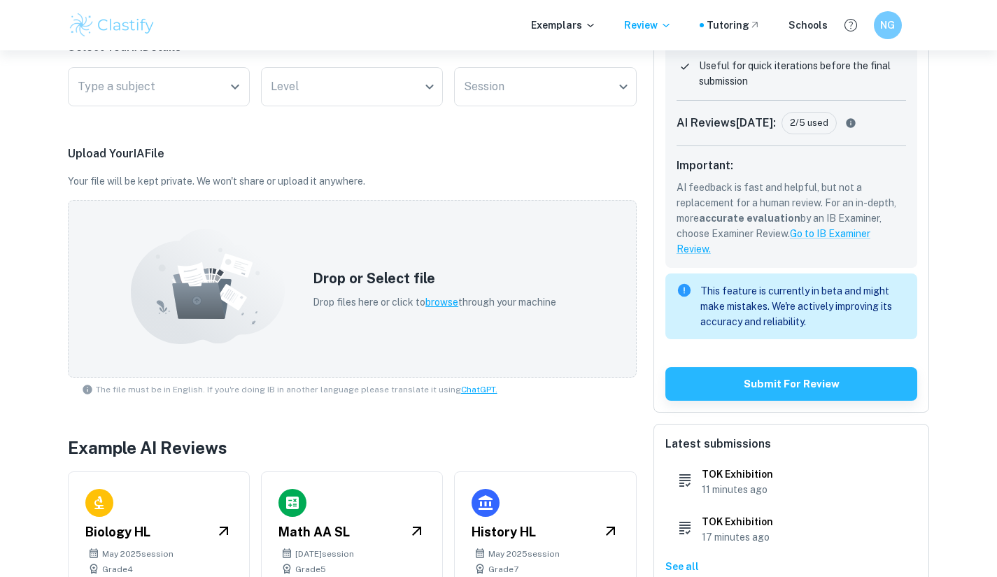
scroll to position [357, 0]
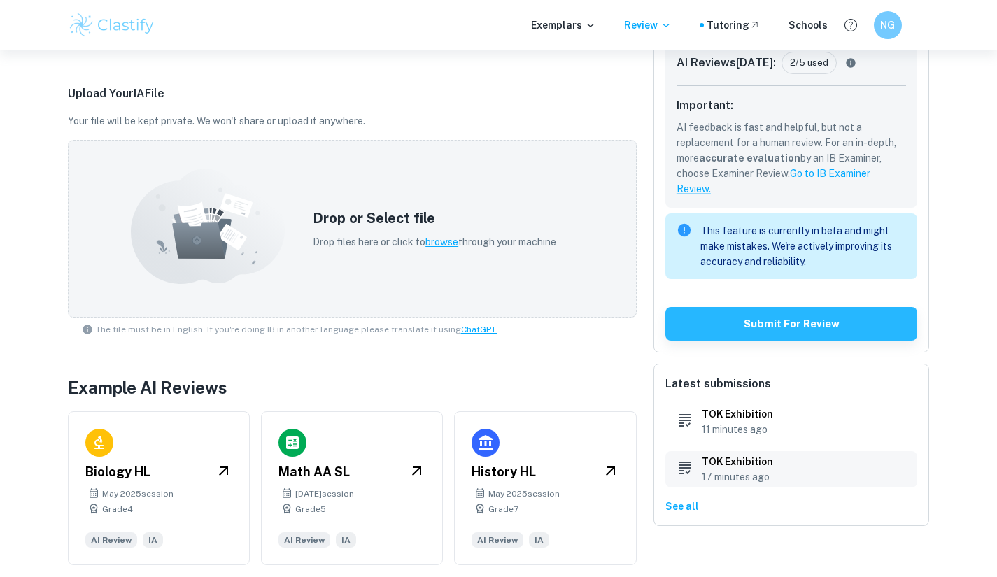
click at [785, 473] on div "TOK Exhibition 17 minutes ago" at bounding box center [791, 469] width 252 height 36
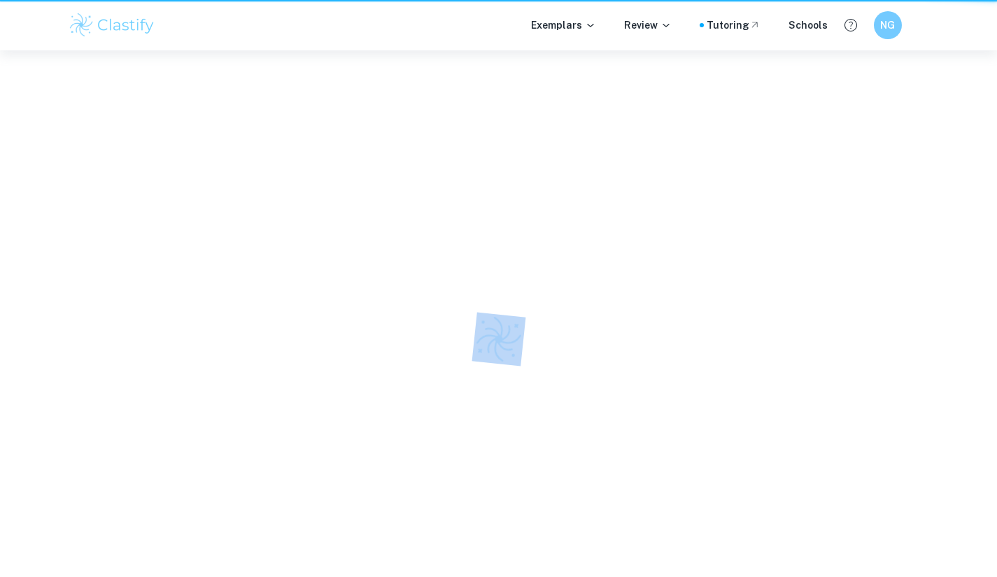
click at [785, 473] on div at bounding box center [498, 338] width 997 height 577
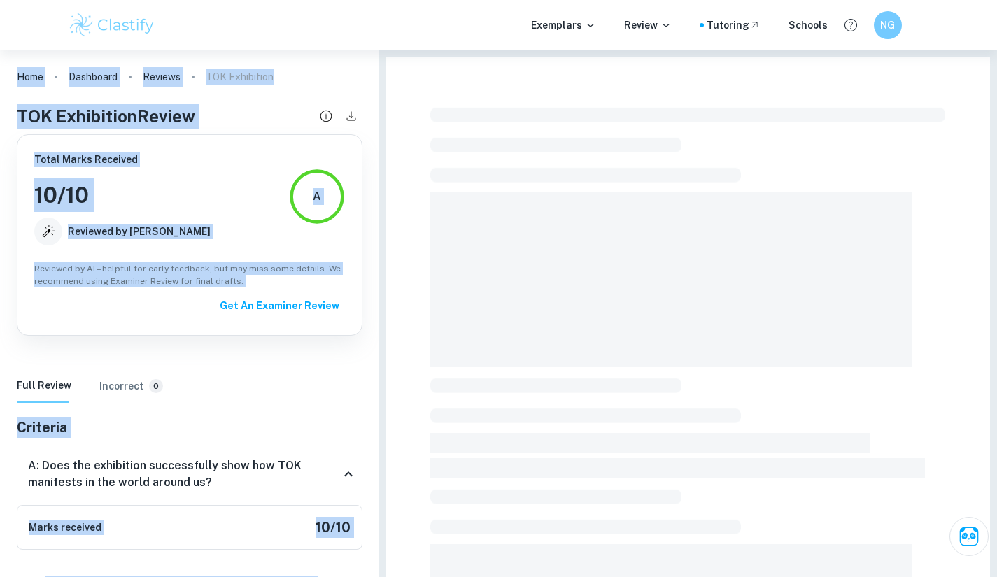
scroll to position [342, 0]
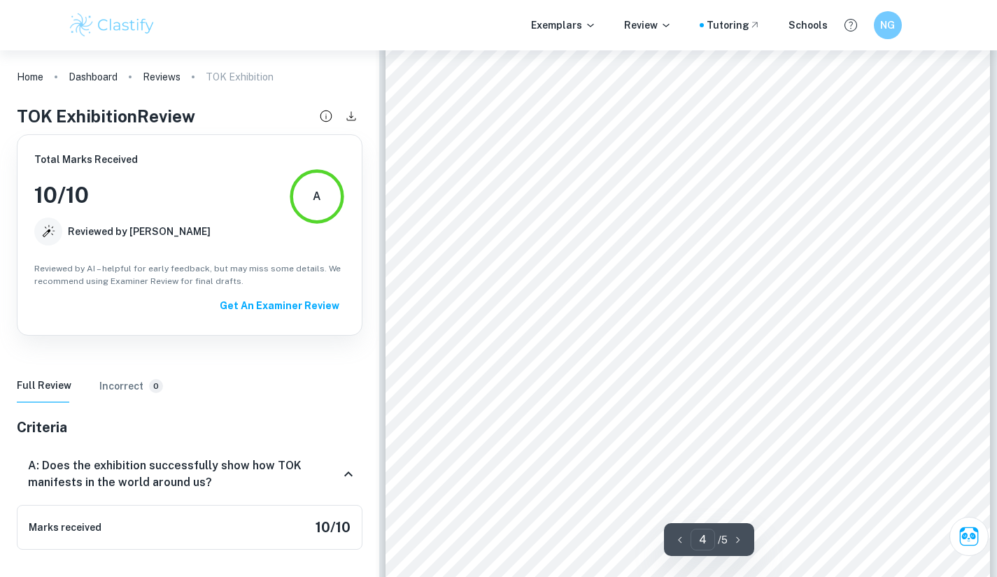
type input "5"
click at [571, 26] on p "Exemplars" at bounding box center [563, 24] width 65 height 15
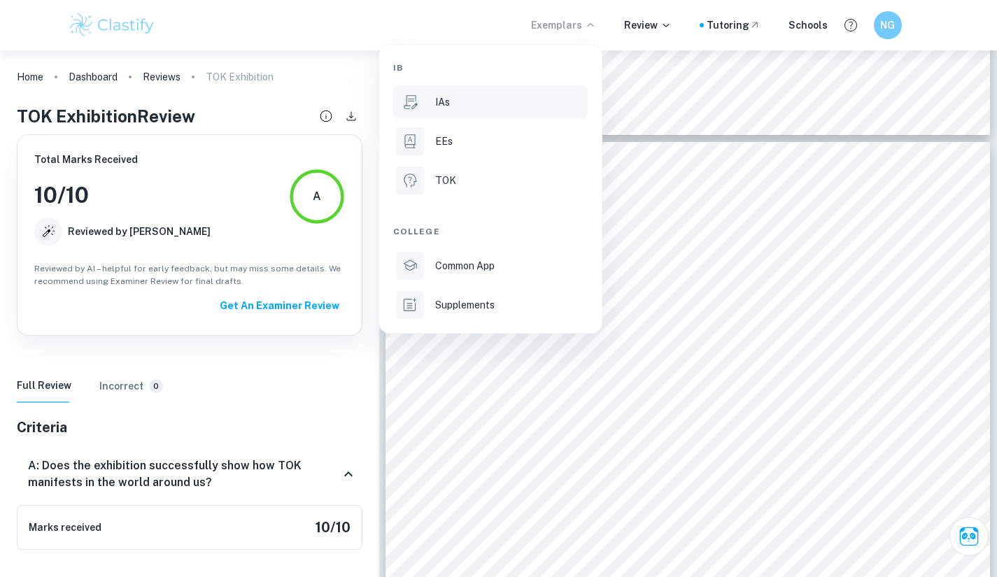
click at [430, 110] on li "IAs" at bounding box center [490, 102] width 194 height 34
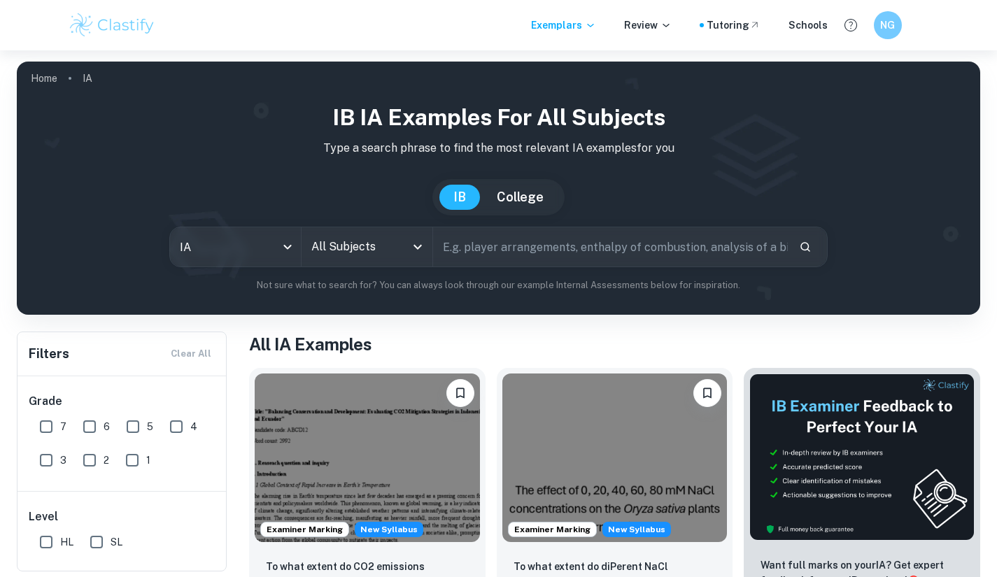
click at [521, 83] on img at bounding box center [498, 188] width 963 height 253
click at [362, 249] on input "All Subjects" at bounding box center [356, 247] width 97 height 27
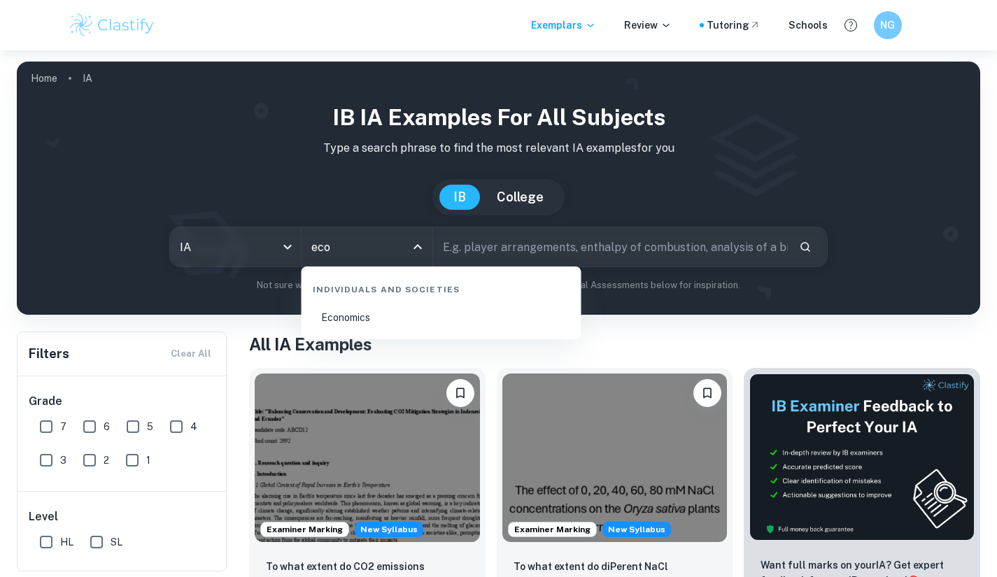
click at [429, 317] on li "Economics" at bounding box center [441, 317] width 269 height 32
type input "Economics"
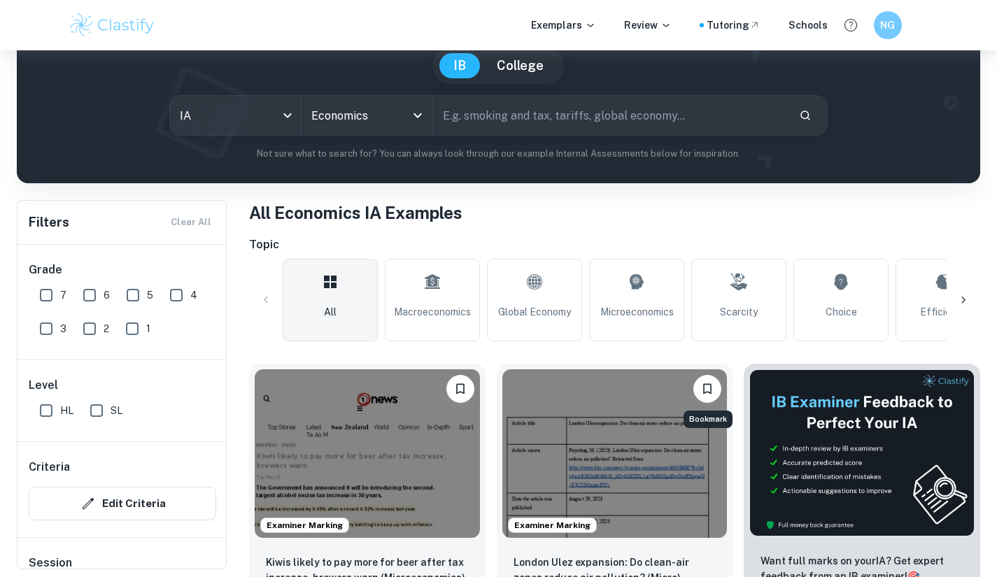
scroll to position [127, 0]
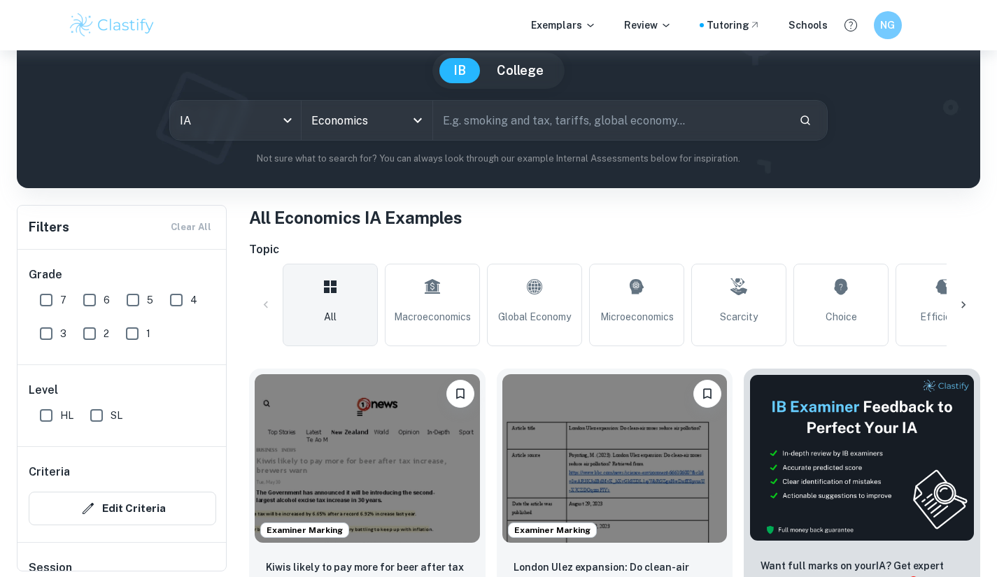
click at [504, 139] on input "text" at bounding box center [610, 120] width 355 height 39
type input "equity"
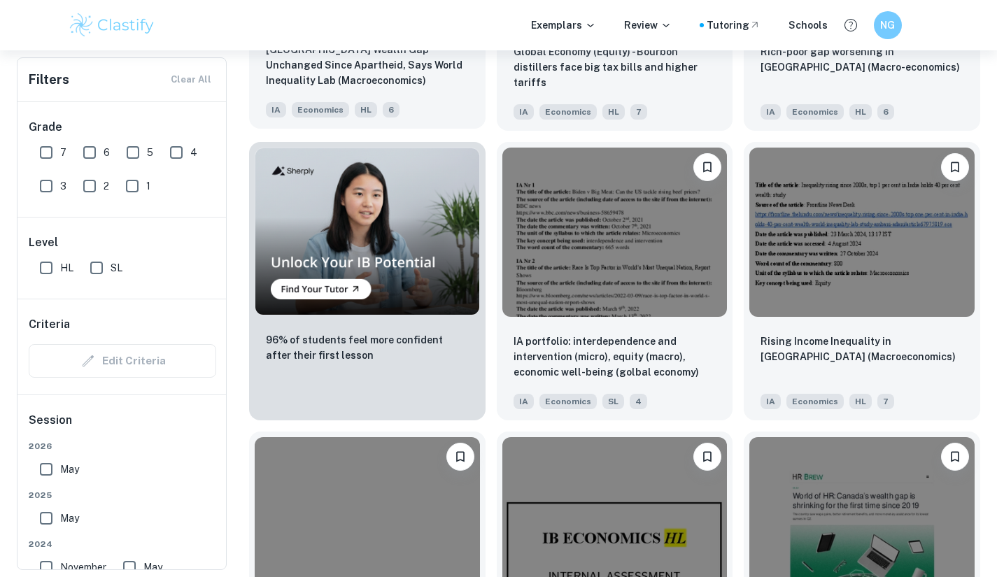
scroll to position [931, 0]
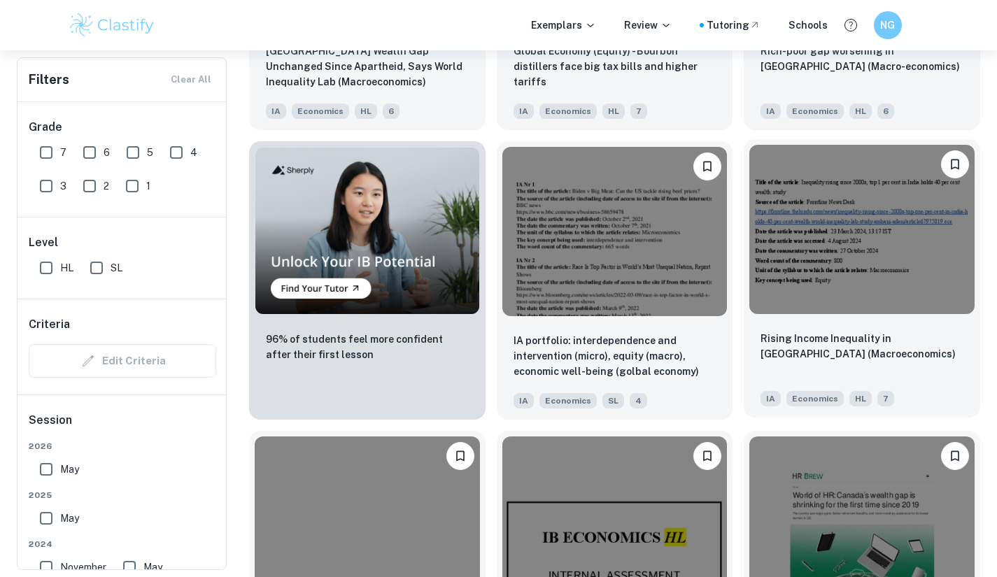
click at [793, 324] on div "Rising Income Inequality in India (Macroeconomics) IA Economics HL 7" at bounding box center [861, 369] width 236 height 98
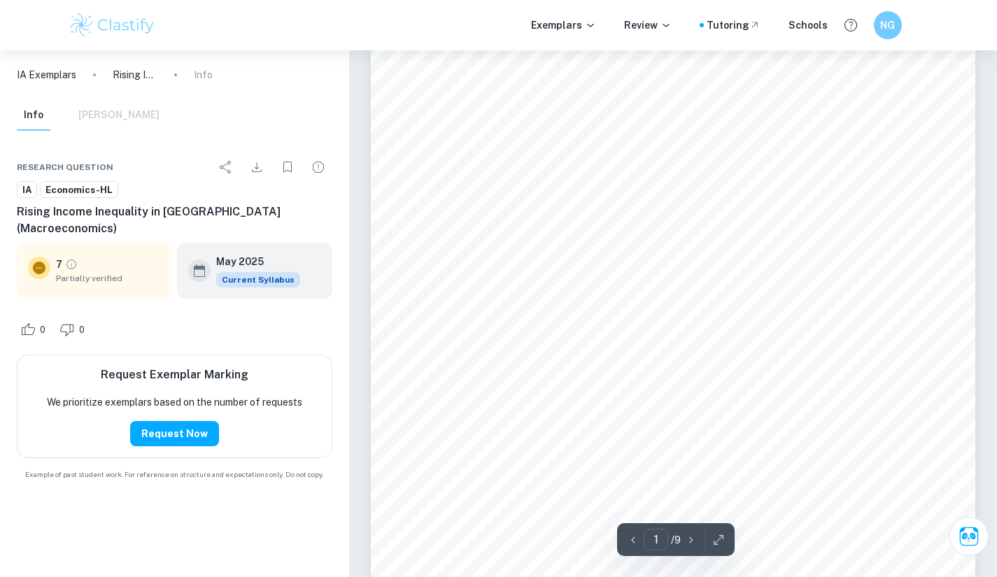
scroll to position [23, 0]
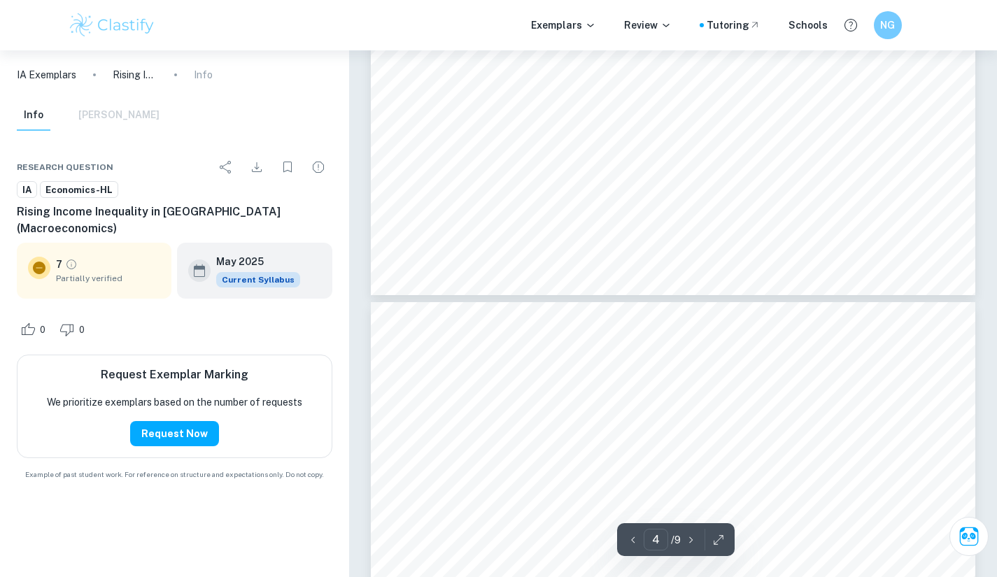
type input "5"
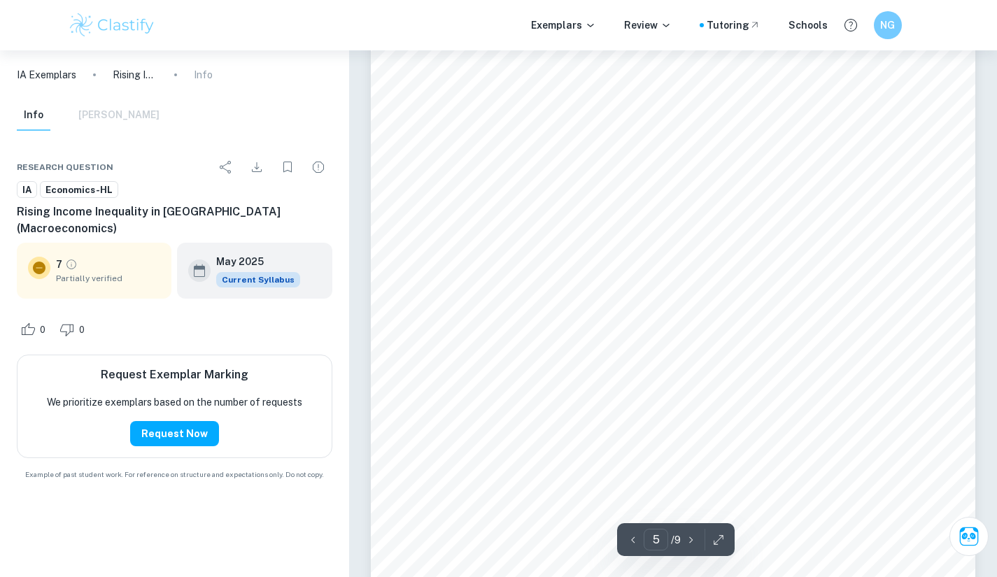
scroll to position [3878, 0]
